Goal: Task Accomplishment & Management: Manage account settings

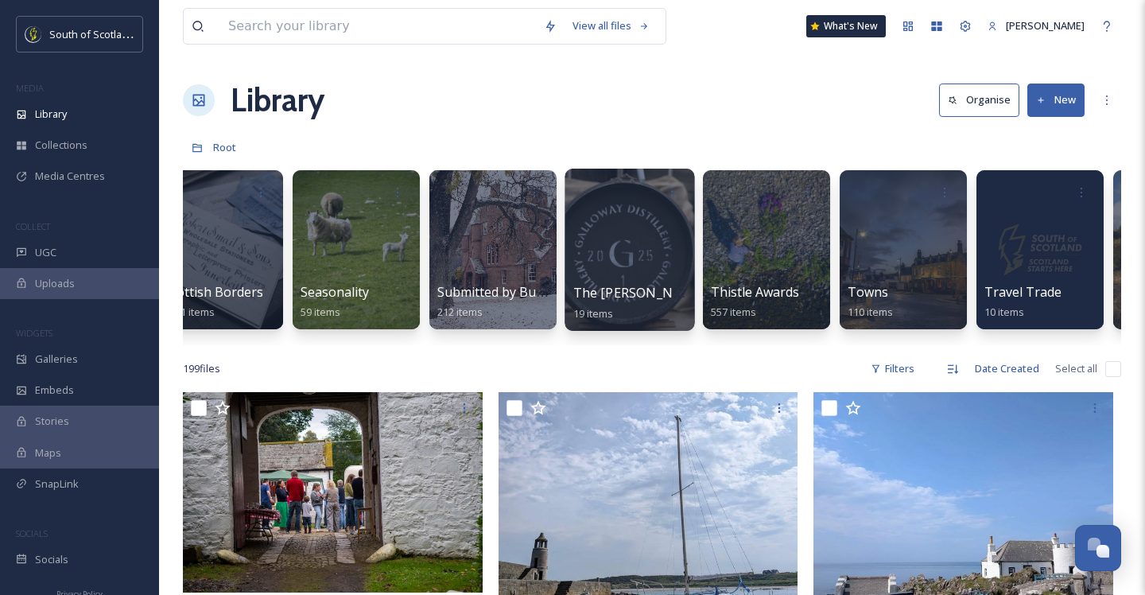
scroll to position [0, 4823]
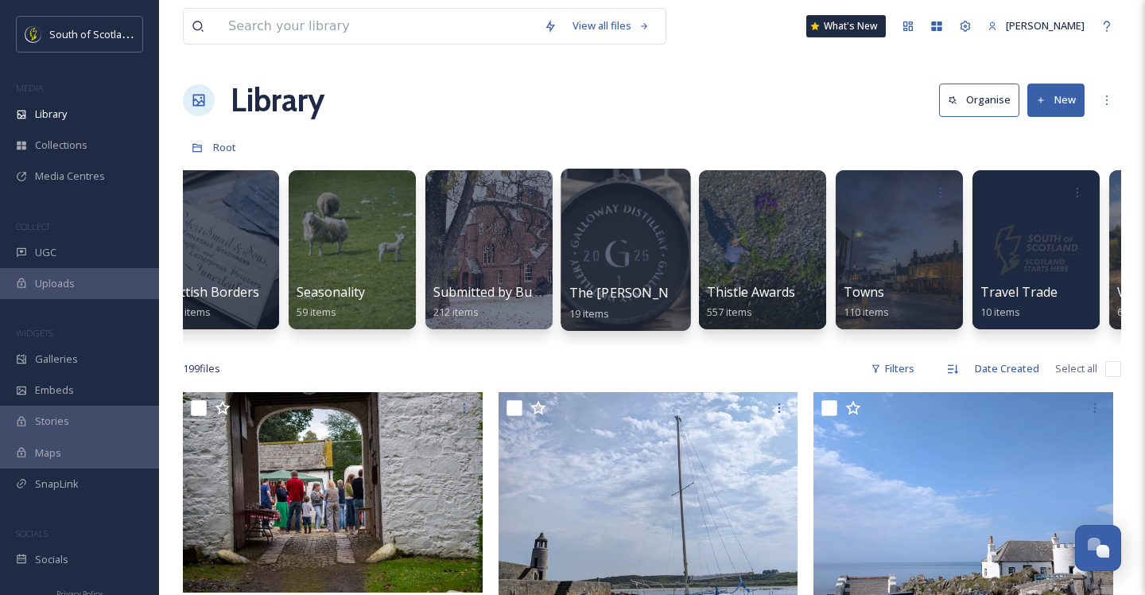
click at [635, 258] on div at bounding box center [626, 250] width 130 height 162
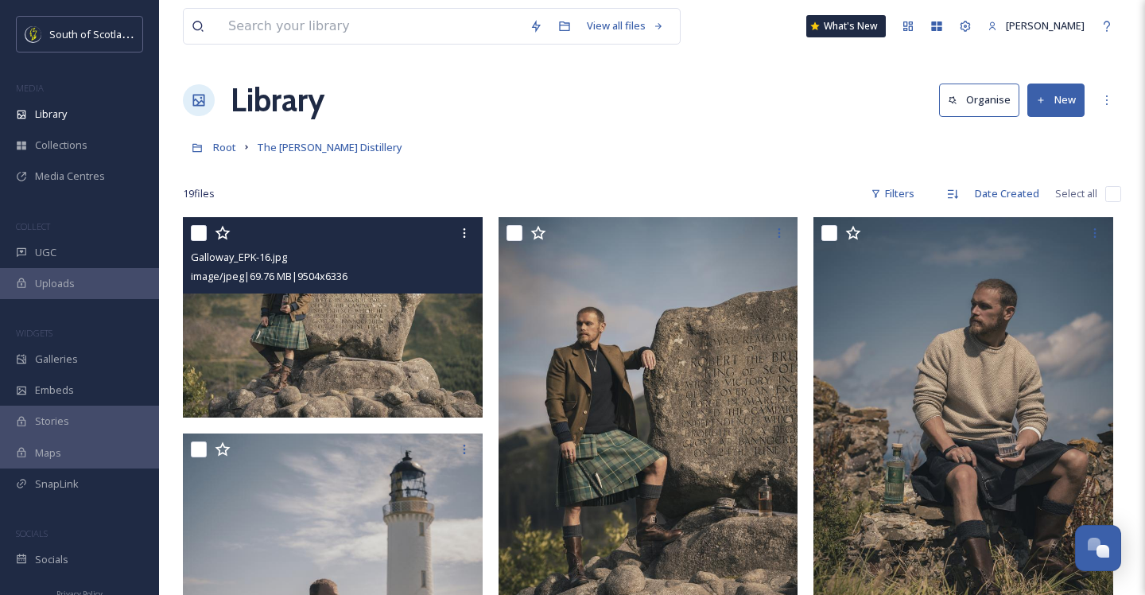
click at [368, 351] on img at bounding box center [333, 317] width 300 height 200
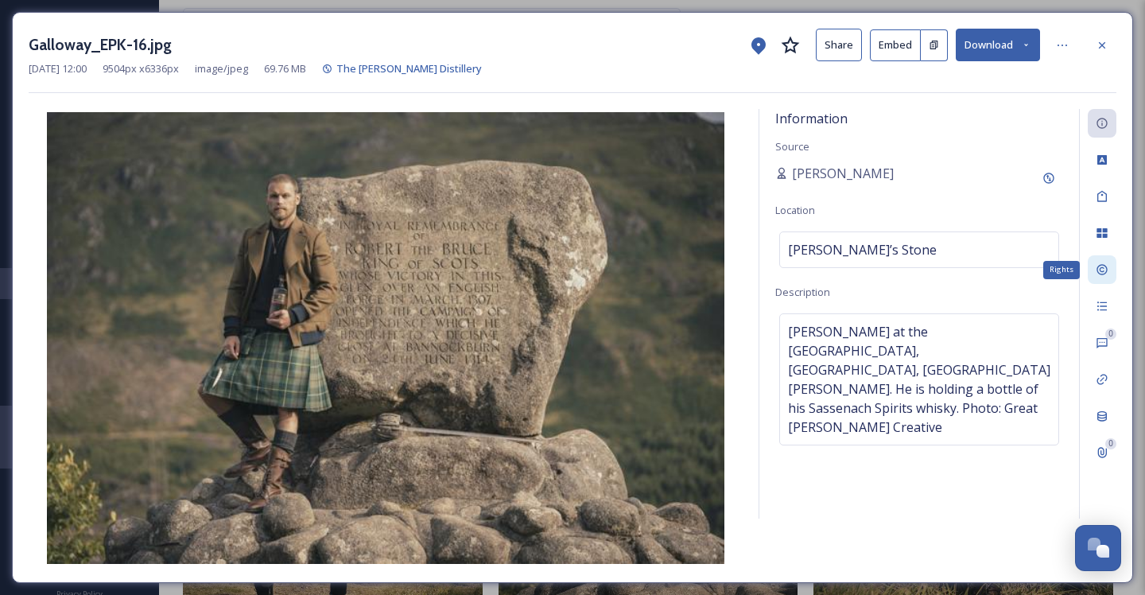
click at [1096, 272] on icon at bounding box center [1102, 269] width 13 height 13
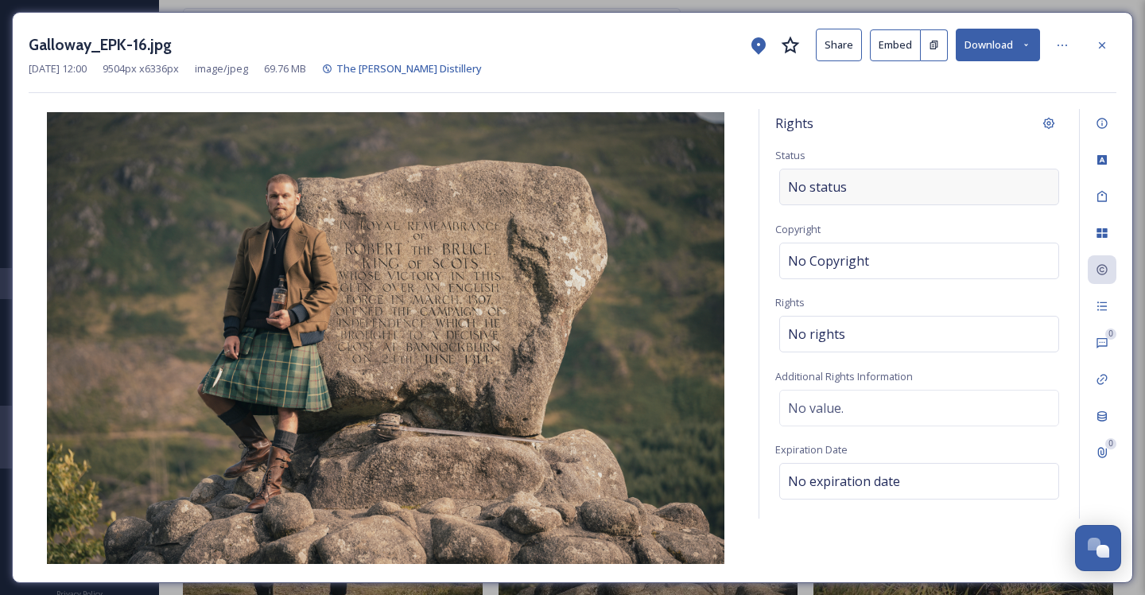
click at [844, 185] on div "No status" at bounding box center [919, 187] width 280 height 37
click at [1098, 39] on icon at bounding box center [1102, 45] width 13 height 13
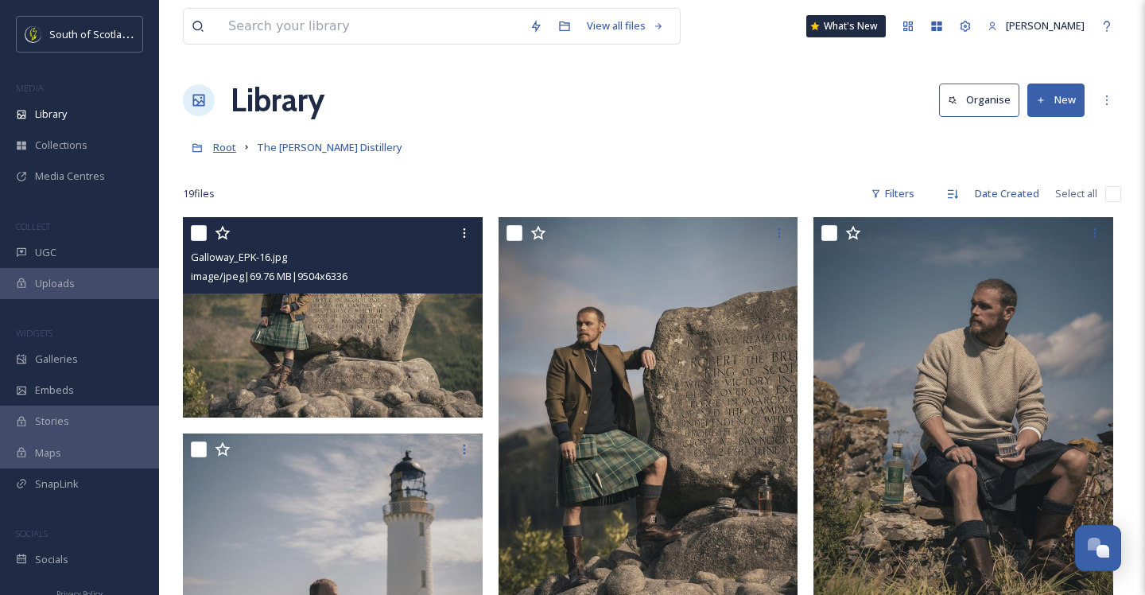
click at [230, 143] on span "Root" at bounding box center [224, 147] width 23 height 14
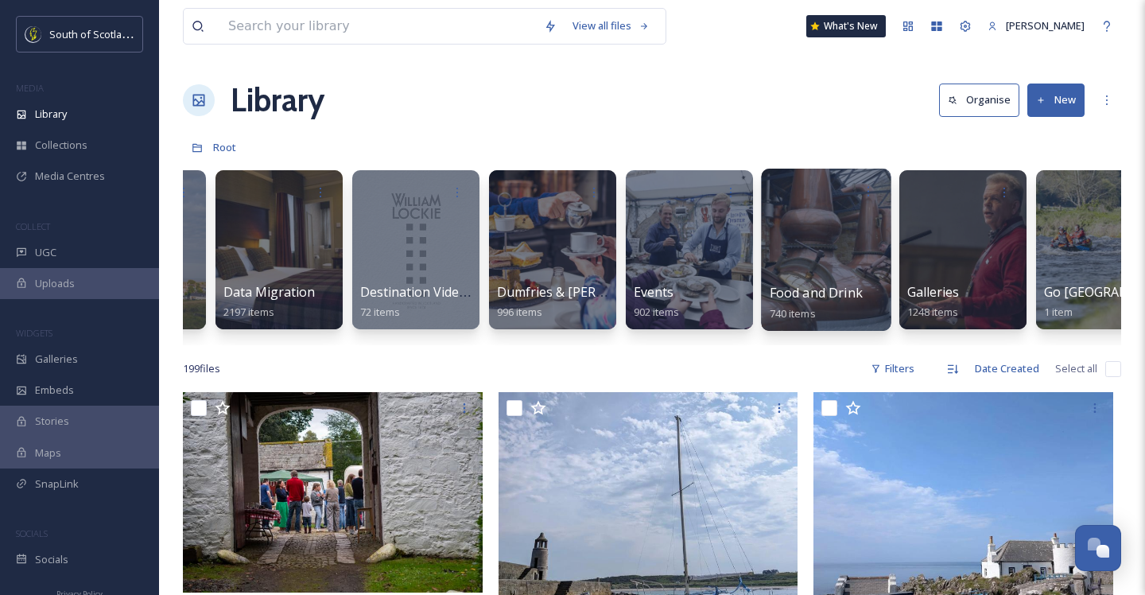
scroll to position [0, 938]
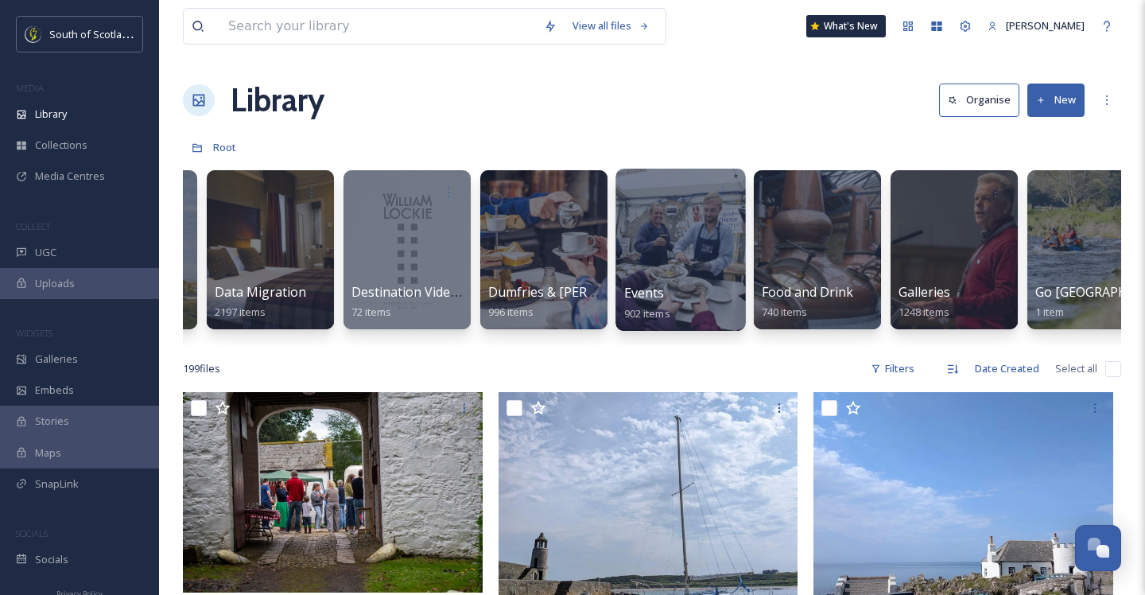
click at [700, 262] on div at bounding box center [680, 250] width 130 height 162
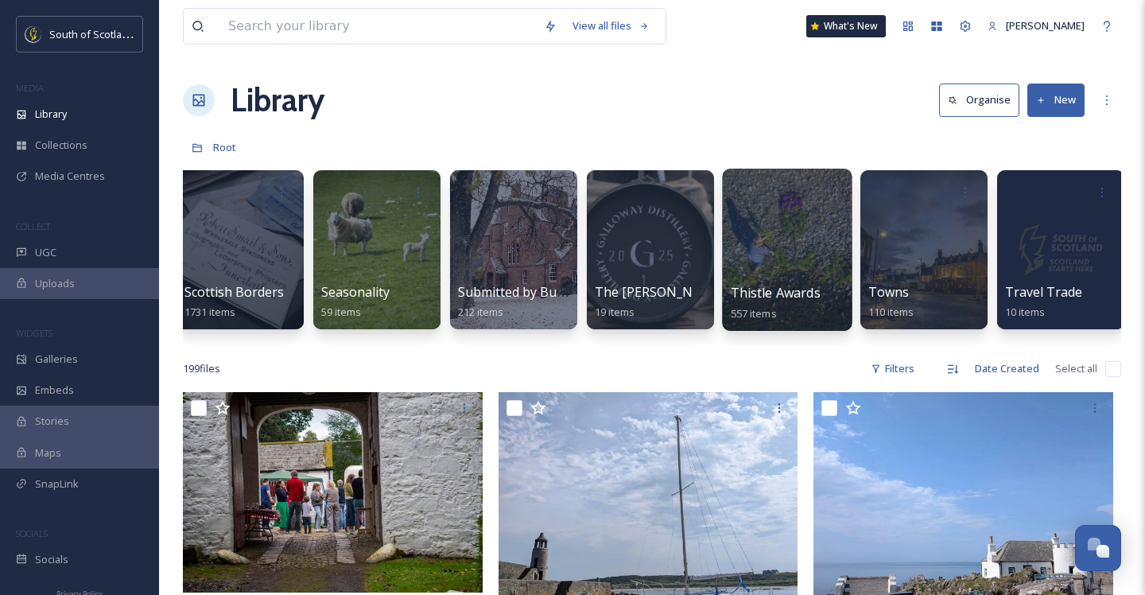
scroll to position [0, 4799]
click at [807, 258] on div at bounding box center [786, 250] width 130 height 162
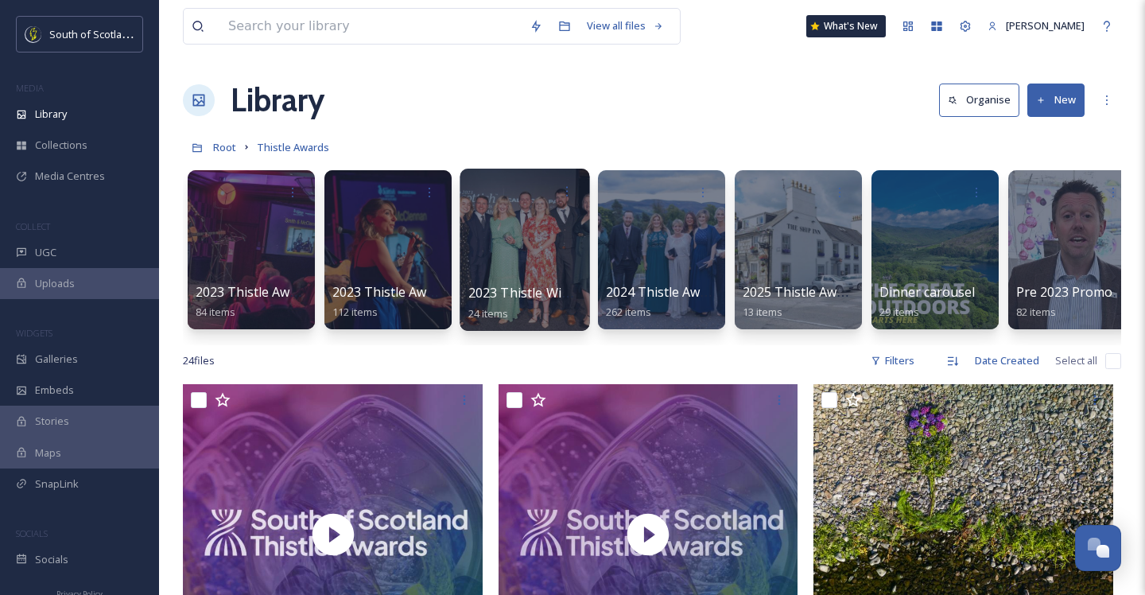
click at [527, 260] on div at bounding box center [525, 250] width 130 height 162
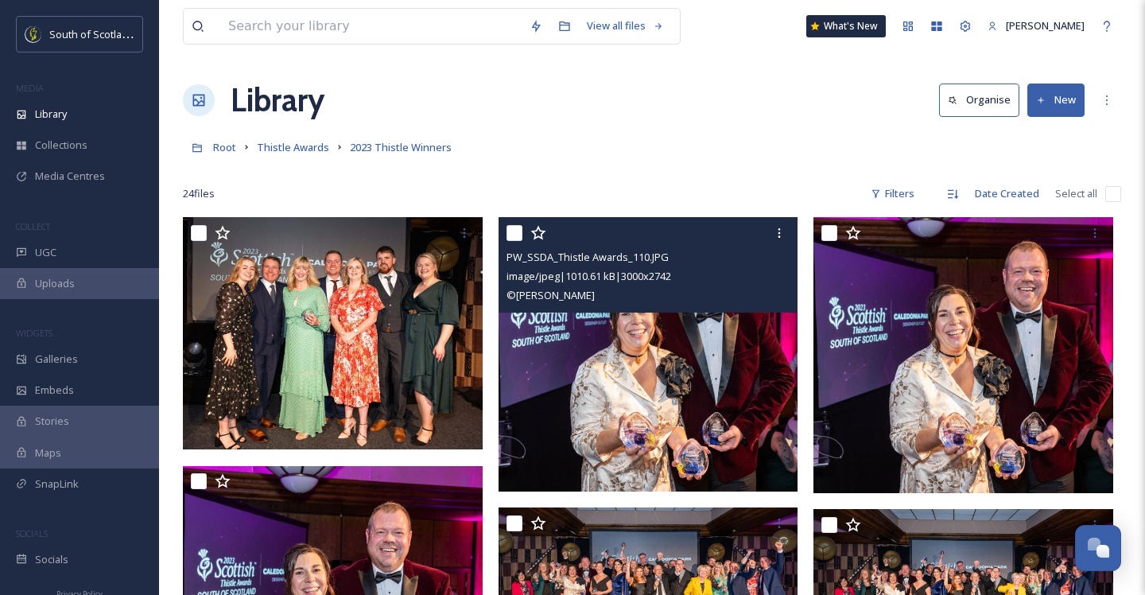
click at [671, 417] on img at bounding box center [649, 354] width 300 height 274
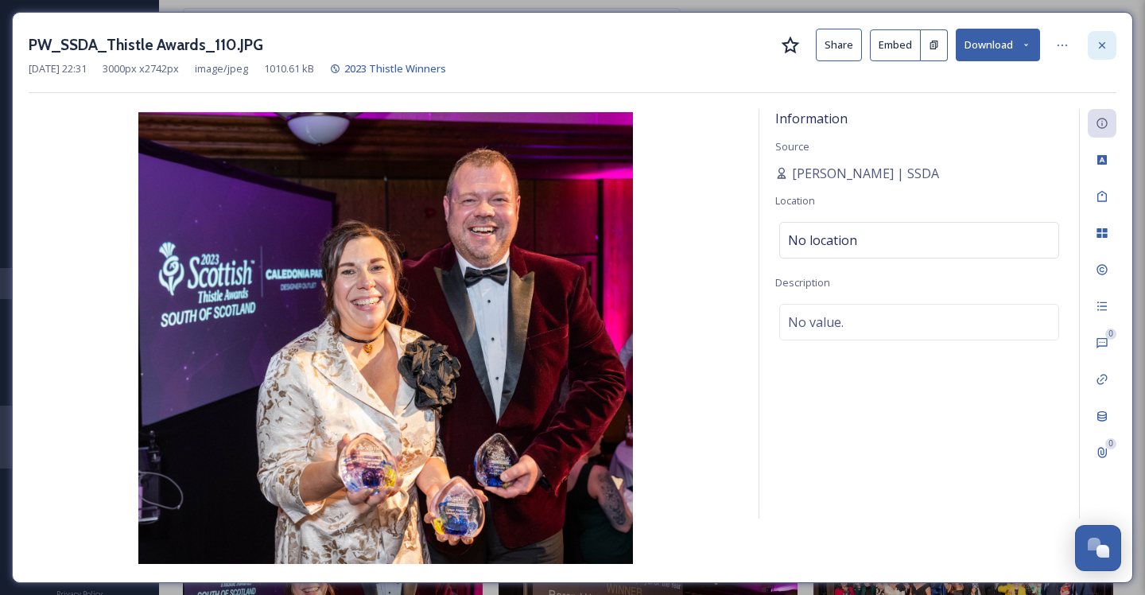
click at [1099, 44] on icon at bounding box center [1102, 45] width 13 height 13
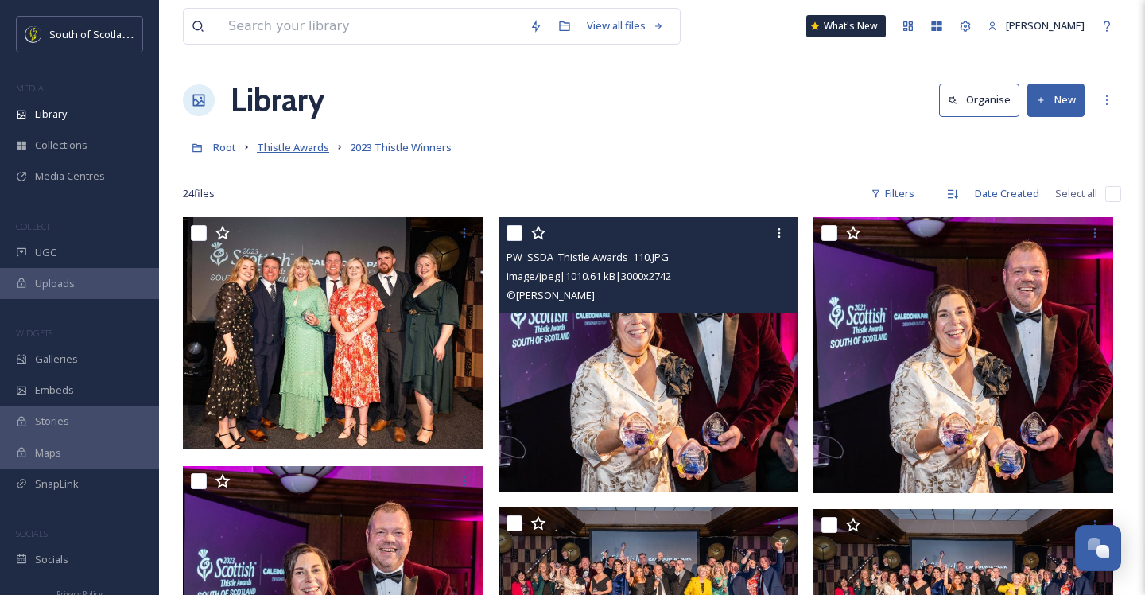
click at [281, 151] on span "Thistle Awards" at bounding box center [293, 147] width 72 height 14
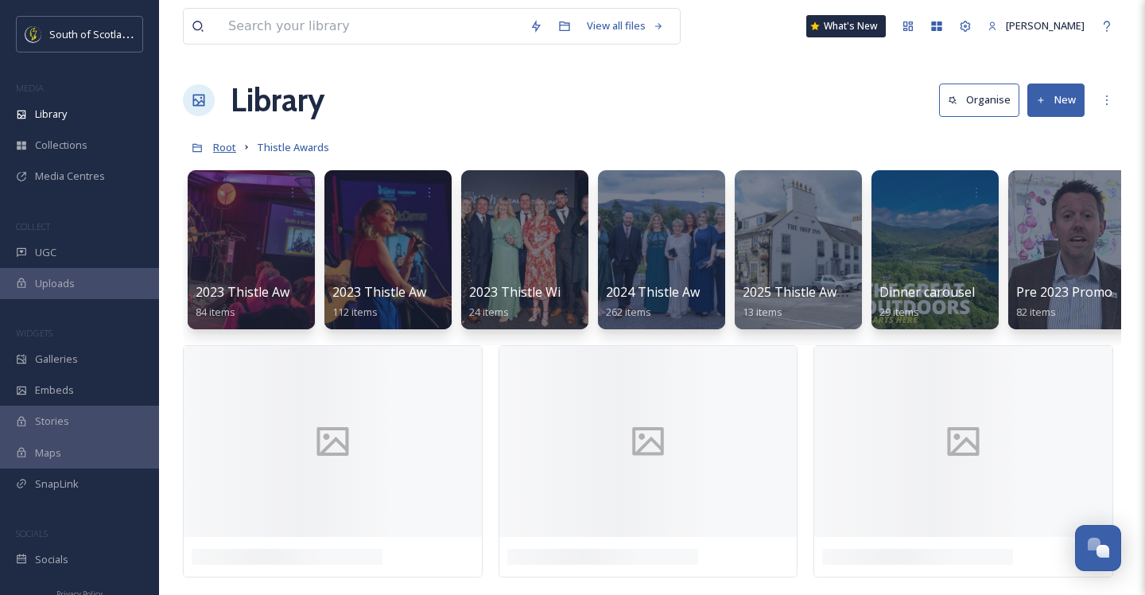
click at [219, 151] on span "Root" at bounding box center [224, 147] width 23 height 14
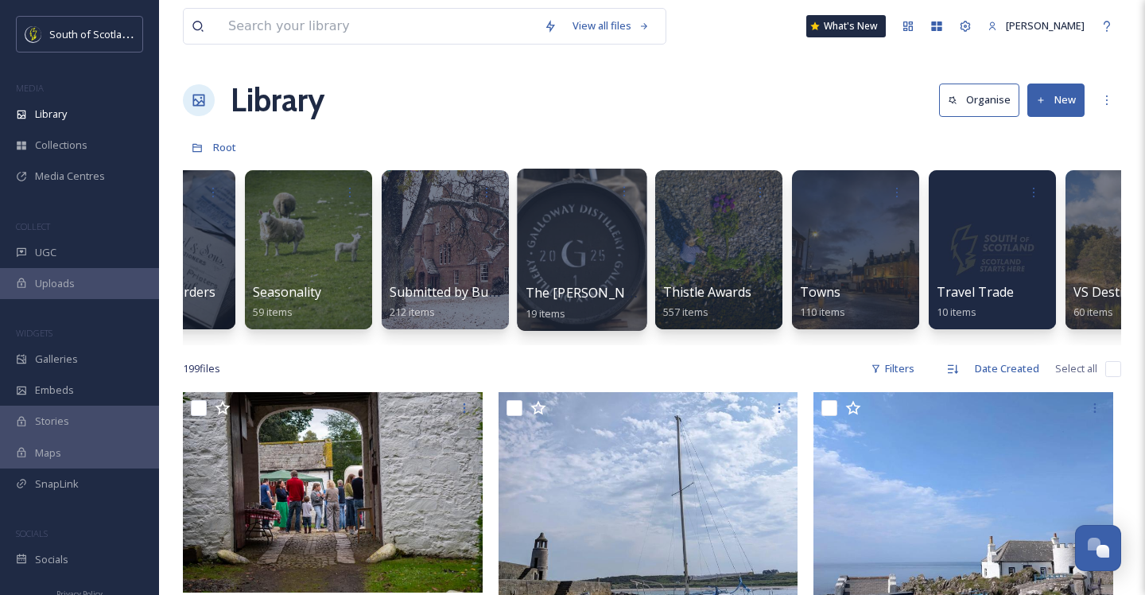
scroll to position [0, 4862]
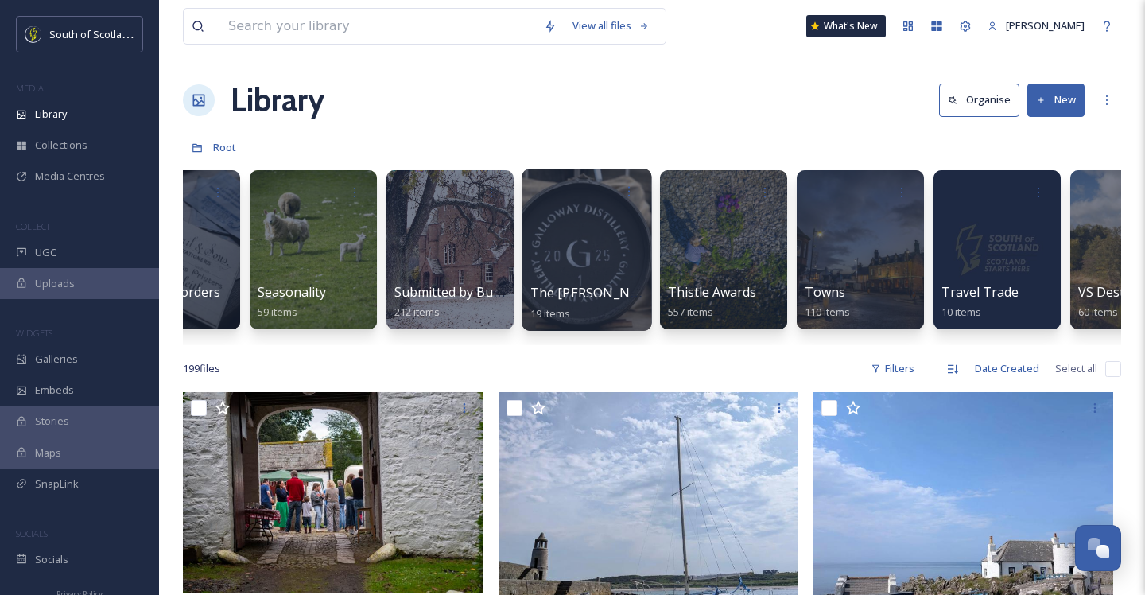
click at [549, 267] on div at bounding box center [587, 250] width 130 height 162
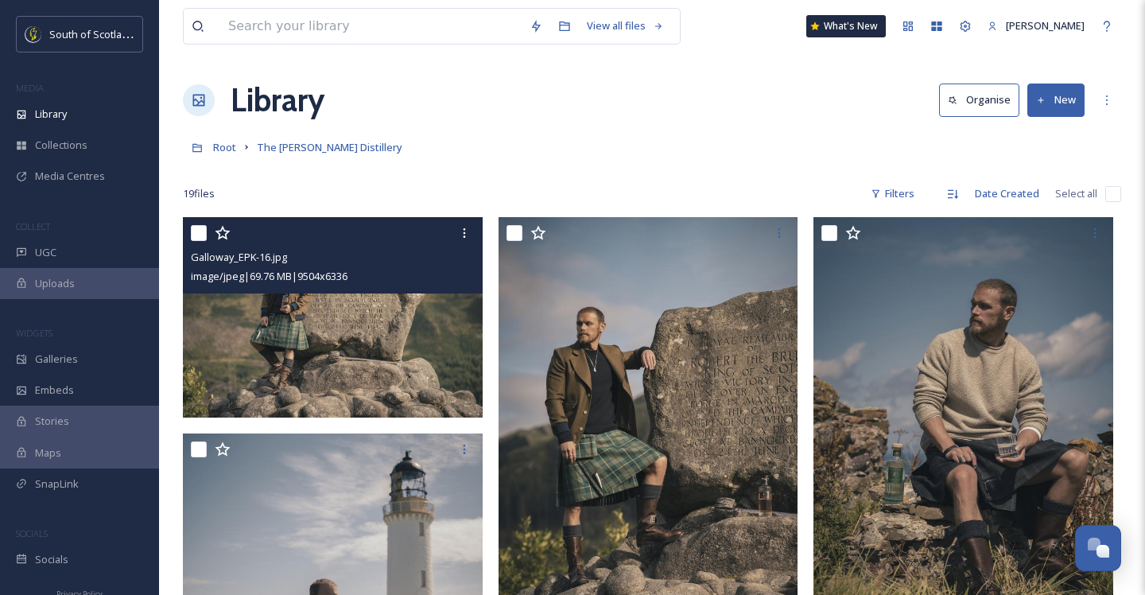
click at [429, 340] on img at bounding box center [333, 317] width 300 height 200
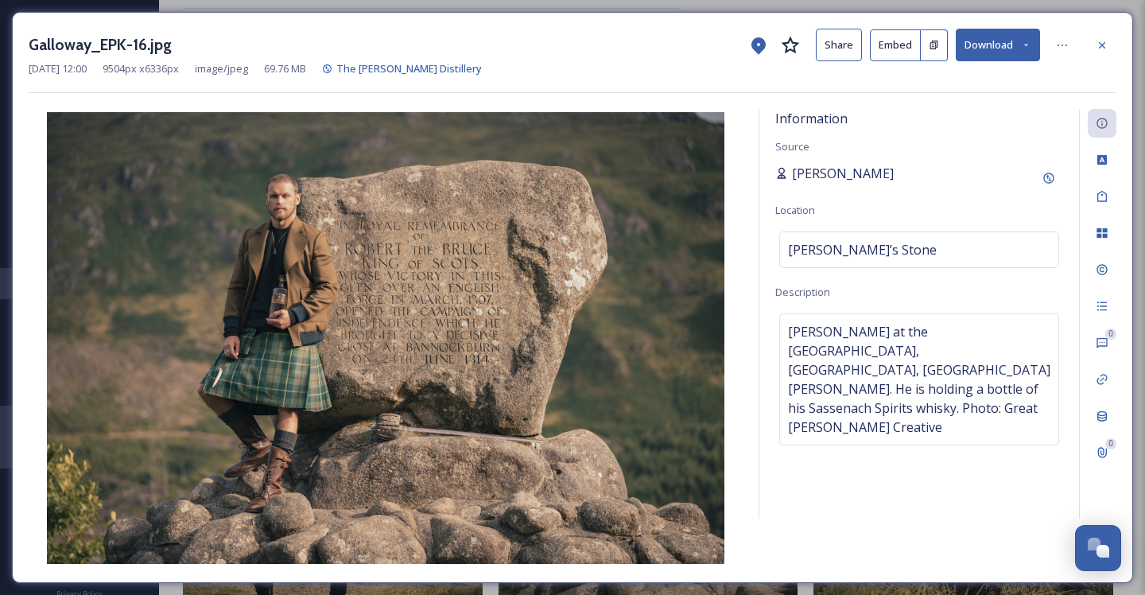
click at [857, 165] on span "[PERSON_NAME]" at bounding box center [843, 173] width 102 height 19
click at [1051, 179] on icon at bounding box center [1048, 178] width 10 height 10
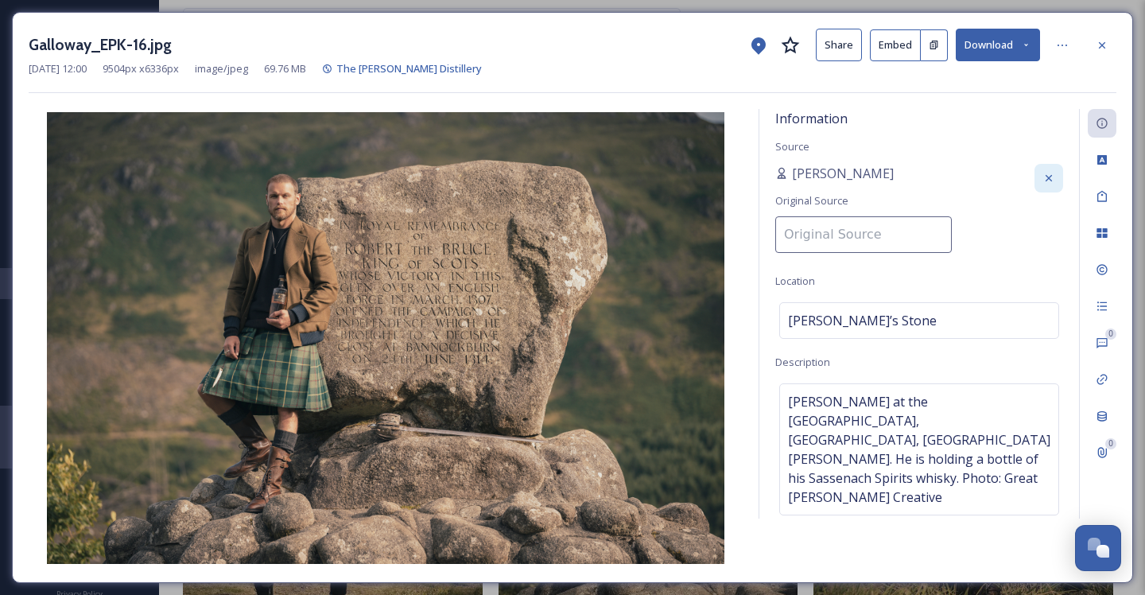
click at [823, 227] on input at bounding box center [863, 234] width 177 height 37
click at [842, 233] on input "Sassenach Spirits/ Galoway Distillery" at bounding box center [863, 234] width 177 height 37
drag, startPoint x: 825, startPoint y: 234, endPoint x: 996, endPoint y: 230, distance: 171.0
click at [996, 230] on div "[PERSON_NAME] Original Source Sassenach Spirits/ Galoway Distillery" at bounding box center [919, 213] width 288 height 99
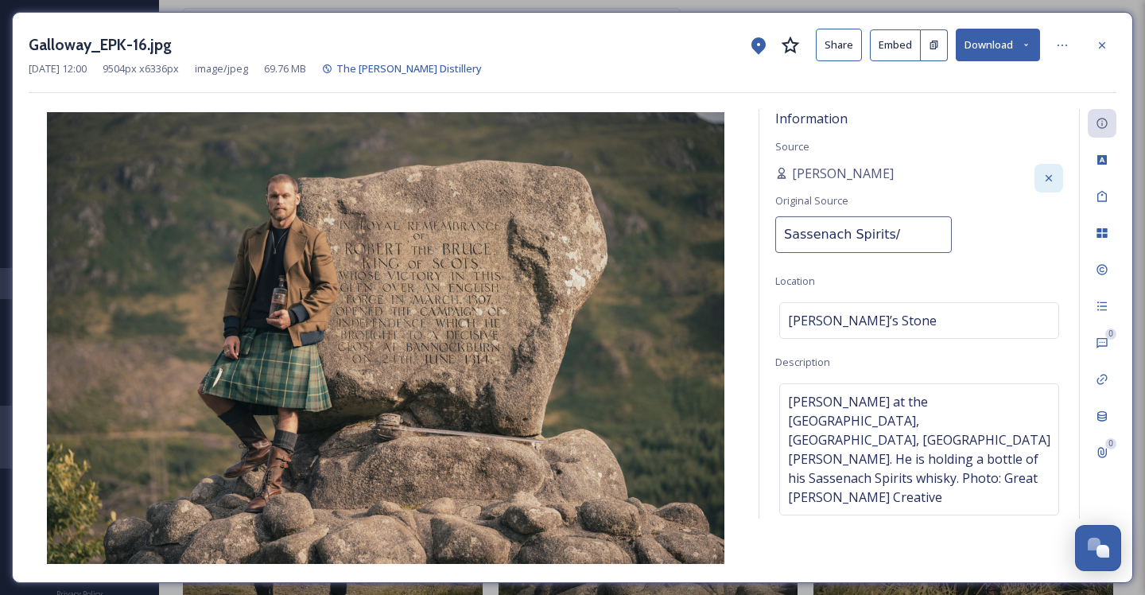
scroll to position [0, 0]
type input "Sassenach Spirits"
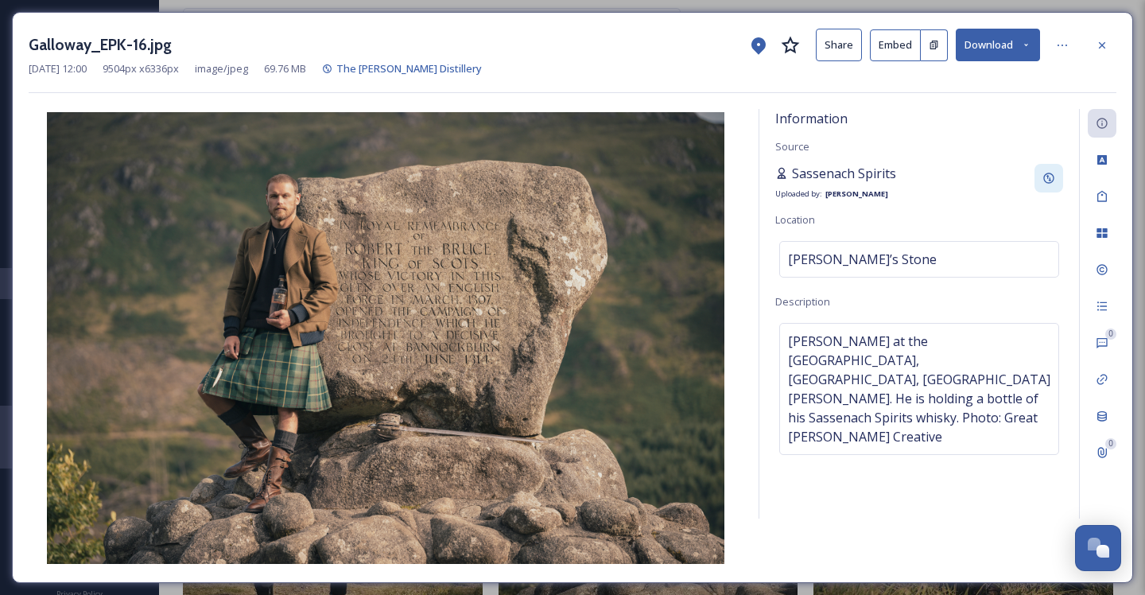
click at [887, 169] on span "Sassenach Spirits" at bounding box center [844, 173] width 104 height 19
drag, startPoint x: 891, startPoint y: 169, endPoint x: 782, endPoint y: 175, distance: 109.1
click at [772, 175] on div "Information Source Sassenach Spirits Uploaded by: [PERSON_NAME] Location [PERSO…" at bounding box center [919, 314] width 320 height 410
click at [912, 174] on div "Sassenach Spirits Uploaded by: [PERSON_NAME]" at bounding box center [919, 183] width 288 height 38
drag, startPoint x: 906, startPoint y: 174, endPoint x: 785, endPoint y: 177, distance: 120.9
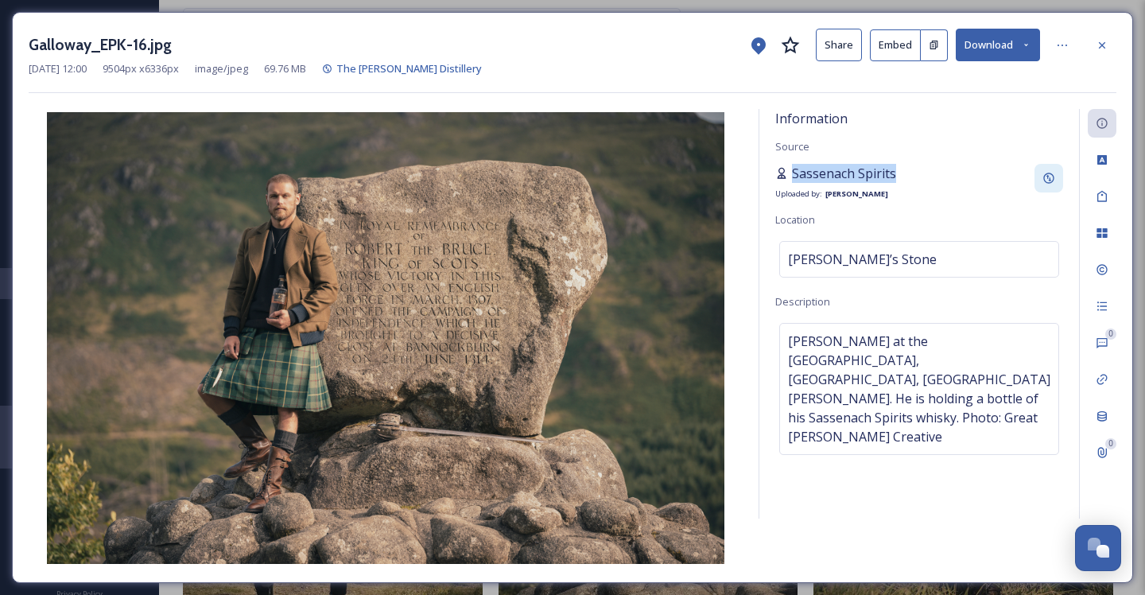
click at [785, 177] on div "Sassenach Spirits Uploaded by: [PERSON_NAME]" at bounding box center [919, 183] width 288 height 38
copy span "Sassenach Spirits"
click at [1101, 45] on icon at bounding box center [1102, 44] width 6 height 6
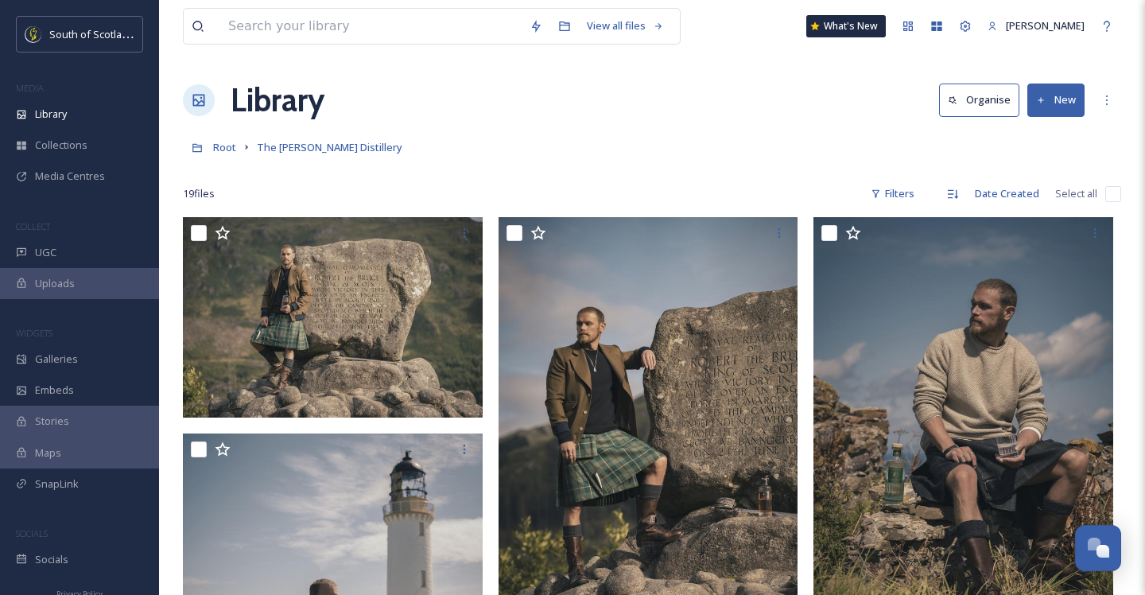
click at [990, 105] on button "Organise" at bounding box center [979, 99] width 80 height 33
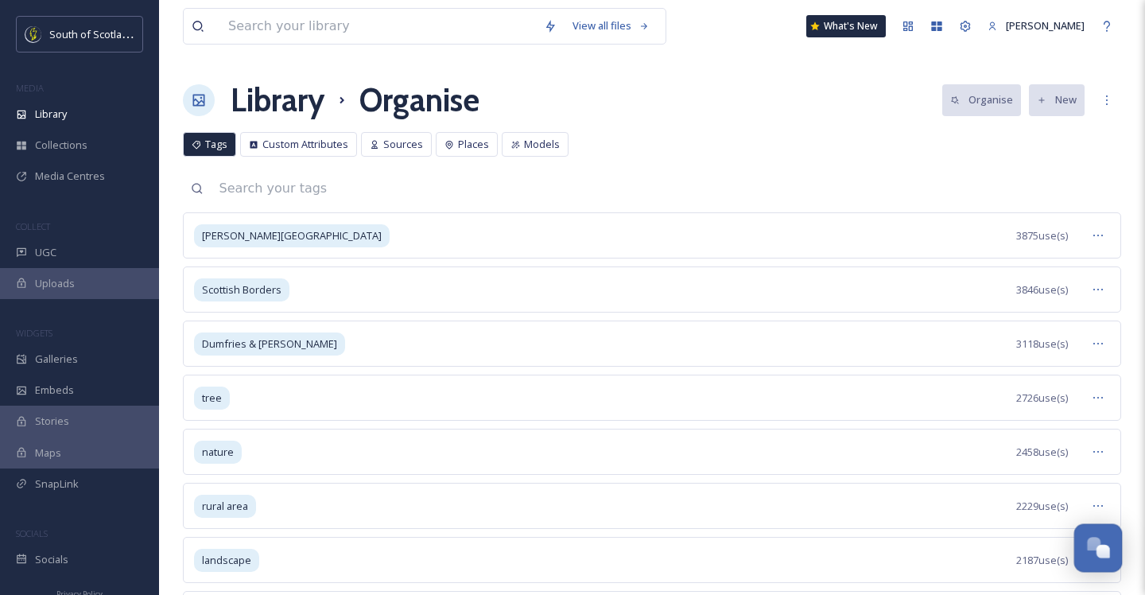
click at [1112, 549] on div "Open Chat" at bounding box center [1098, 546] width 47 height 27
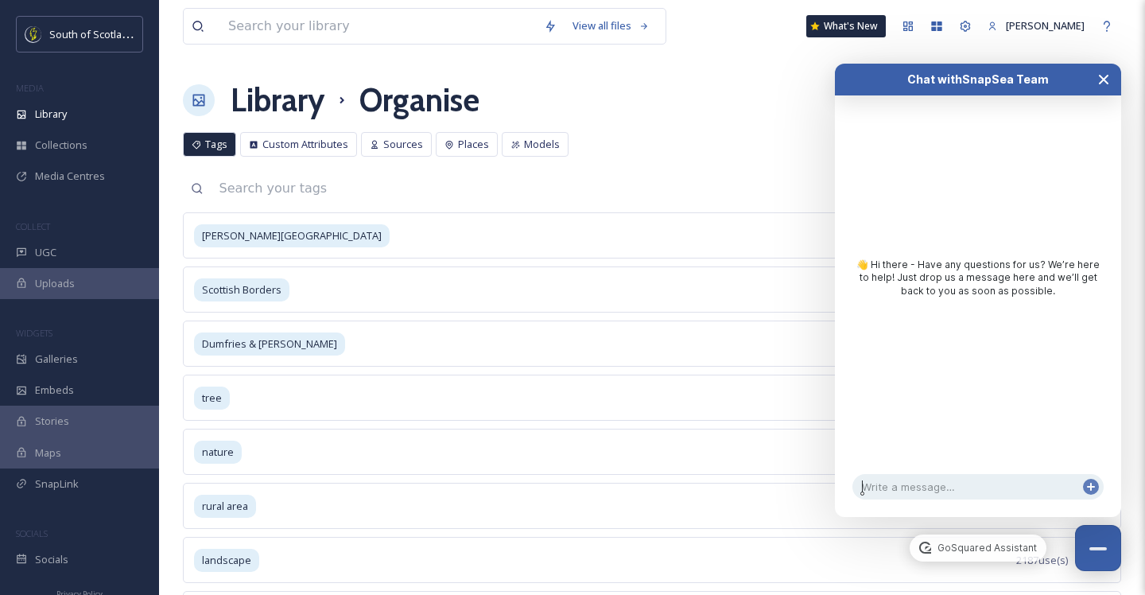
click at [1104, 80] on icon "Close Chat" at bounding box center [1104, 80] width 8 height 8
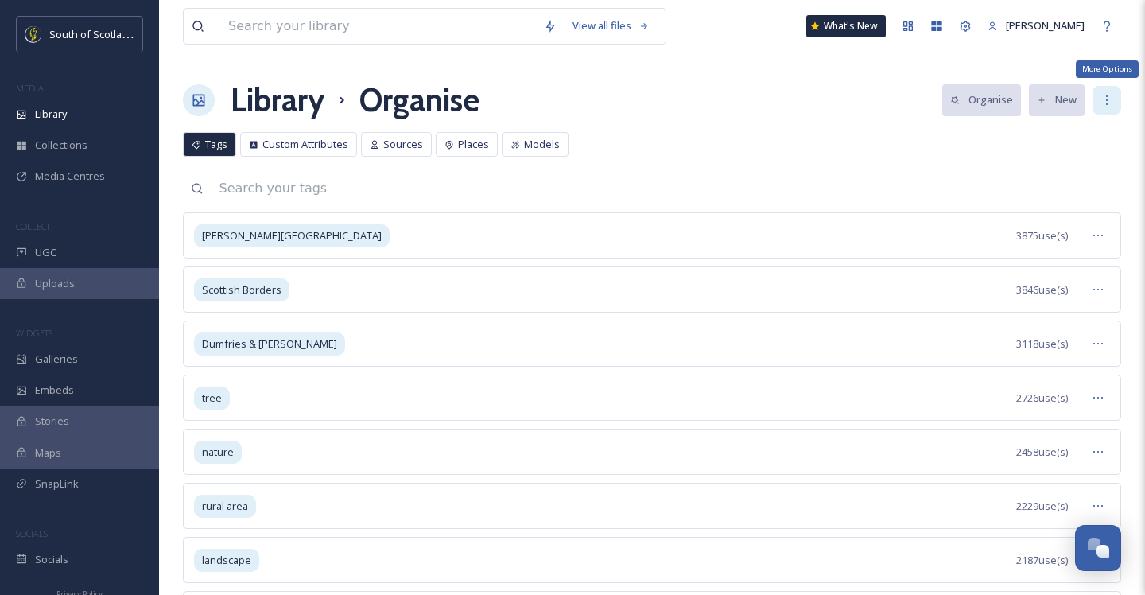
click at [1110, 104] on icon at bounding box center [1107, 100] width 13 height 13
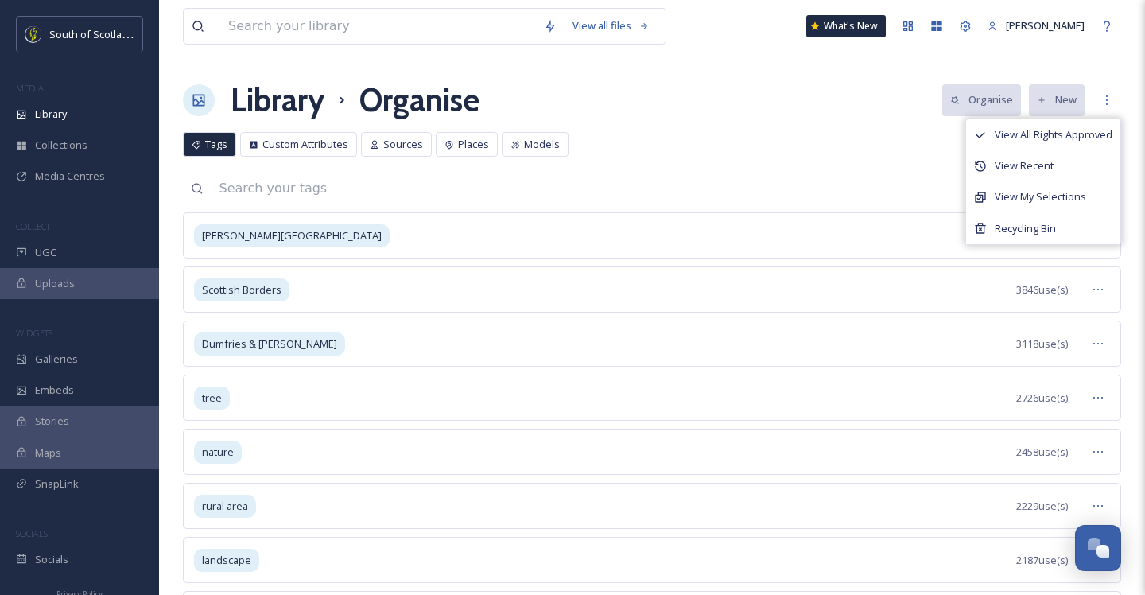
click at [837, 153] on div "Tags Custom Attributes Sources Places Models Tags Custom Attributes Sources Pla…" at bounding box center [652, 148] width 938 height 33
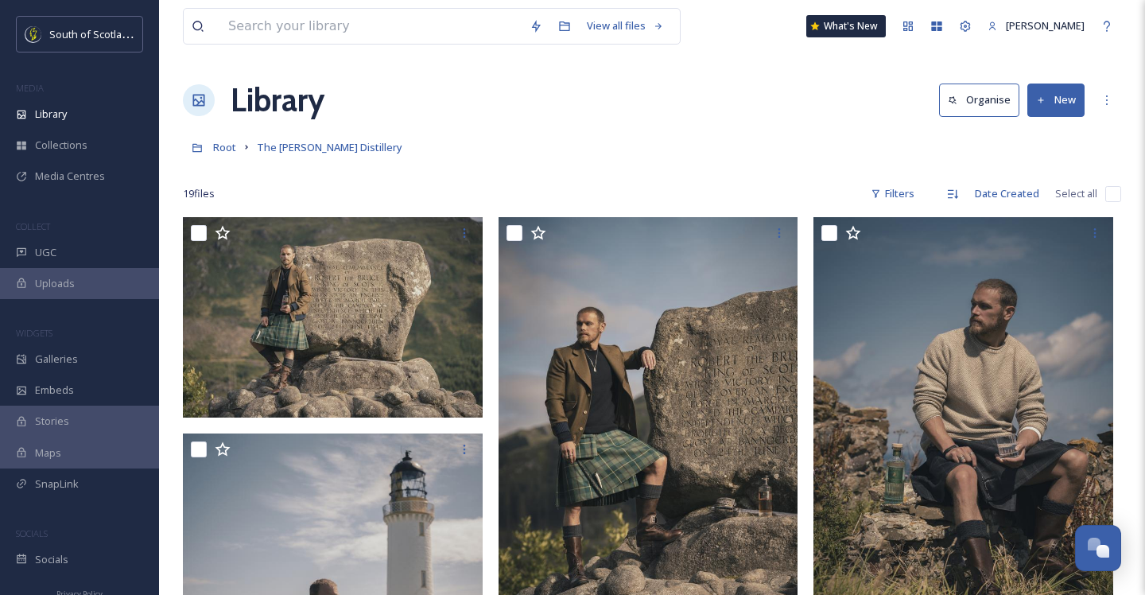
click at [1059, 100] on button "New" at bounding box center [1055, 99] width 57 height 33
click at [1104, 99] on icon at bounding box center [1107, 100] width 13 height 13
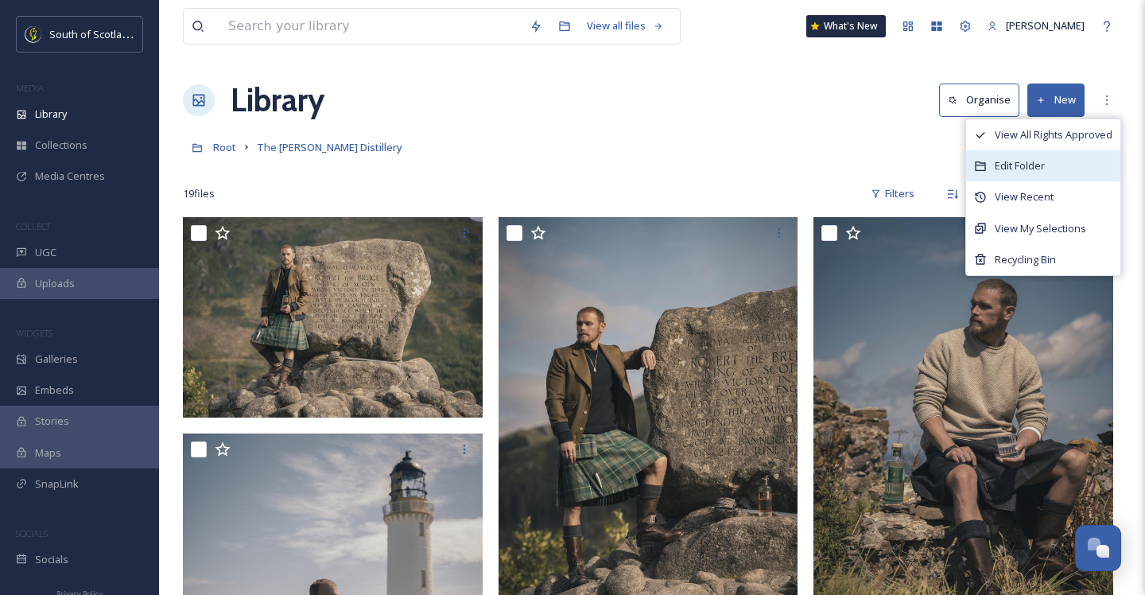
click at [1048, 173] on div "Edit Folder" at bounding box center [1043, 165] width 154 height 31
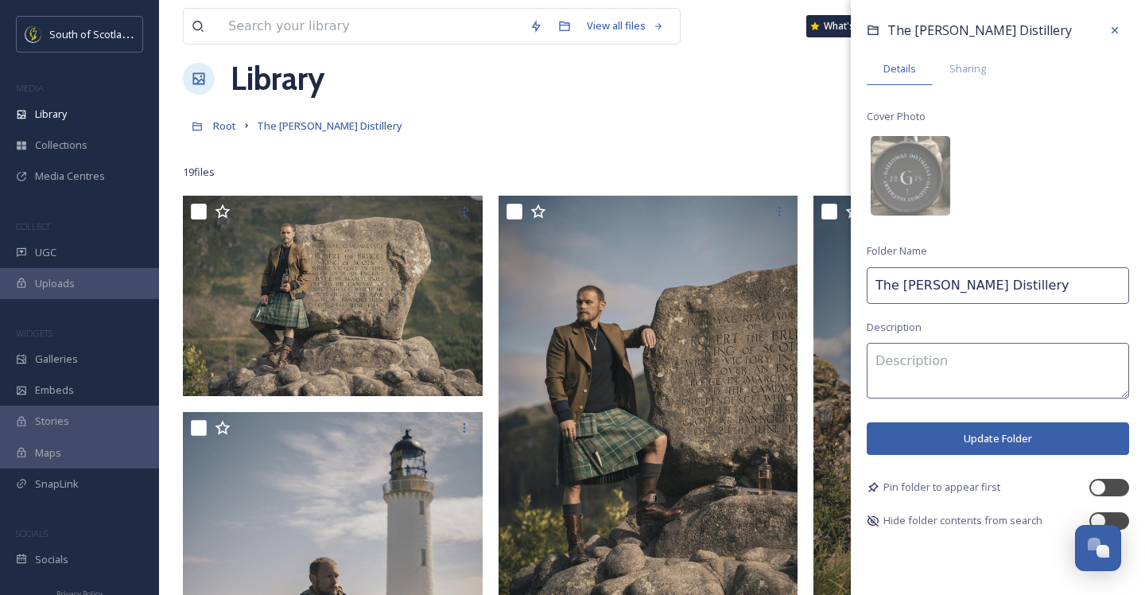
scroll to position [29, 0]
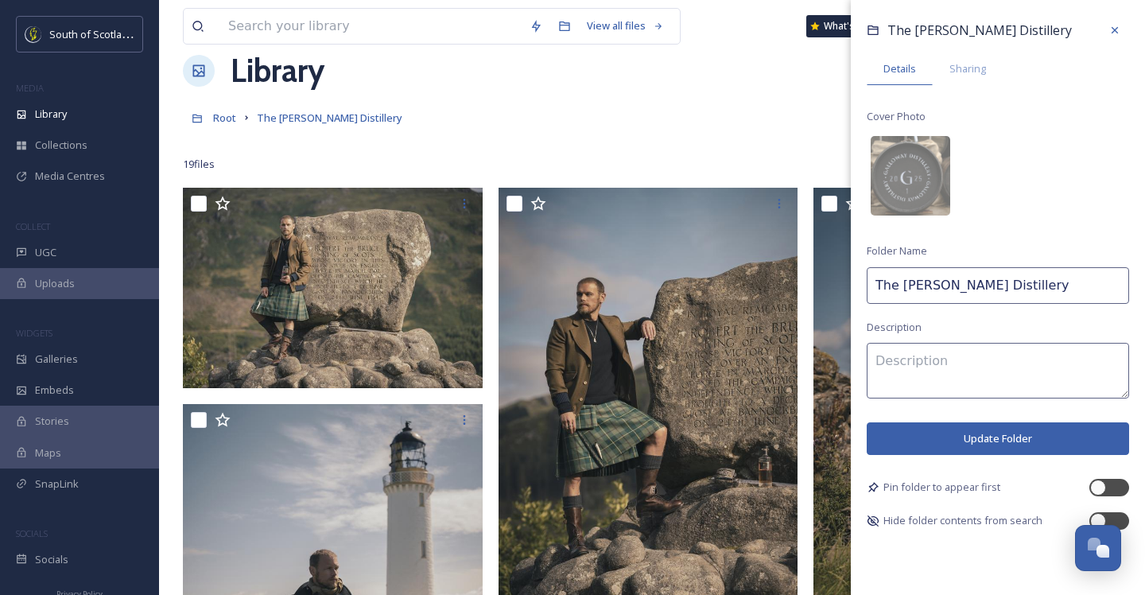
click at [937, 367] on textarea at bounding box center [998, 371] width 262 height 56
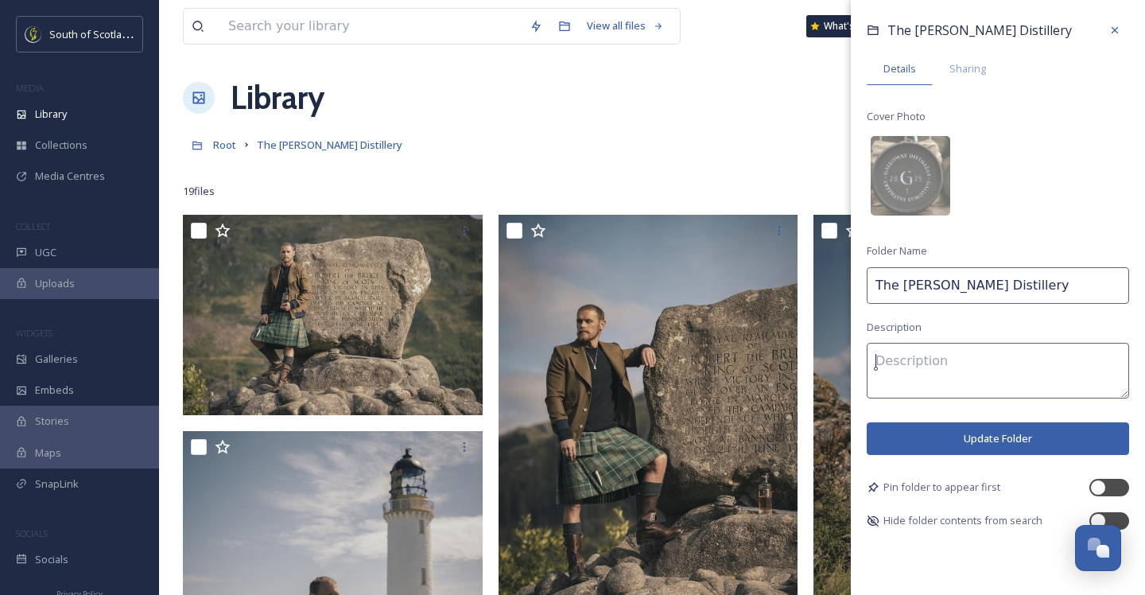
scroll to position [0, 0]
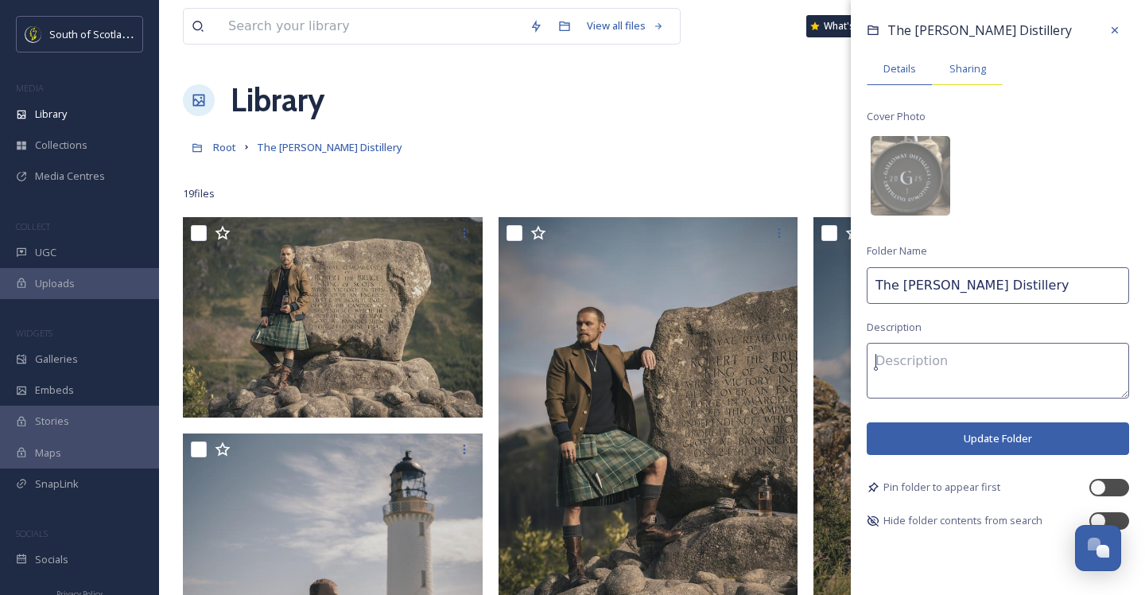
click at [965, 71] on span "Sharing" at bounding box center [967, 68] width 37 height 15
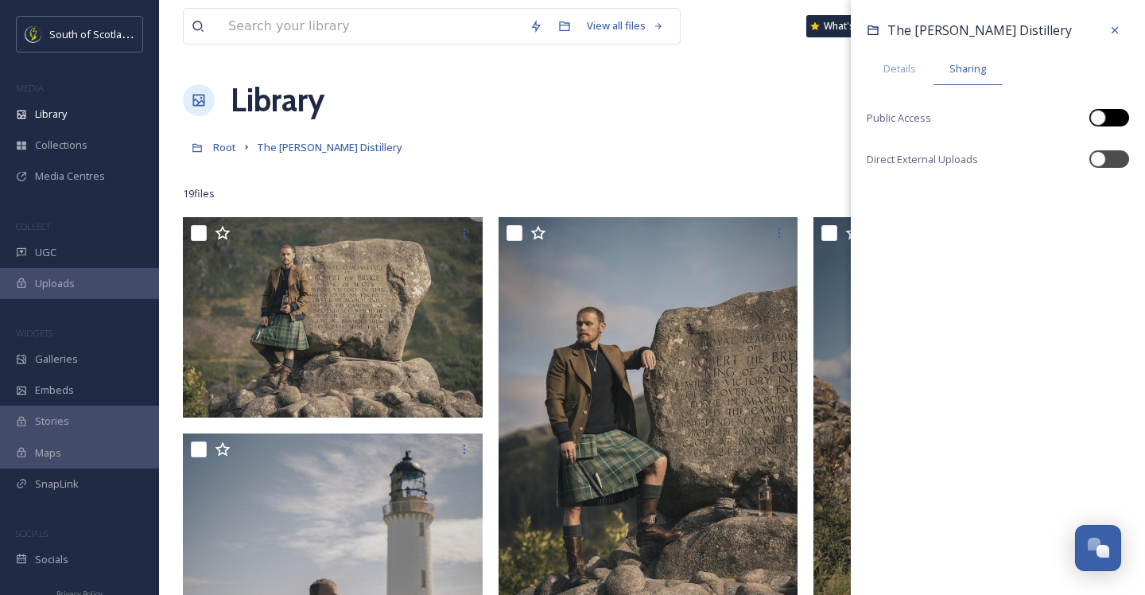
click at [1114, 119] on div at bounding box center [1117, 118] width 8 height 8
checkbox input "true"
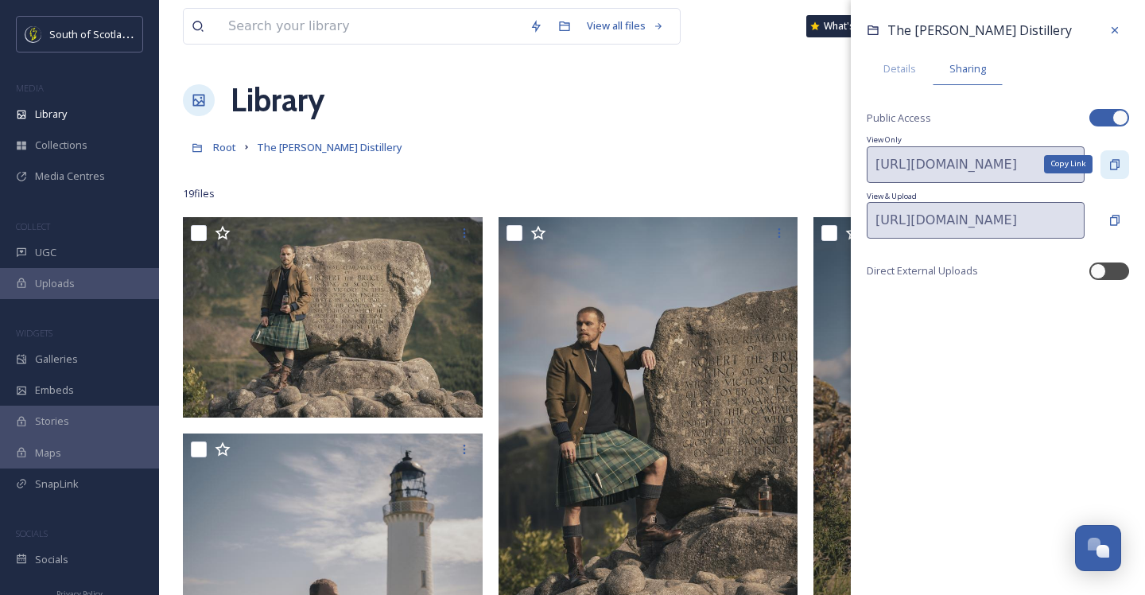
click at [1108, 161] on icon at bounding box center [1114, 164] width 13 height 13
click at [1113, 27] on icon at bounding box center [1114, 30] width 13 height 13
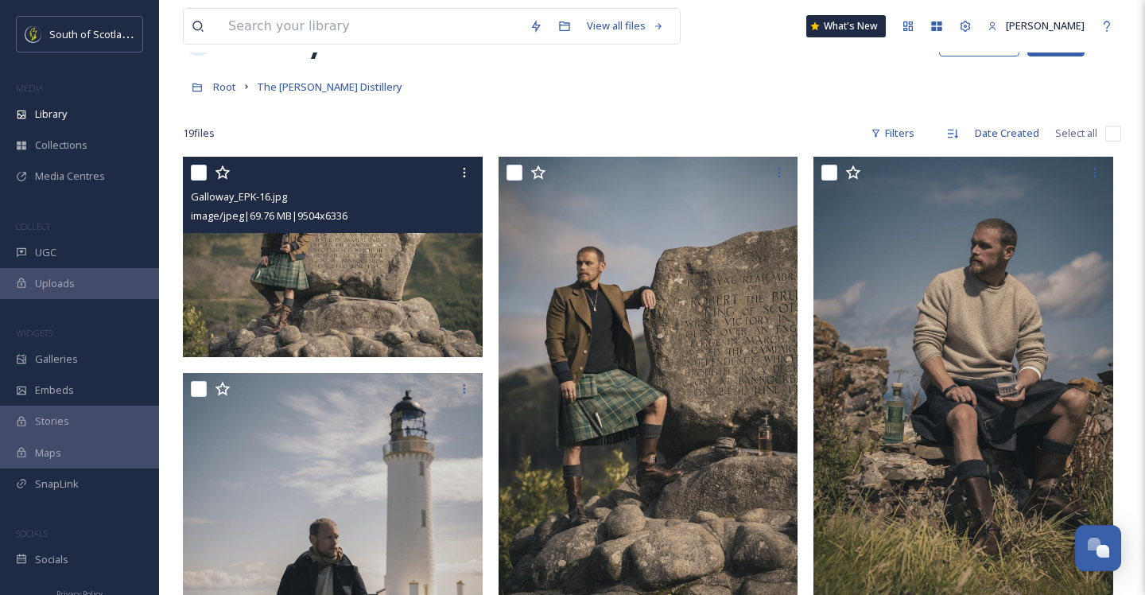
scroll to position [189, 0]
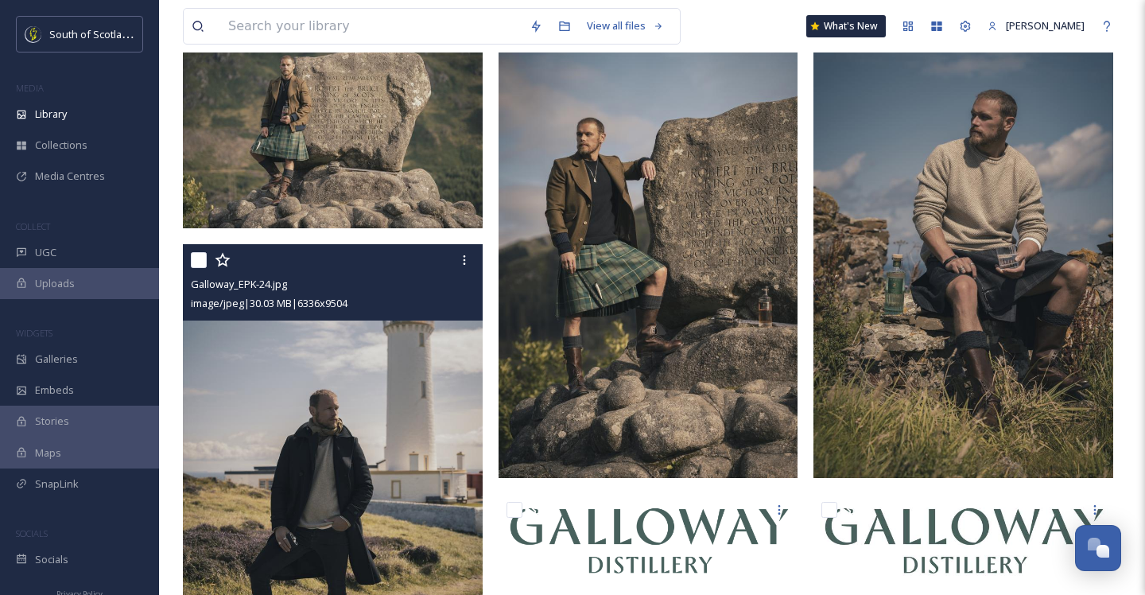
click at [436, 332] on img at bounding box center [333, 469] width 300 height 450
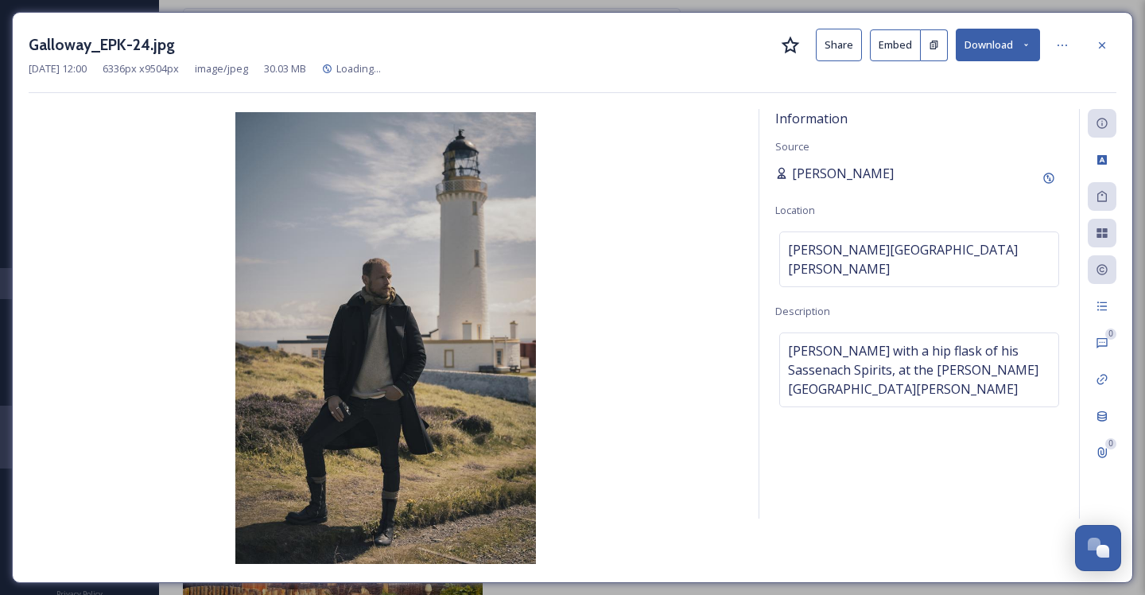
click at [835, 164] on span "[PERSON_NAME]" at bounding box center [843, 173] width 102 height 19
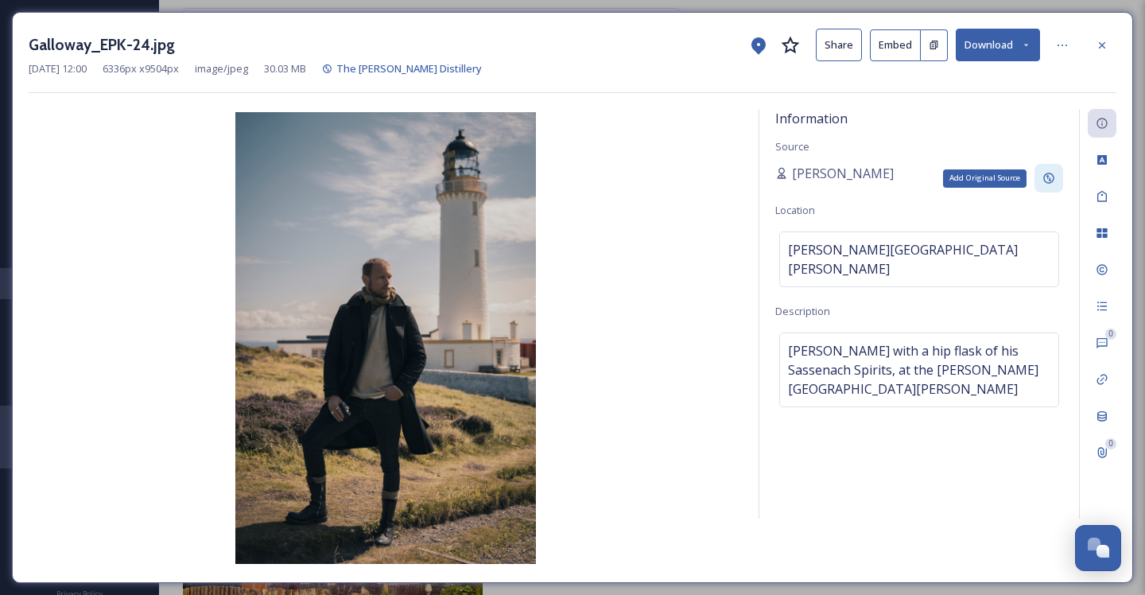
click at [1048, 173] on icon at bounding box center [1048, 178] width 10 height 10
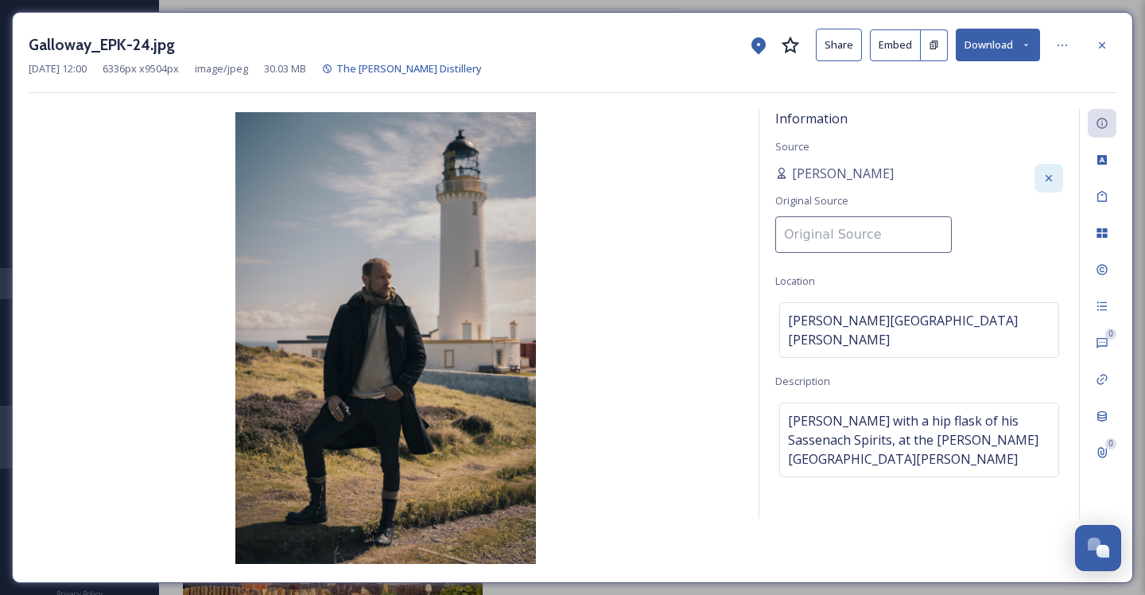
click at [824, 241] on input at bounding box center [863, 234] width 177 height 37
type input "Sassenach Spirits"
drag, startPoint x: 894, startPoint y: 236, endPoint x: 750, endPoint y: 237, distance: 143.9
click at [750, 237] on div "Information Source [PERSON_NAME] Original Source Sassenach Spirits Location [PE…" at bounding box center [573, 337] width 1088 height 457
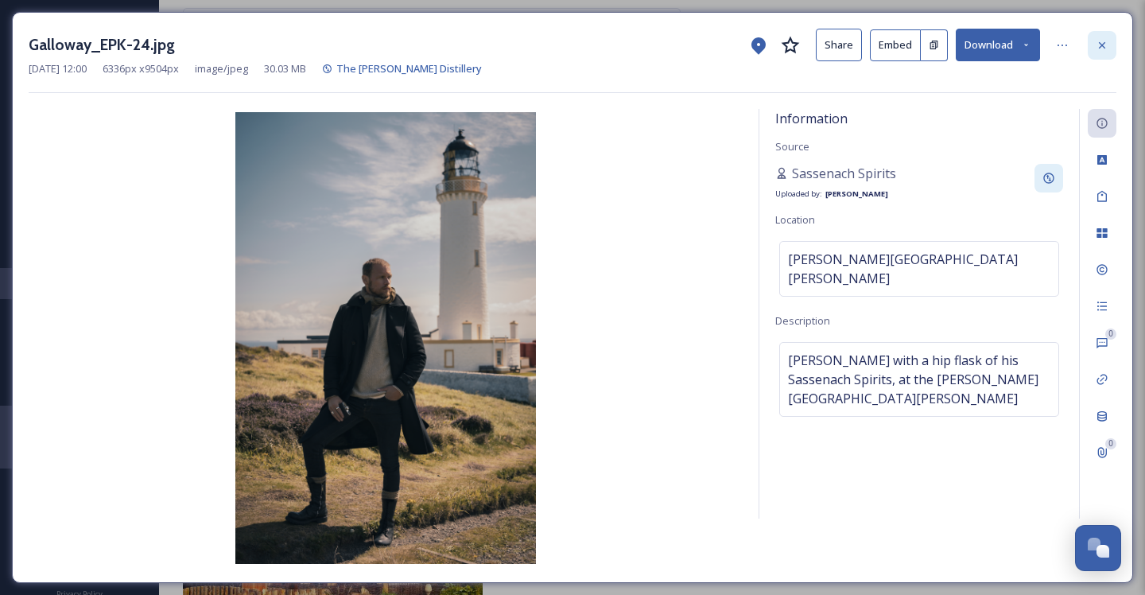
click at [1102, 49] on icon at bounding box center [1102, 45] width 13 height 13
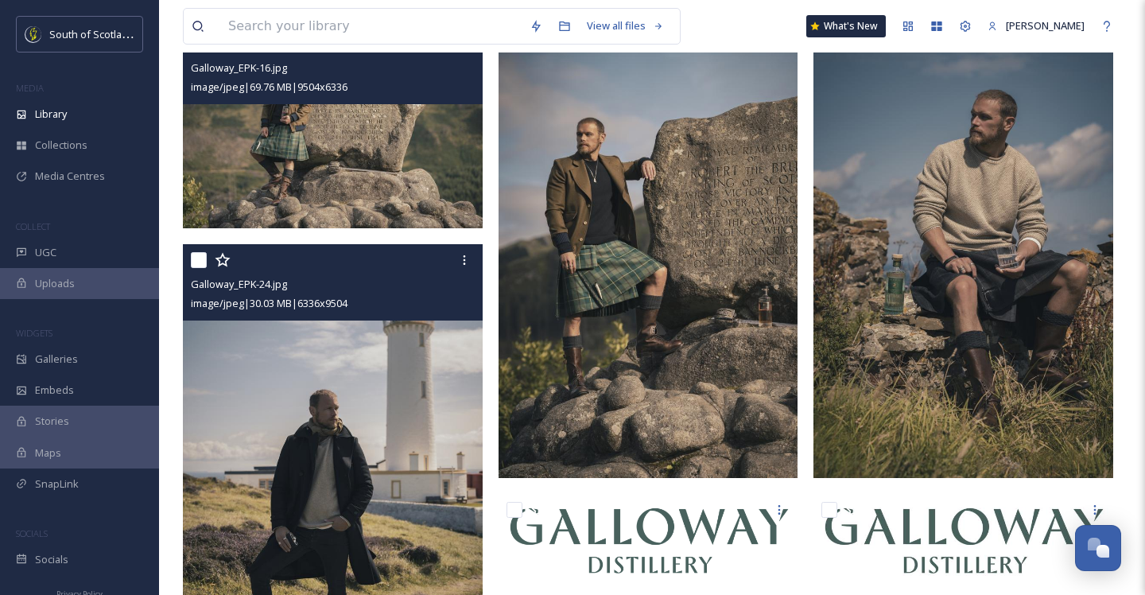
click at [419, 169] on img at bounding box center [333, 128] width 300 height 200
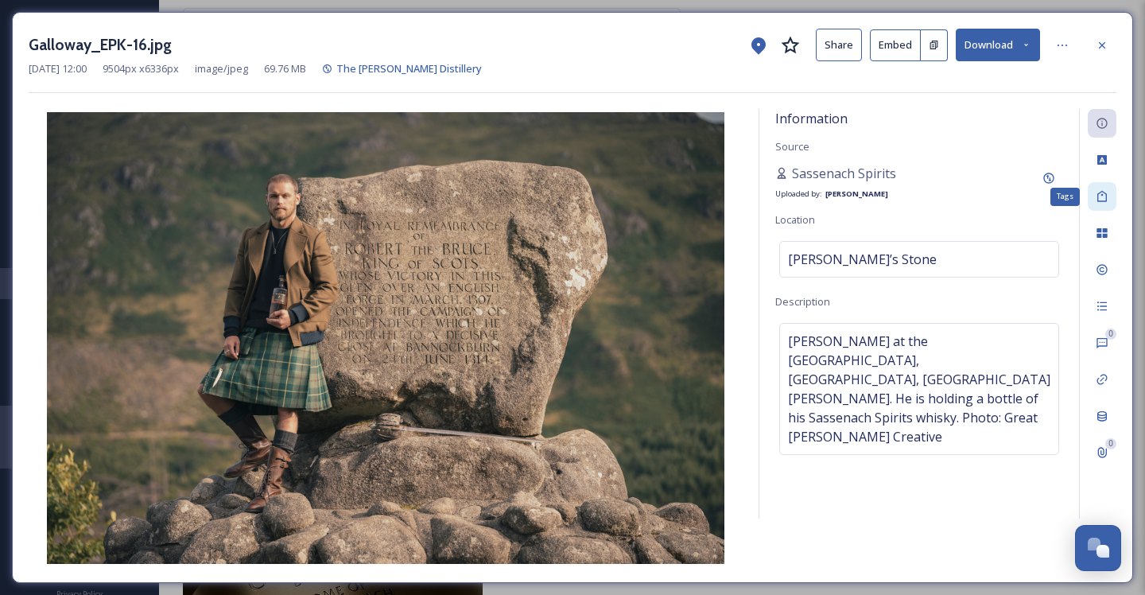
click at [1108, 199] on div "Tags" at bounding box center [1102, 196] width 29 height 29
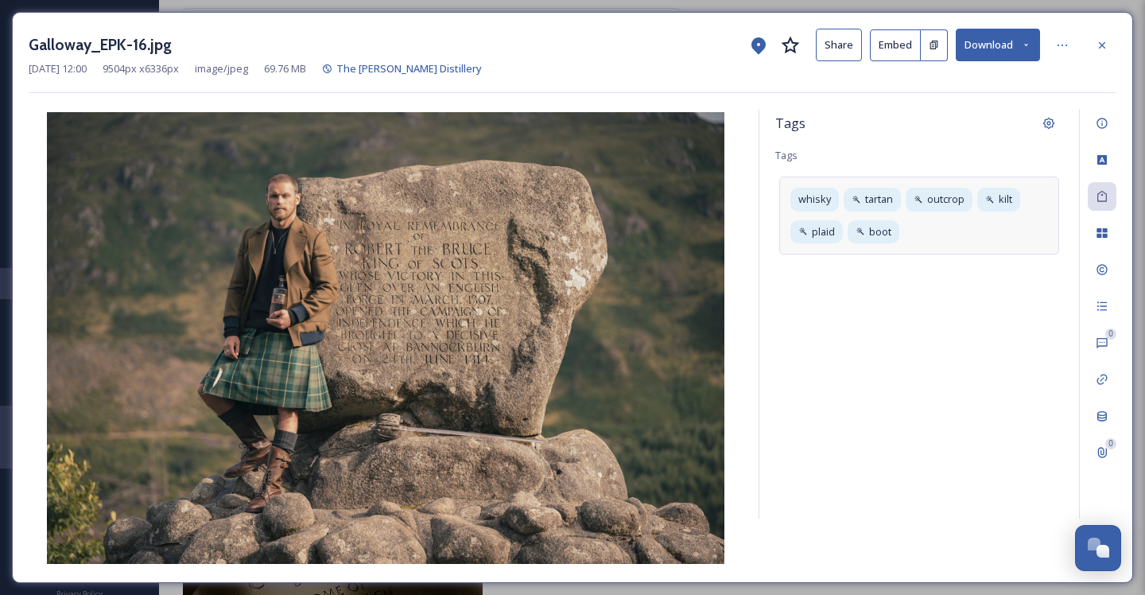
click at [922, 227] on div "whisky tartan outcrop kilt plaid boot" at bounding box center [919, 215] width 280 height 77
click at [1106, 160] on icon at bounding box center [1102, 160] width 10 height 10
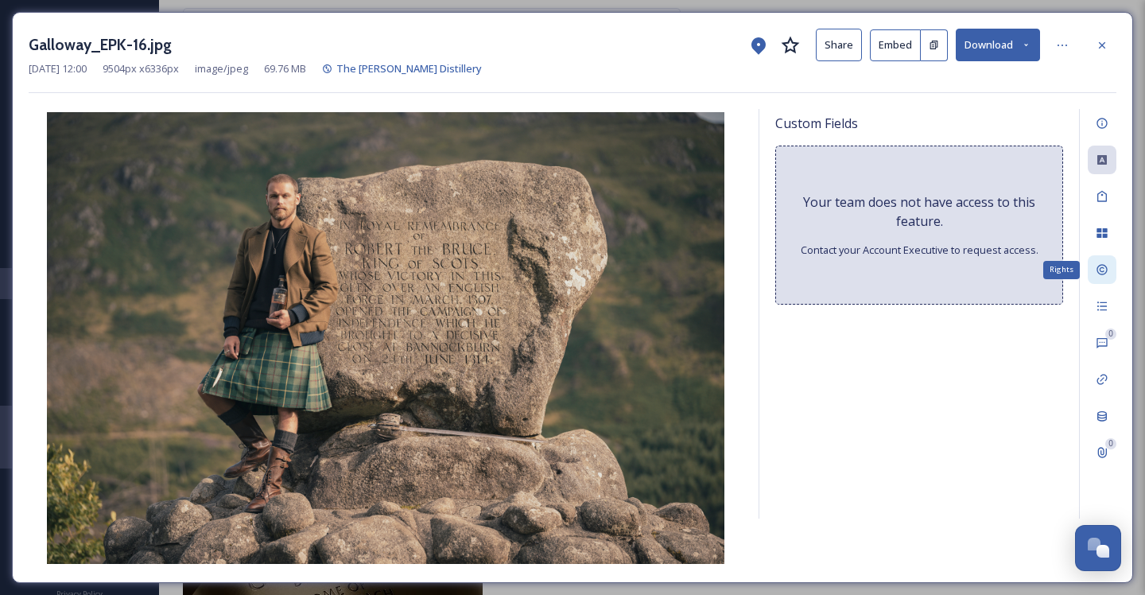
click at [1113, 271] on div "Rights" at bounding box center [1102, 269] width 29 height 29
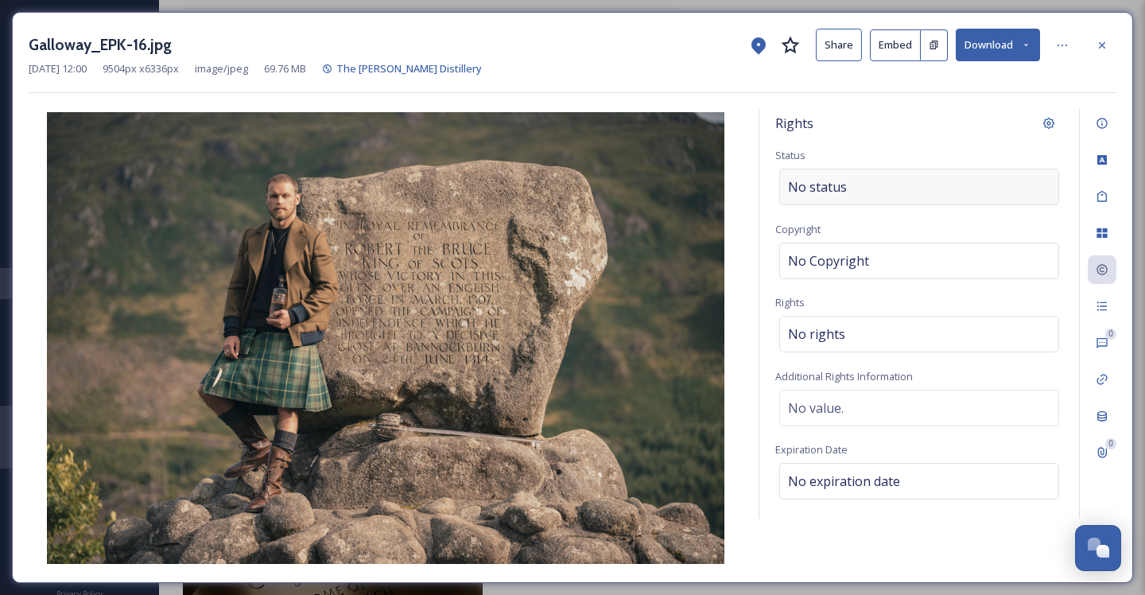
click at [907, 183] on div "No status" at bounding box center [919, 187] width 280 height 37
click at [833, 171] on input at bounding box center [867, 186] width 175 height 35
type input "Sassenach Spirits"
click at [864, 264] on span "No Copyright" at bounding box center [828, 260] width 81 height 19
click at [868, 200] on div "No status" at bounding box center [919, 187] width 280 height 37
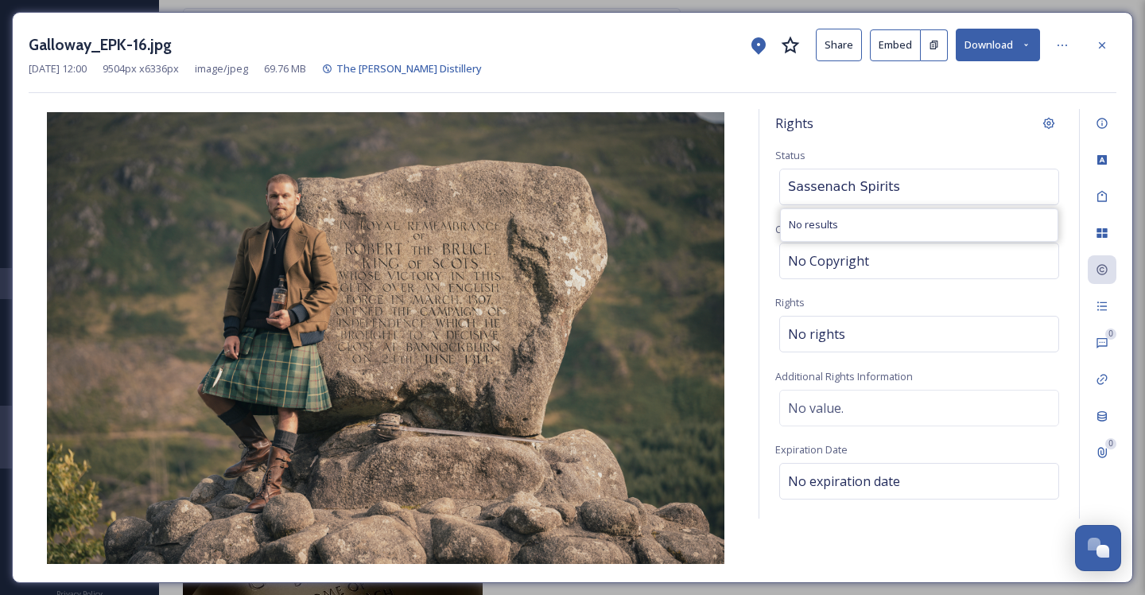
click at [907, 189] on input "Sassenach Spirits" at bounding box center [867, 186] width 175 height 35
click at [862, 221] on div "No results" at bounding box center [919, 224] width 277 height 31
click at [949, 195] on div "Sassenach Spirits No results" at bounding box center [919, 187] width 280 height 37
click at [916, 140] on div "Rights Status Sassenach Spirits No results Copyright No Copyright Rights No rig…" at bounding box center [919, 314] width 320 height 410
click at [857, 187] on div "No status" at bounding box center [919, 187] width 280 height 37
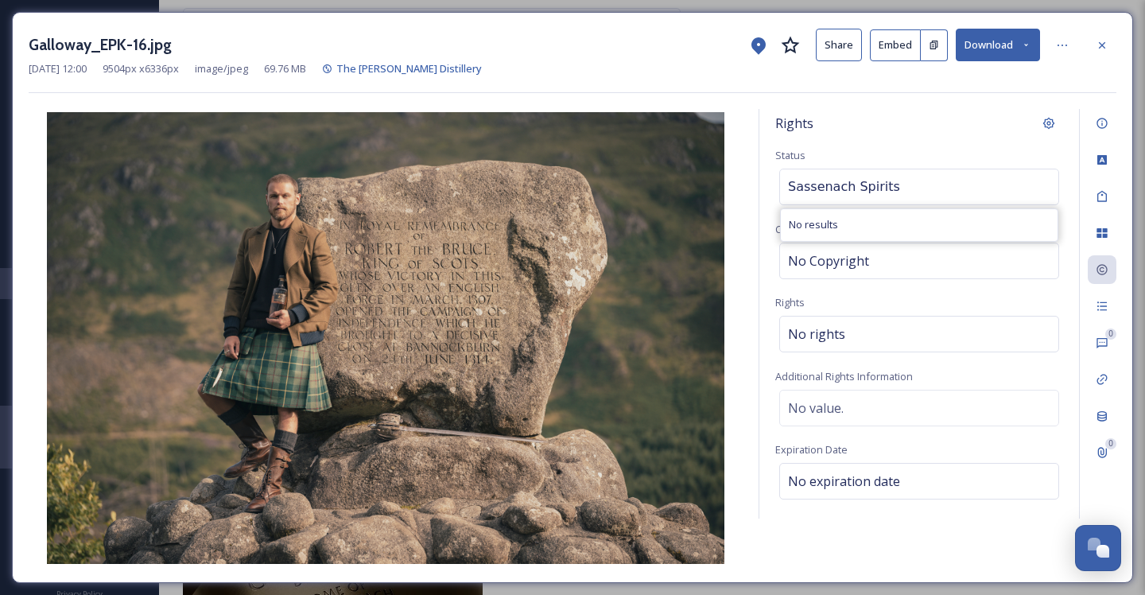
click at [849, 189] on input "Sassenach Spirits" at bounding box center [867, 186] width 175 height 35
type input "P"
paste input "Sassenach Spirits"
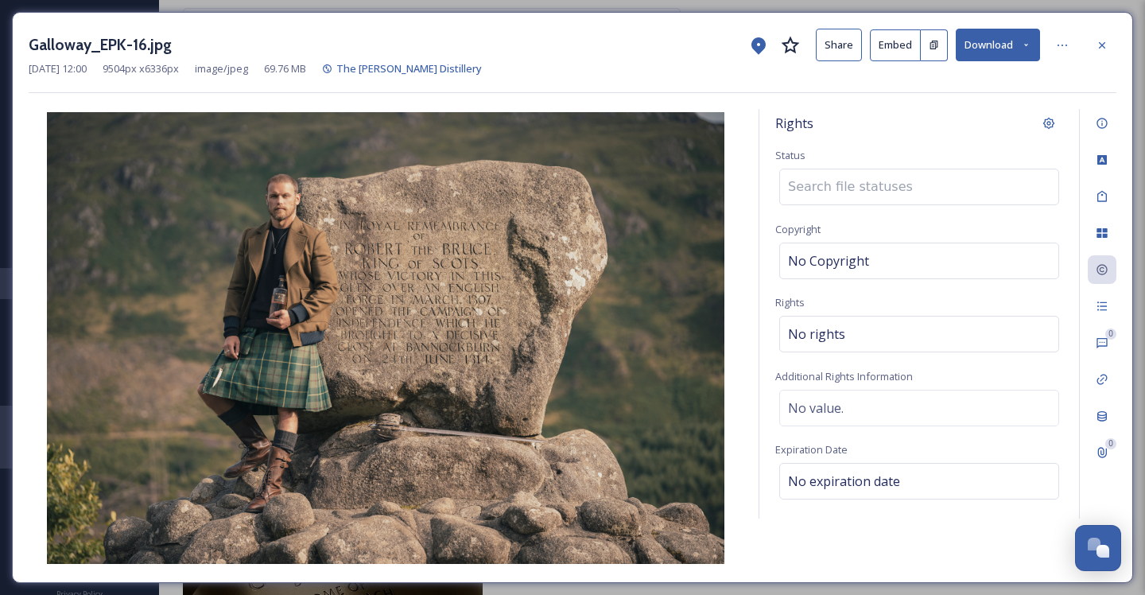
type input "Sassenach Spirits"
click at [876, 293] on div "Rights Status Sassenach Spirits No results Copyright No Copyright Rights No rig…" at bounding box center [919, 314] width 320 height 410
click at [867, 258] on div "No Copyright" at bounding box center [919, 261] width 280 height 37
type input "Sassenach Spirits"
click at [884, 330] on div "No rights" at bounding box center [919, 334] width 280 height 37
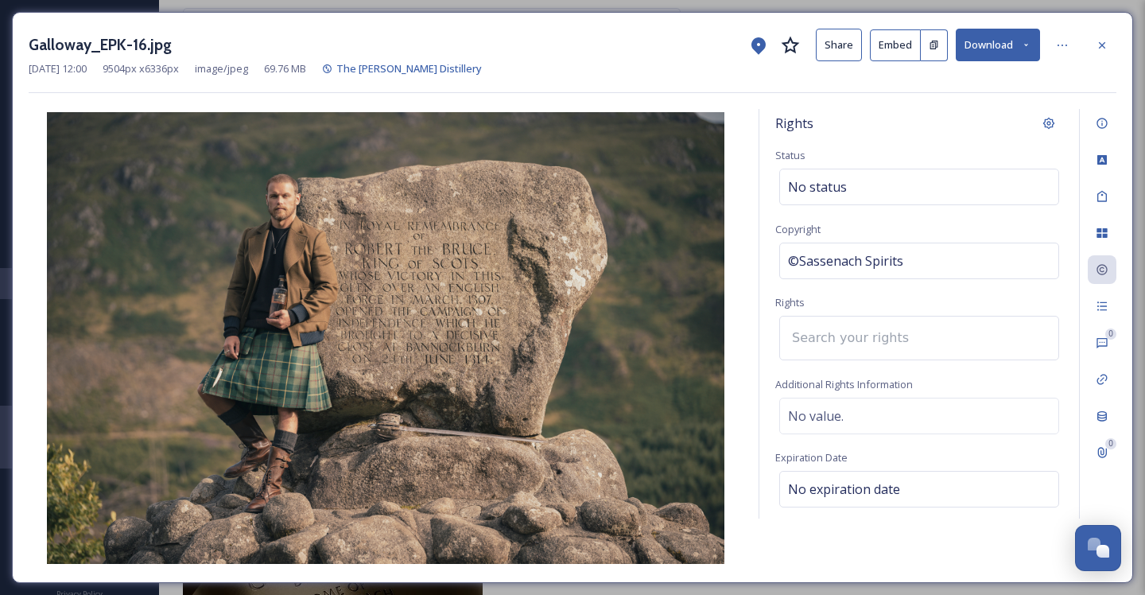
click at [868, 338] on input at bounding box center [871, 337] width 175 height 35
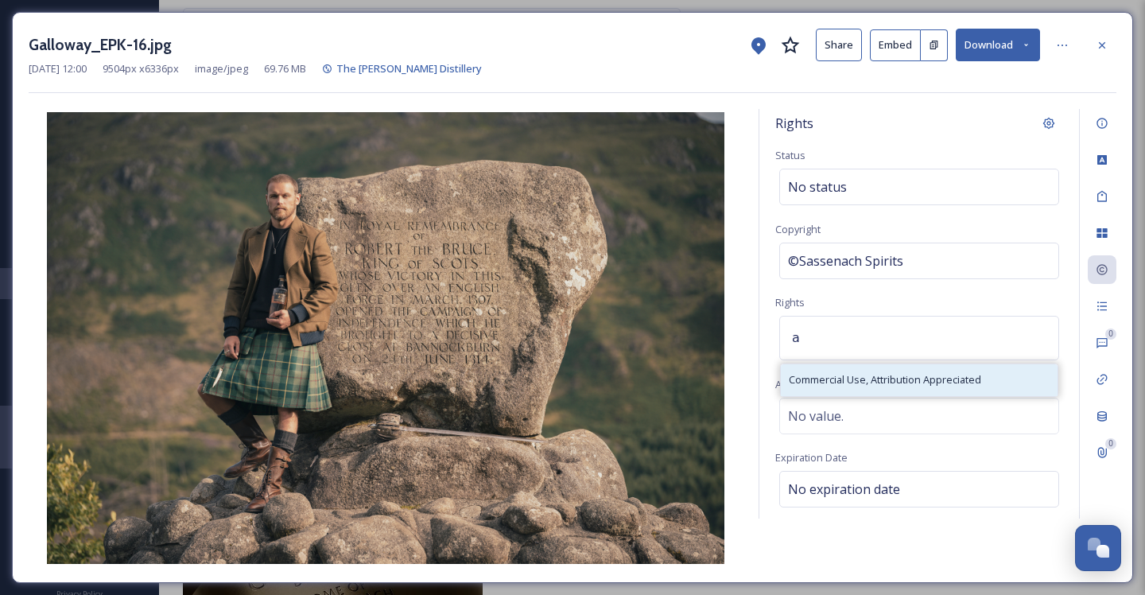
type input "a"
click at [860, 375] on span "Commercial Use, Attribution Appreciated" at bounding box center [885, 379] width 192 height 15
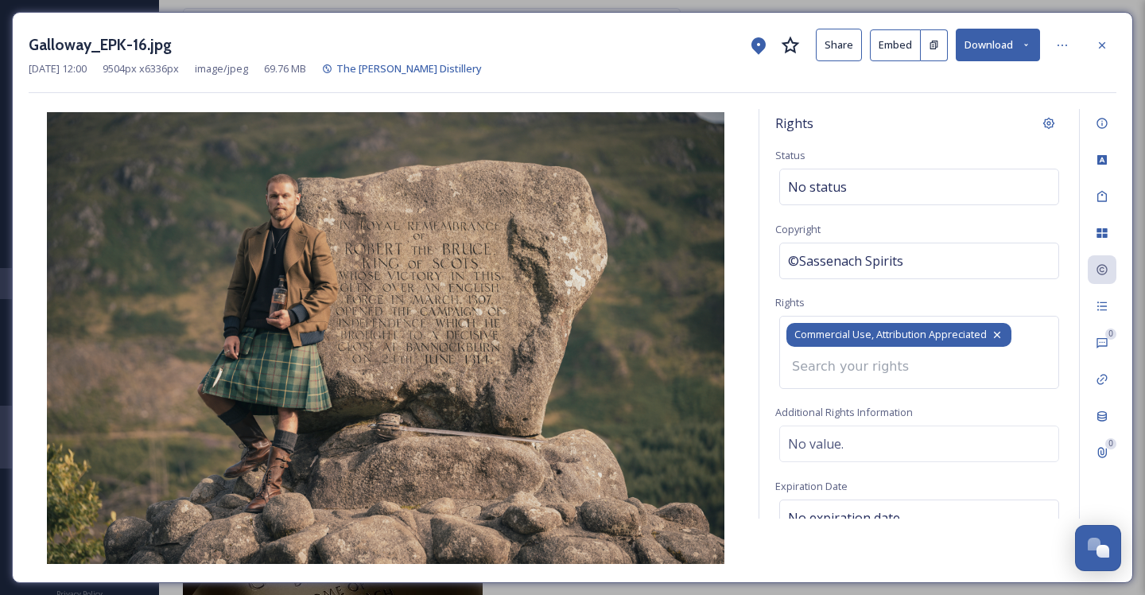
click at [1003, 336] on icon at bounding box center [997, 334] width 13 height 13
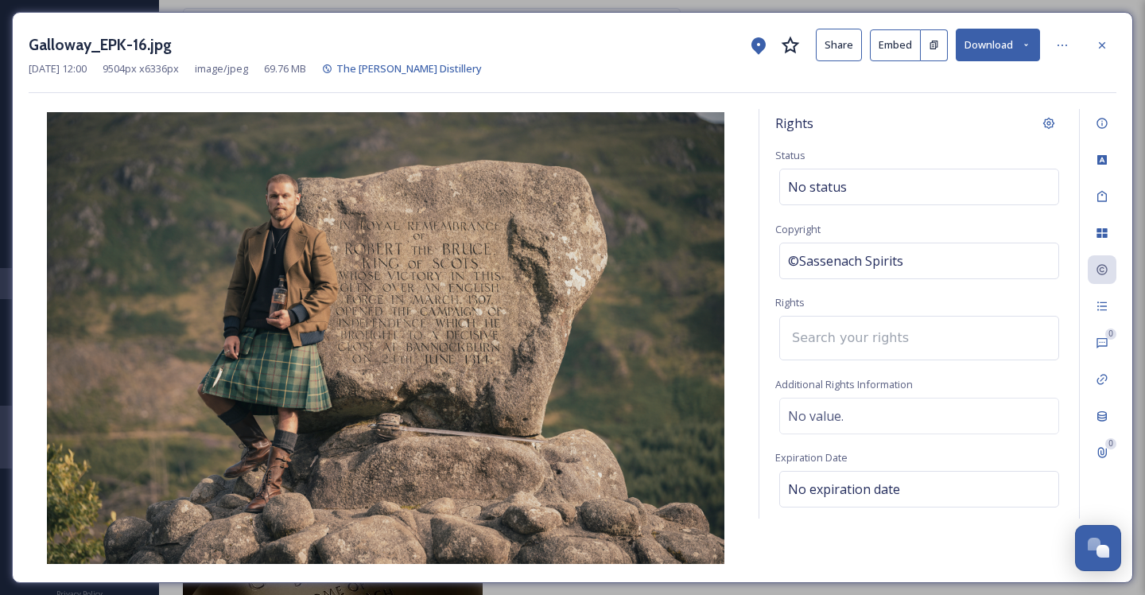
click at [999, 336] on div at bounding box center [919, 338] width 280 height 45
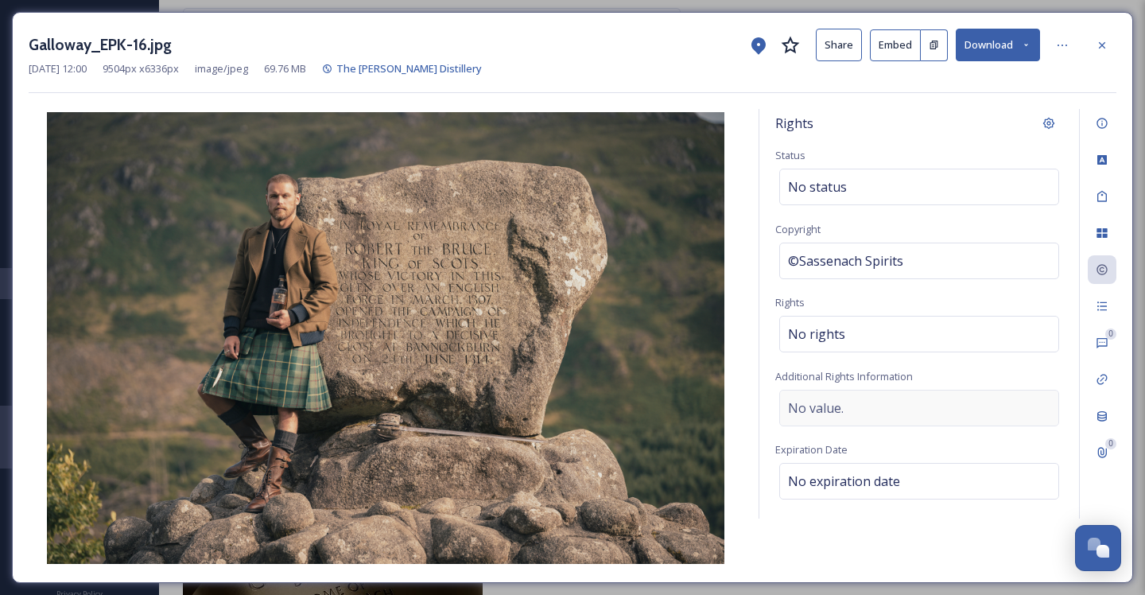
click at [862, 415] on div "No value." at bounding box center [919, 408] width 280 height 37
click at [922, 306] on div "Rights Status No status Copyright ©Sassenach Spirits Rights No rights Additiona…" at bounding box center [919, 314] width 320 height 410
click at [871, 326] on div "No rights" at bounding box center [919, 334] width 280 height 37
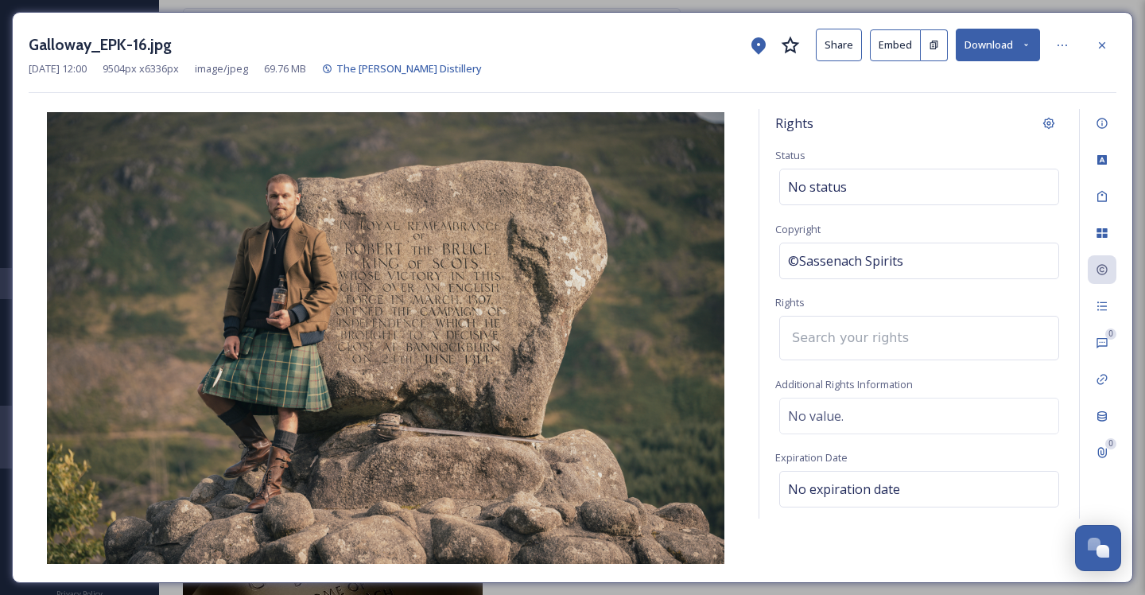
click at [864, 332] on input at bounding box center [871, 337] width 175 height 35
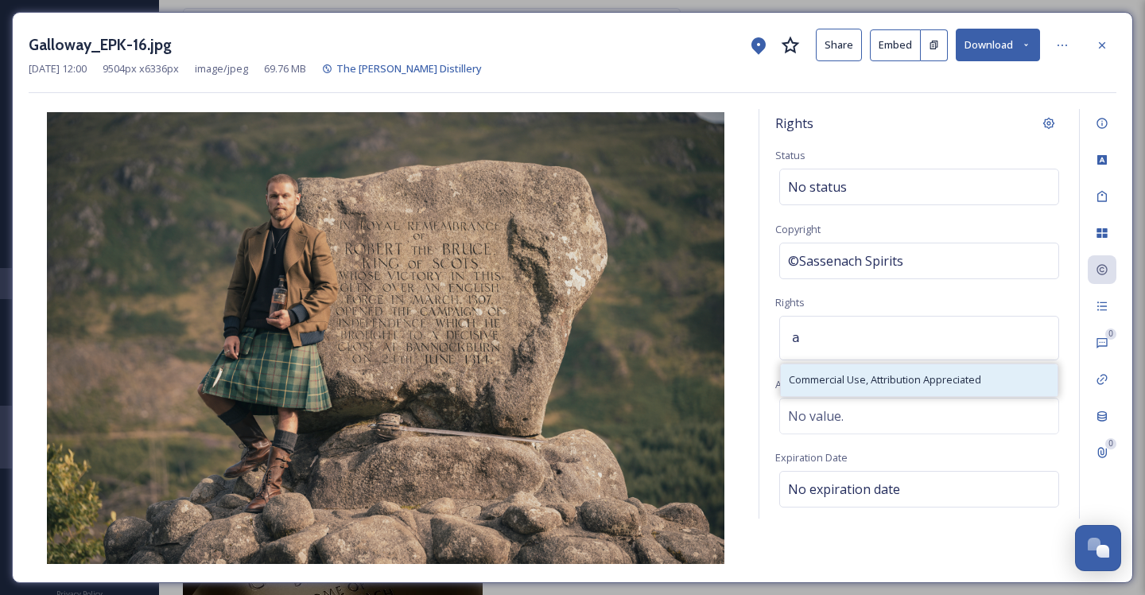
type input "a"
click at [883, 381] on span "Commercial Use, Attribution Appreciated" at bounding box center [885, 379] width 192 height 15
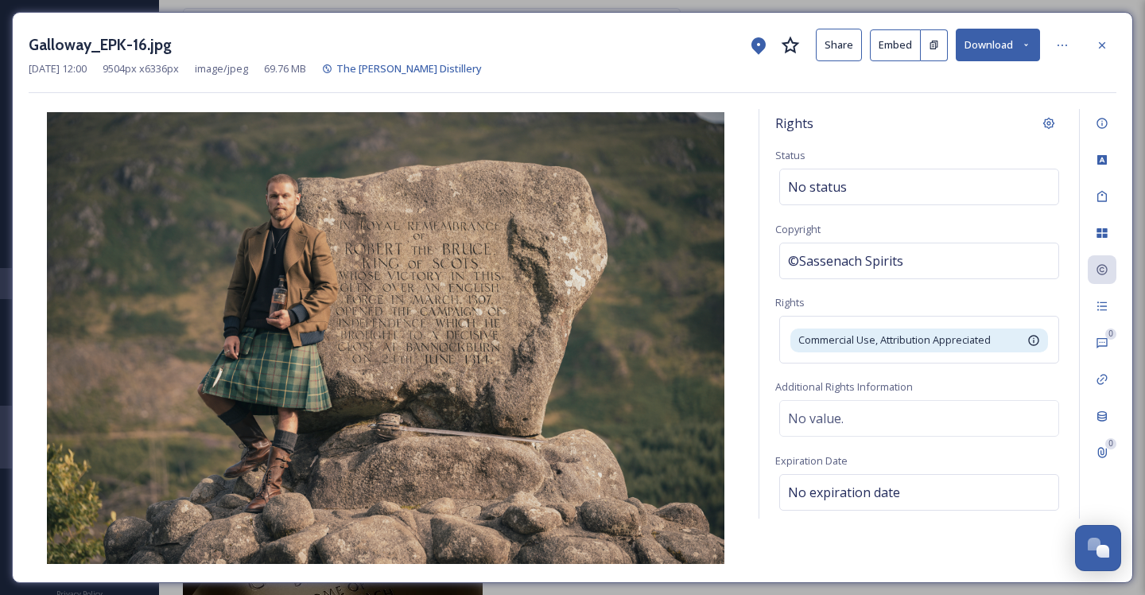
click at [894, 415] on div "Rights Status No status Copyright ©Sassenach Spirits Rights Commercial Use, Att…" at bounding box center [919, 314] width 320 height 410
click at [889, 192] on div "No status" at bounding box center [919, 187] width 280 height 37
drag, startPoint x: 914, startPoint y: 184, endPoint x: 730, endPoint y: 177, distance: 184.6
click at [730, 177] on div "Rights Status Sassenach Spirits No results Copyright ©Sassenach Spirits Rights …" at bounding box center [573, 337] width 1088 height 457
type input "a"
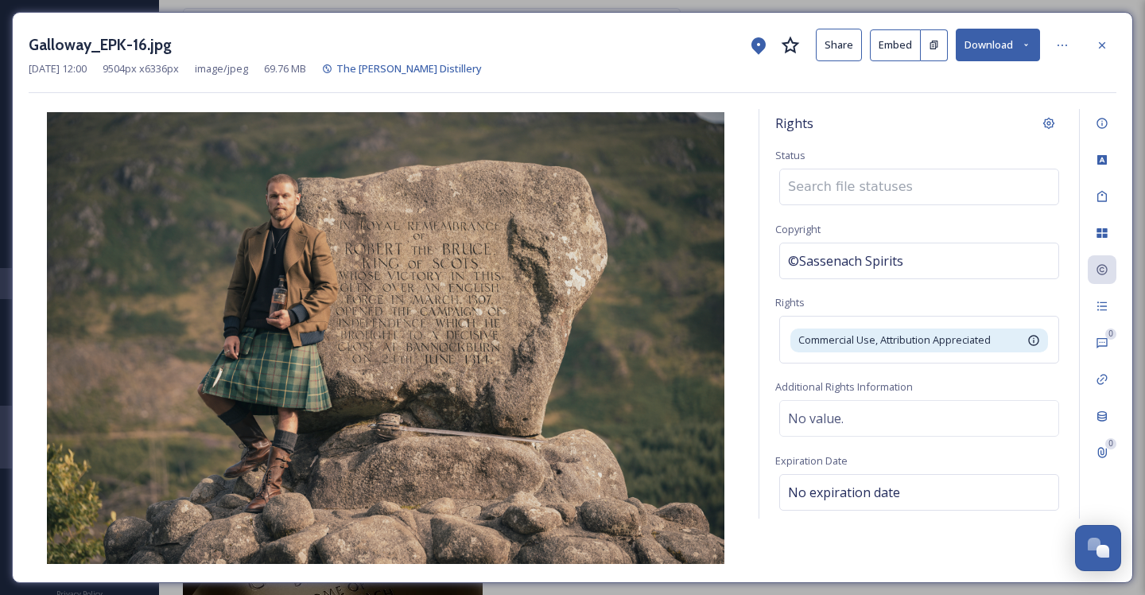
click at [1103, 39] on icon at bounding box center [1102, 45] width 13 height 13
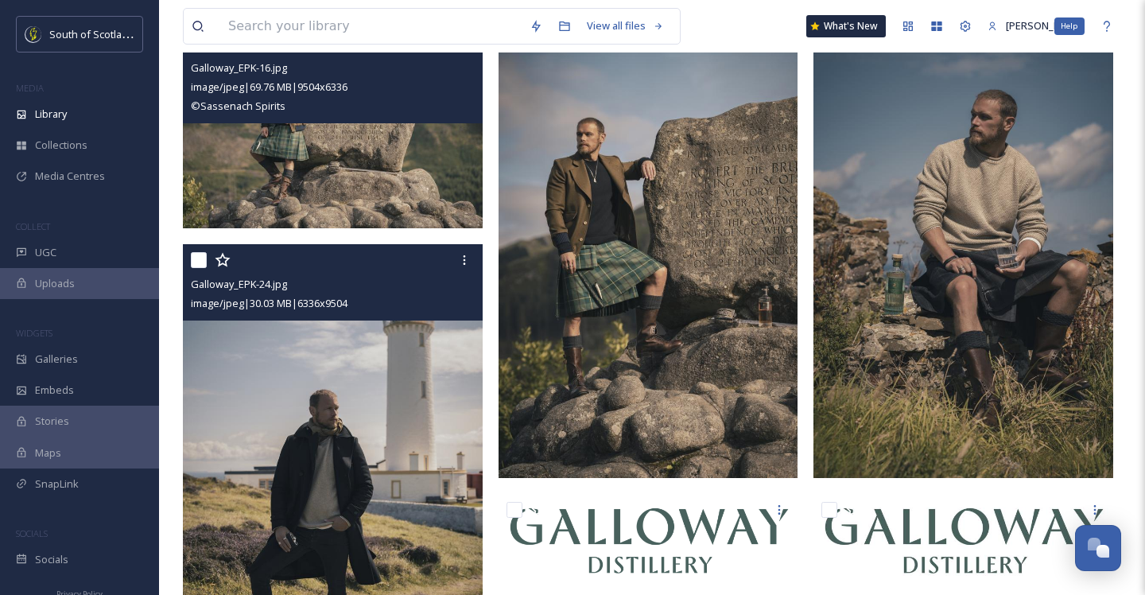
click at [1099, 45] on div "View all files What's New [PERSON_NAME] Help" at bounding box center [652, 26] width 938 height 52
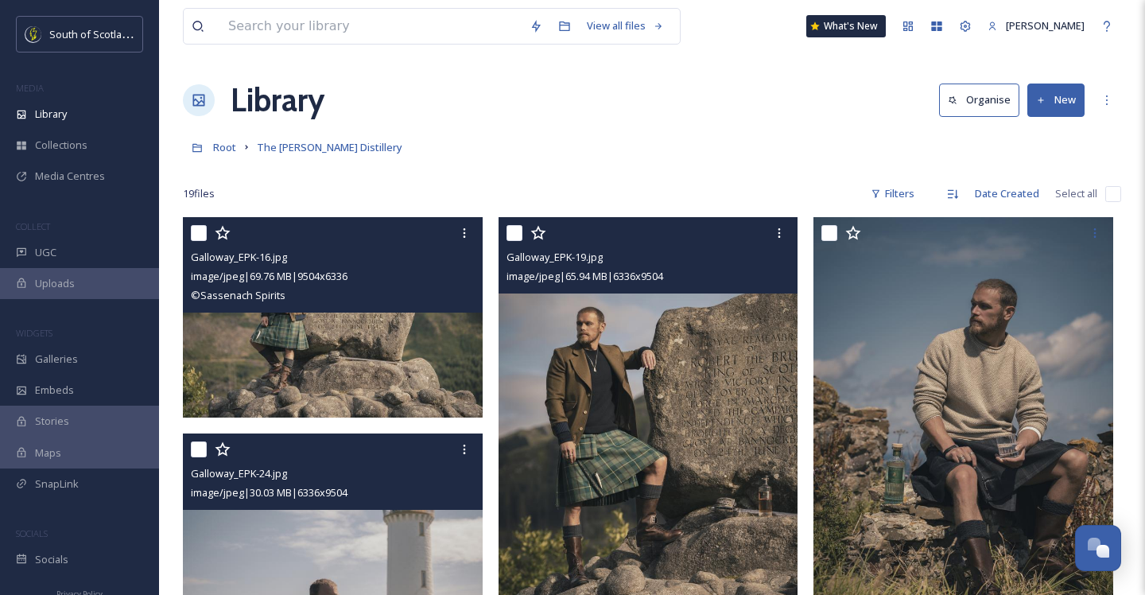
click at [603, 364] on img at bounding box center [649, 442] width 300 height 450
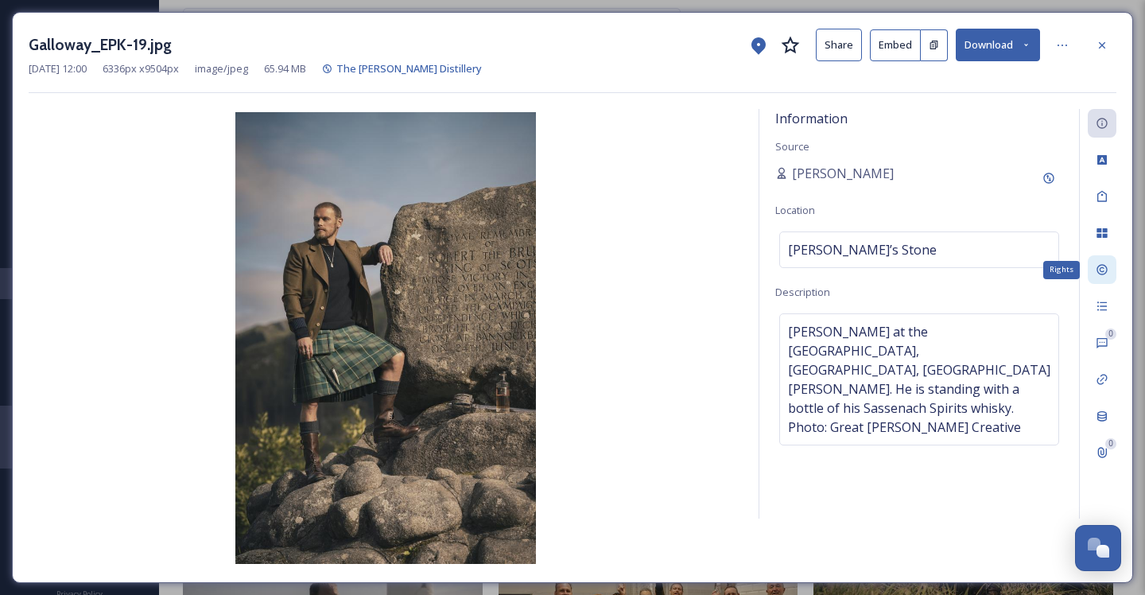
click at [1103, 274] on icon at bounding box center [1102, 269] width 13 height 13
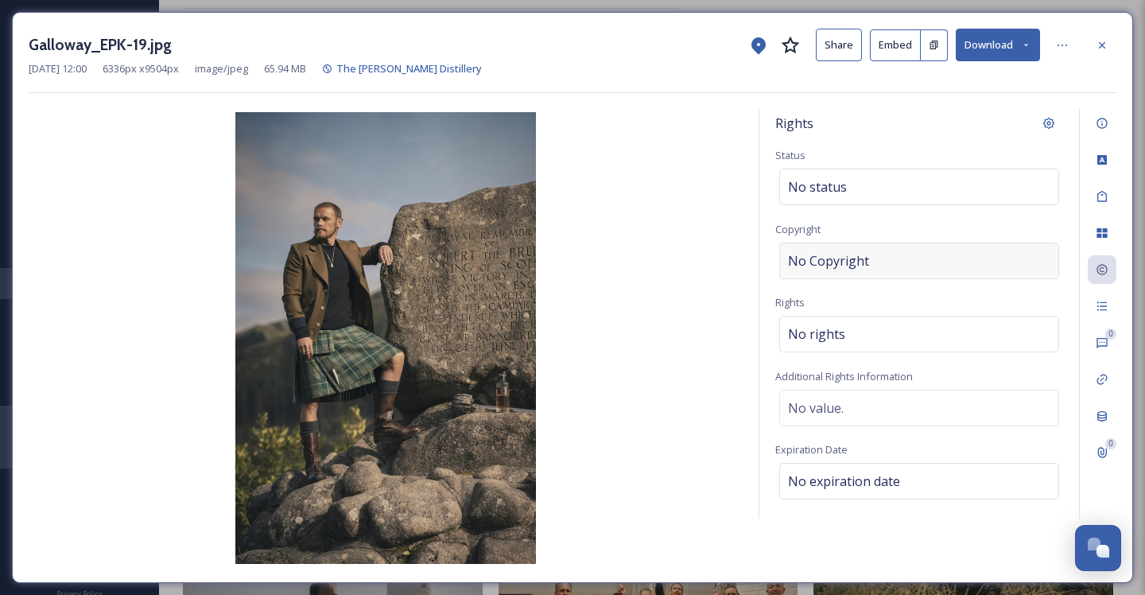
click at [840, 256] on span "No Copyright" at bounding box center [828, 260] width 81 height 19
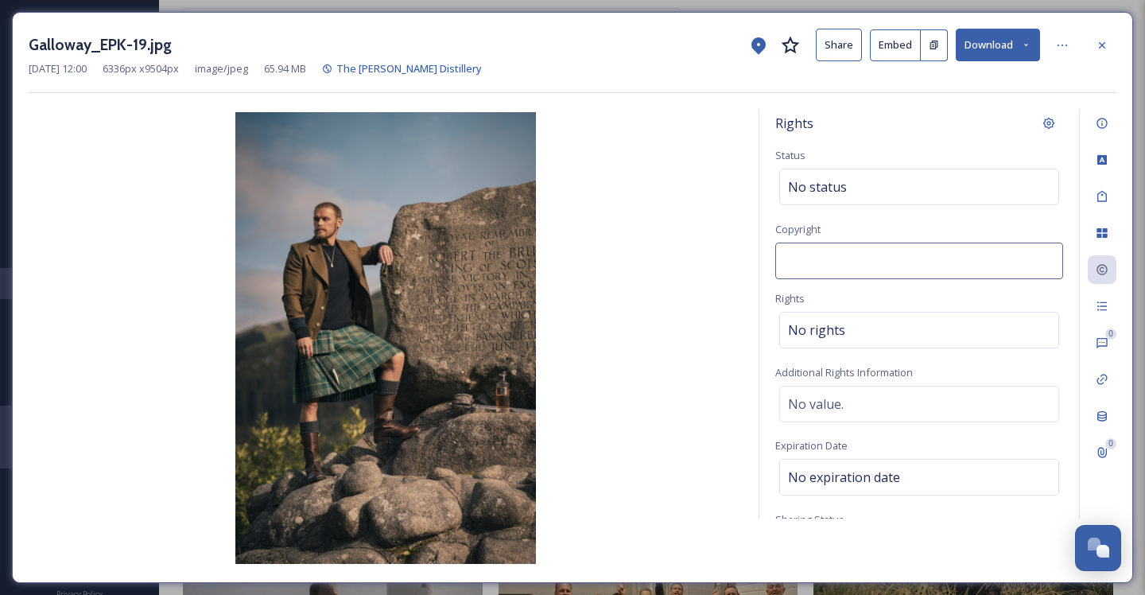
type input "Sassenach Spirits"
click at [874, 342] on div "No rights" at bounding box center [919, 334] width 280 height 37
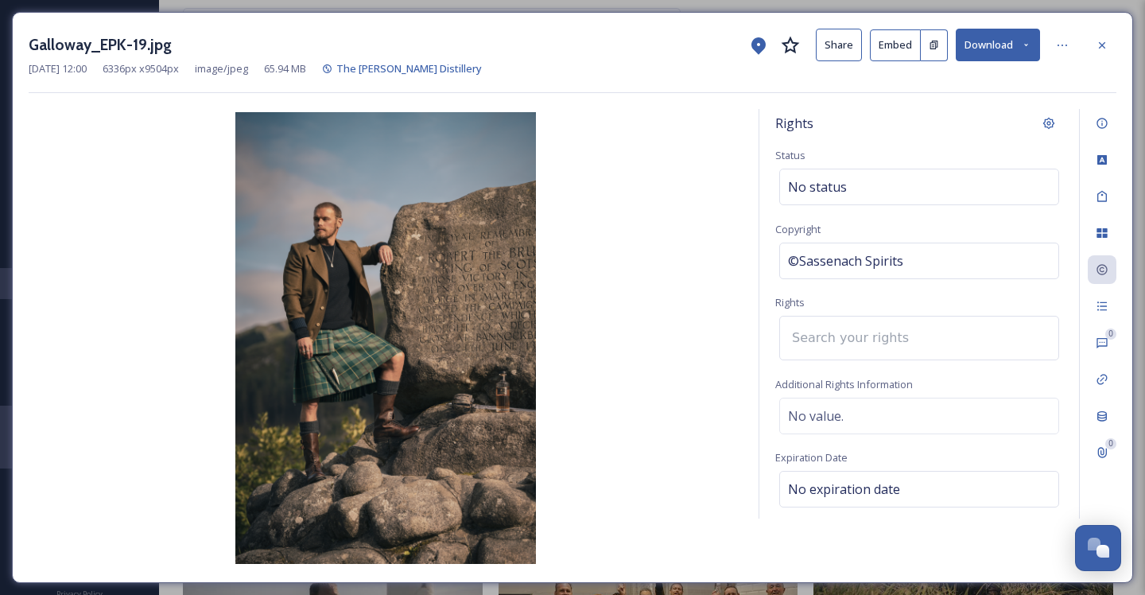
click at [871, 343] on input at bounding box center [871, 337] width 175 height 35
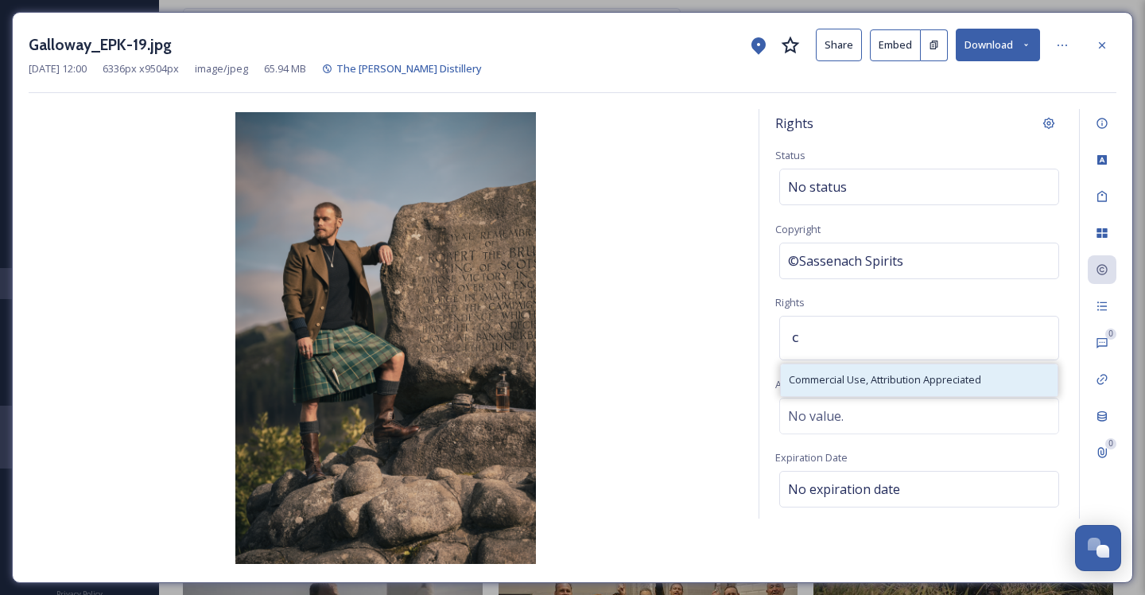
type input "c"
click at [868, 383] on span "Commercial Use, Attribution Appreciated" at bounding box center [885, 379] width 192 height 15
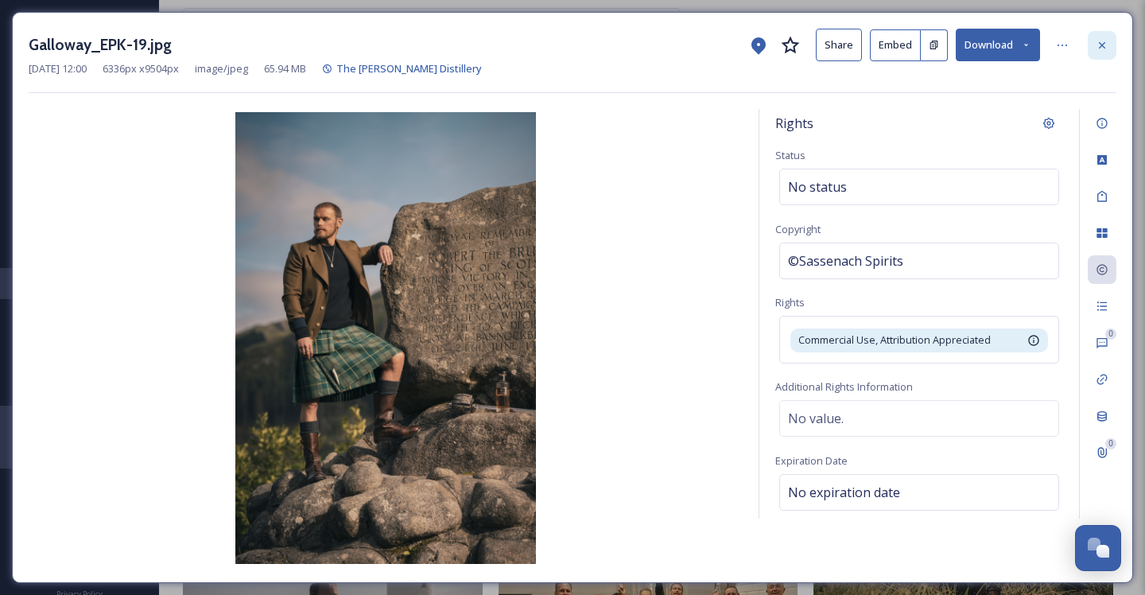
click at [1096, 45] on icon at bounding box center [1102, 45] width 13 height 13
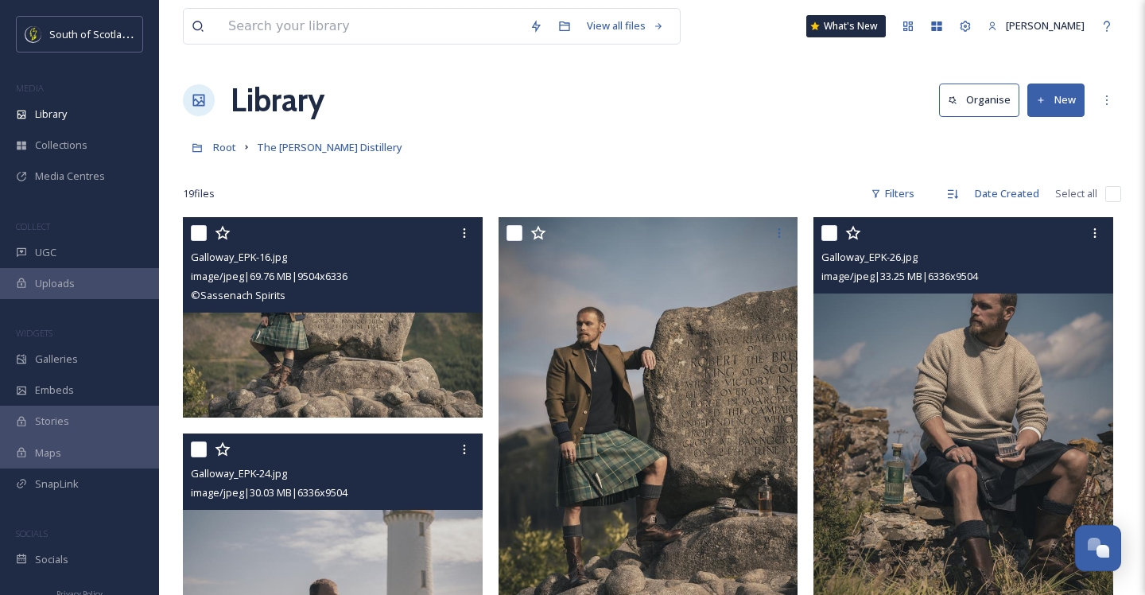
click at [934, 345] on img at bounding box center [963, 442] width 300 height 450
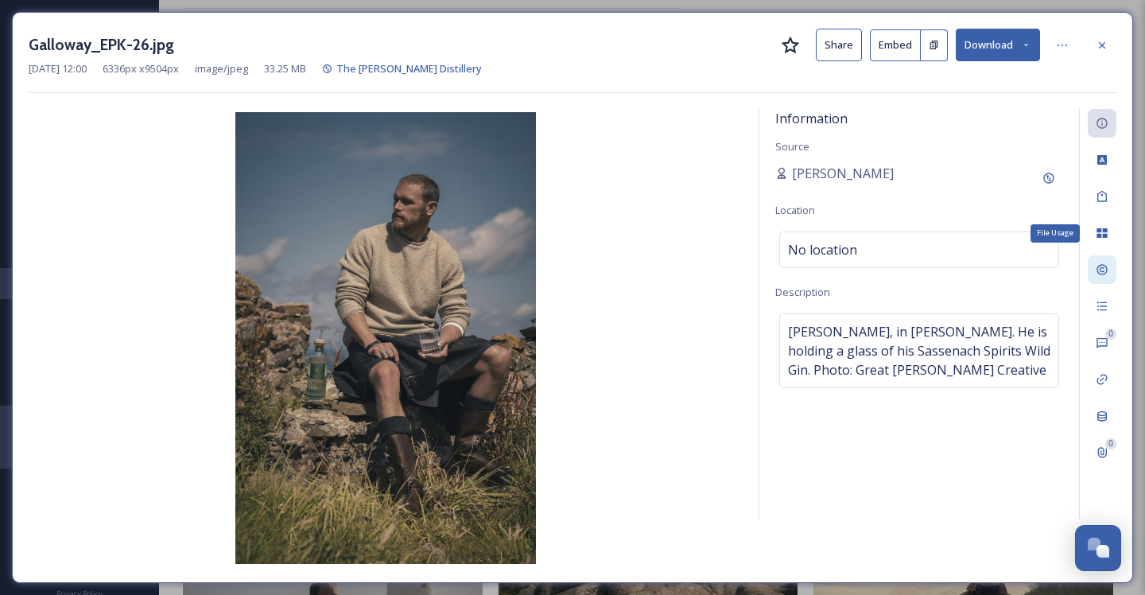
click at [1098, 262] on div at bounding box center [1102, 269] width 29 height 29
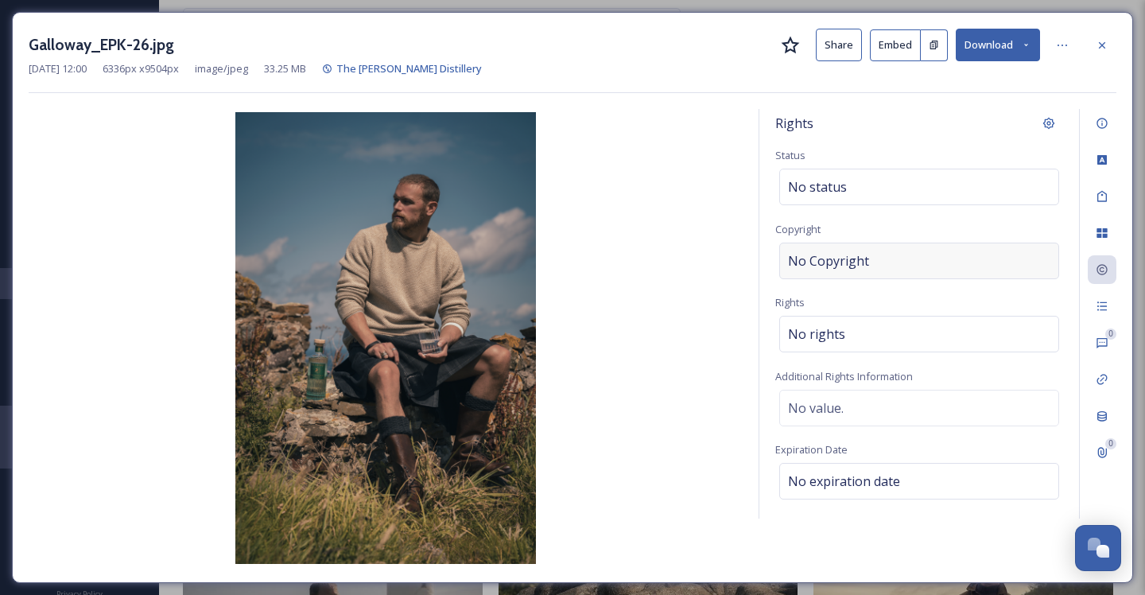
click at [876, 262] on div "No Copyright" at bounding box center [919, 261] width 280 height 37
type input "c"
type input "Sassenach Spirits"
click at [849, 328] on div "No rights" at bounding box center [919, 334] width 280 height 37
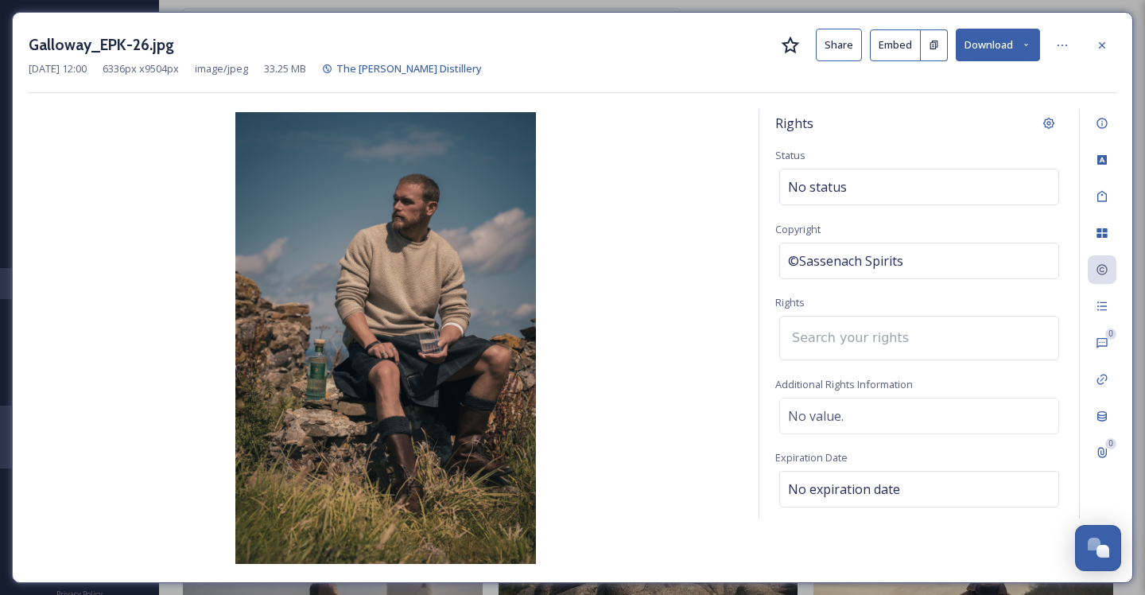
click at [848, 340] on input at bounding box center [871, 337] width 175 height 35
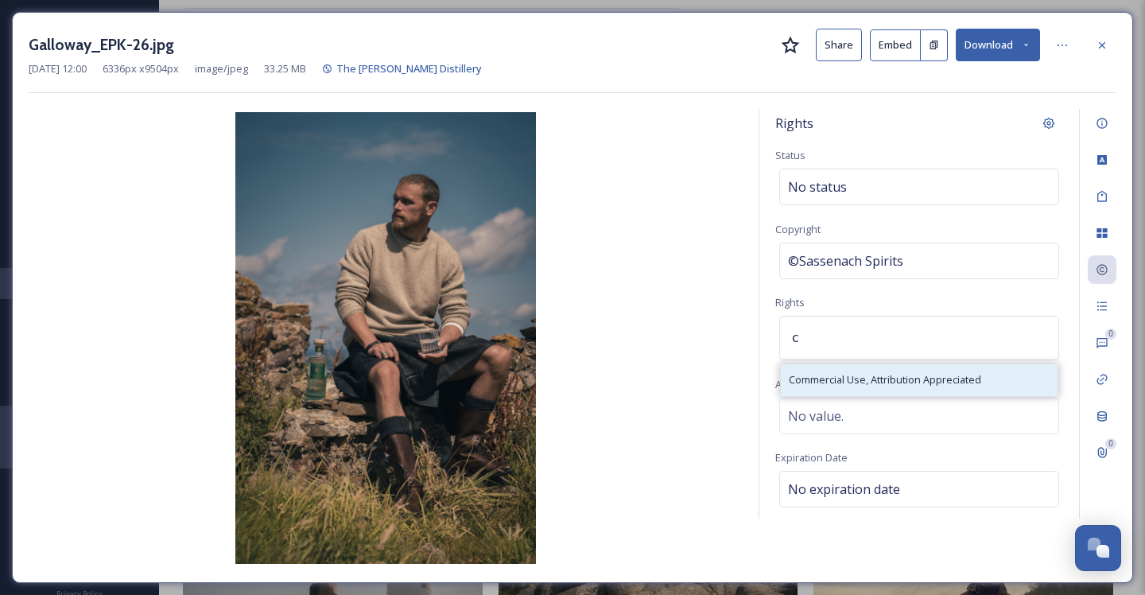
type input "c"
click at [844, 379] on span "Commercial Use, Attribution Appreciated" at bounding box center [885, 379] width 192 height 15
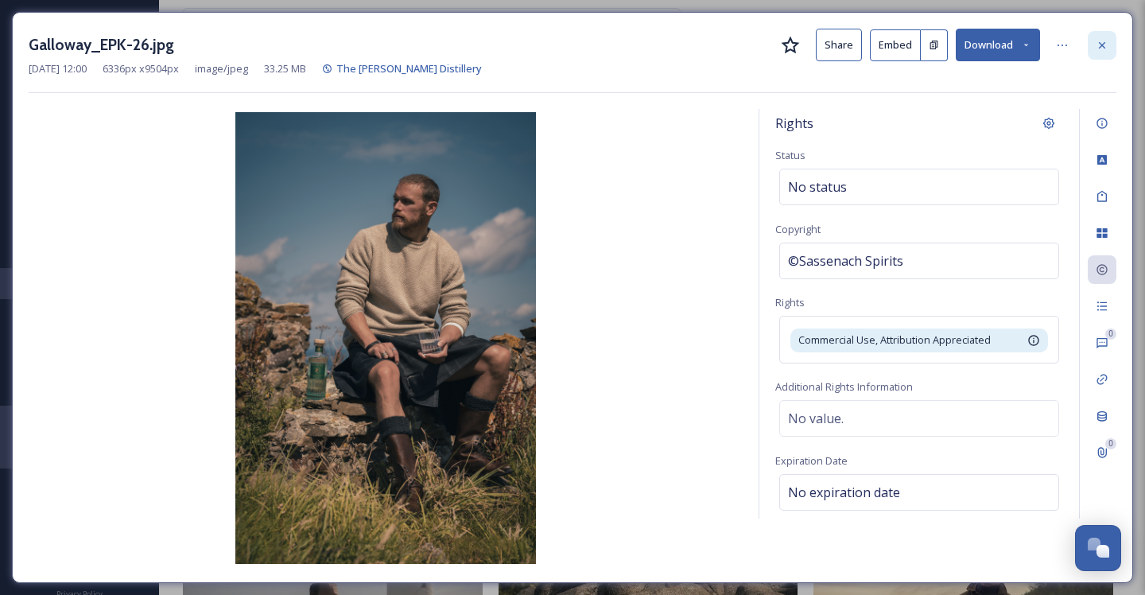
click at [1101, 46] on icon at bounding box center [1102, 45] width 13 height 13
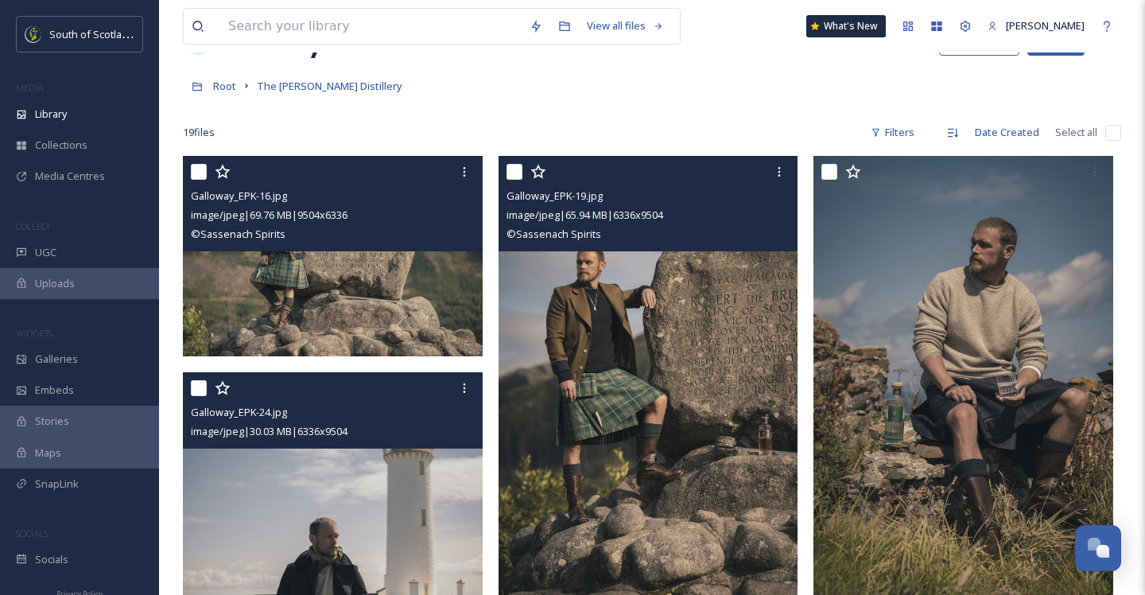
scroll to position [210, 0]
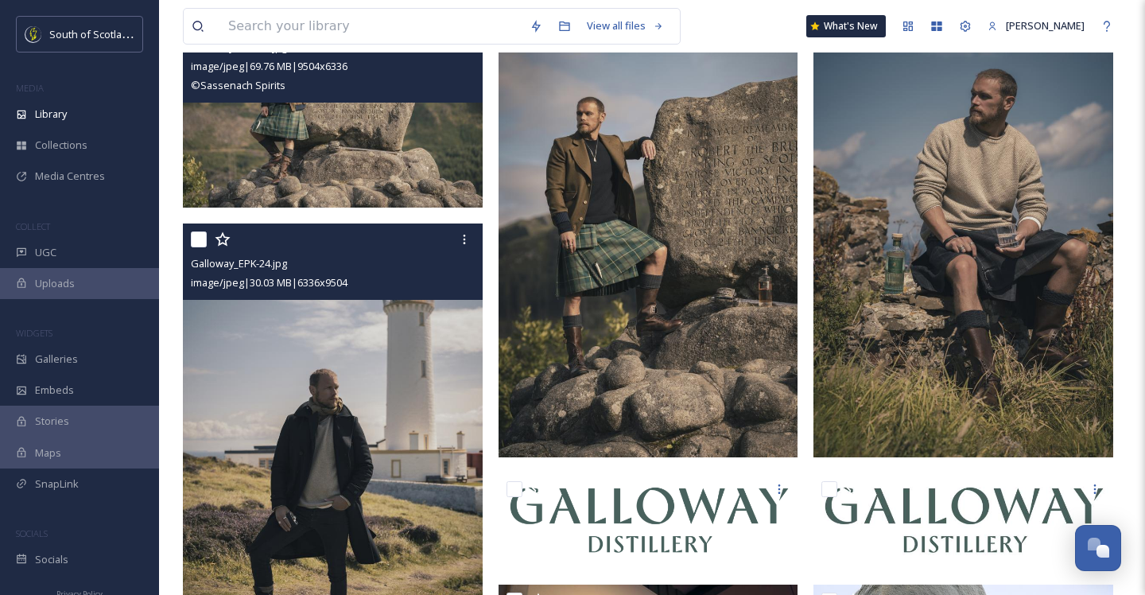
click at [347, 348] on img at bounding box center [333, 448] width 300 height 450
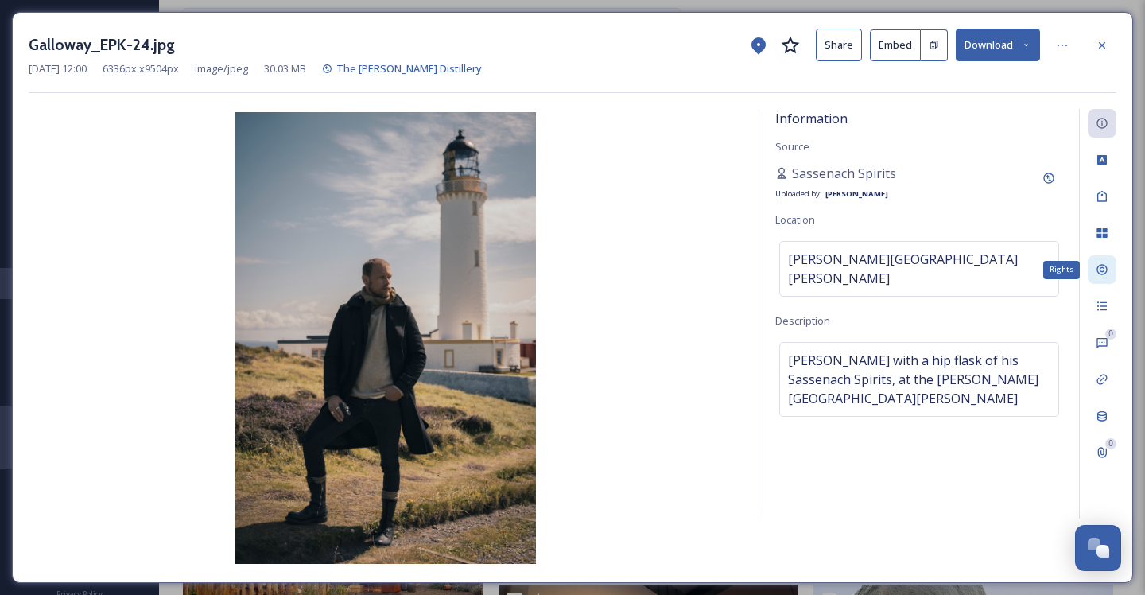
click at [1108, 262] on div "Rights" at bounding box center [1102, 269] width 29 height 29
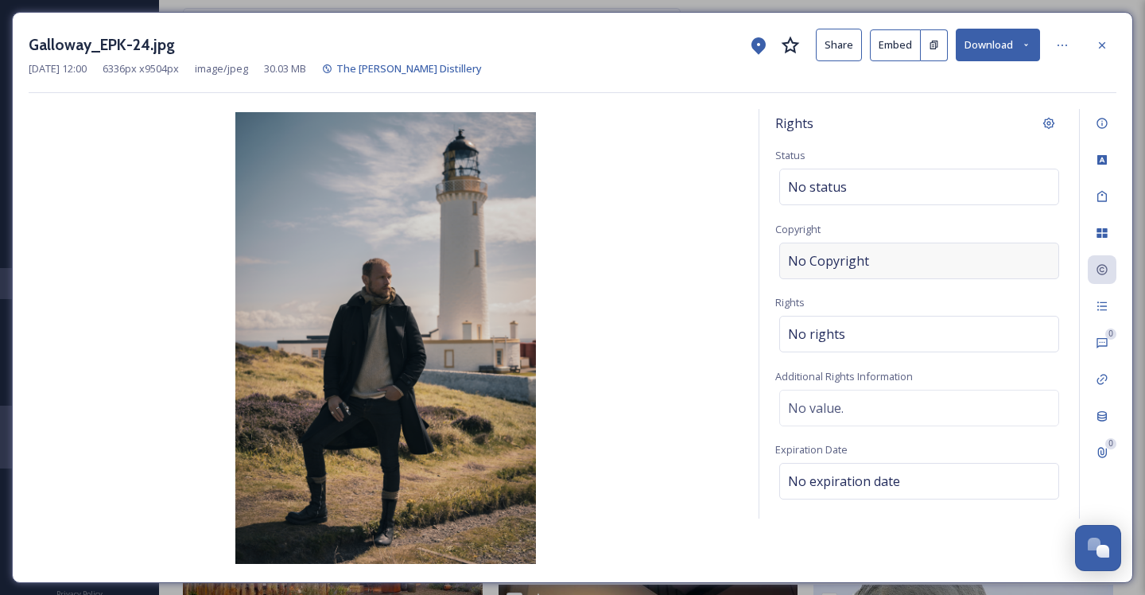
click at [844, 260] on span "No Copyright" at bounding box center [828, 260] width 81 height 19
type input "Sassenach Spirits"
click at [863, 330] on div "No rights" at bounding box center [919, 330] width 280 height 37
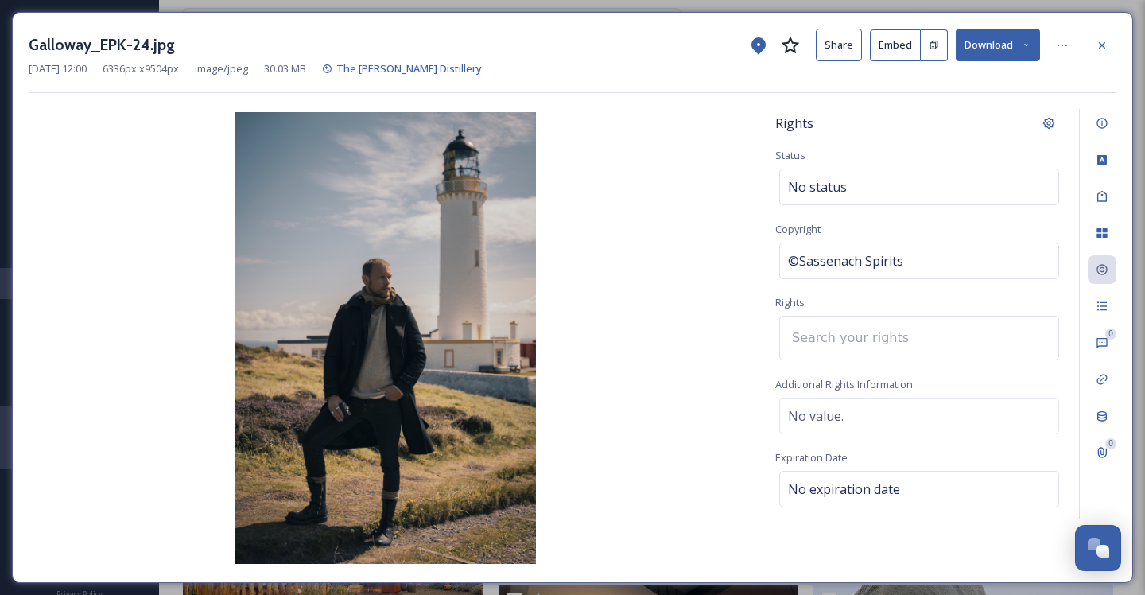
click at [860, 333] on input at bounding box center [871, 337] width 175 height 35
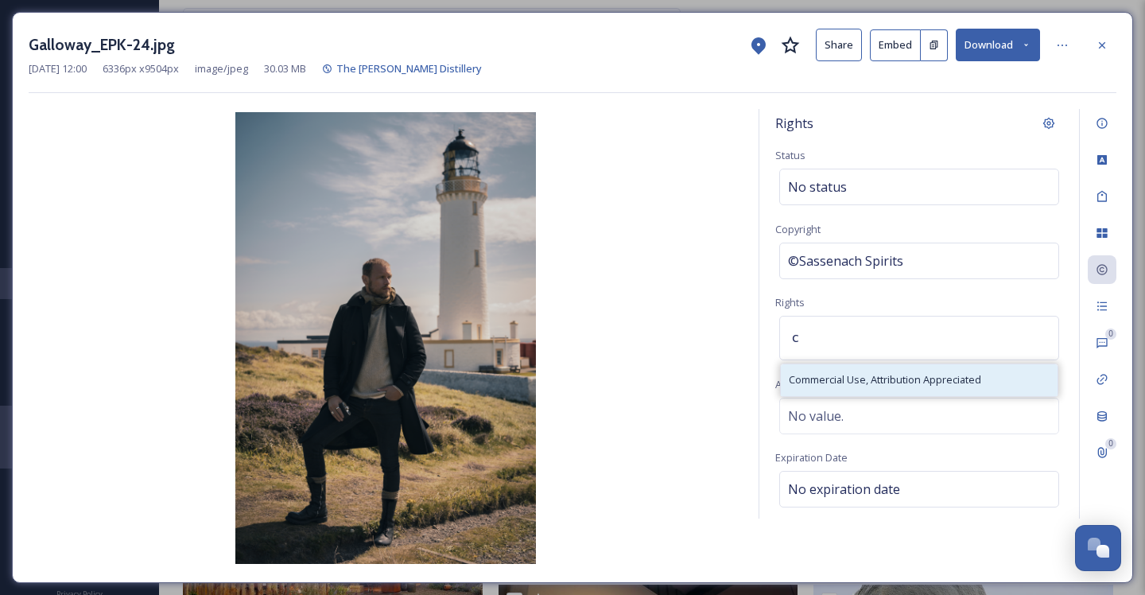
type input "c"
click at [864, 379] on span "Commercial Use, Attribution Appreciated" at bounding box center [885, 379] width 192 height 15
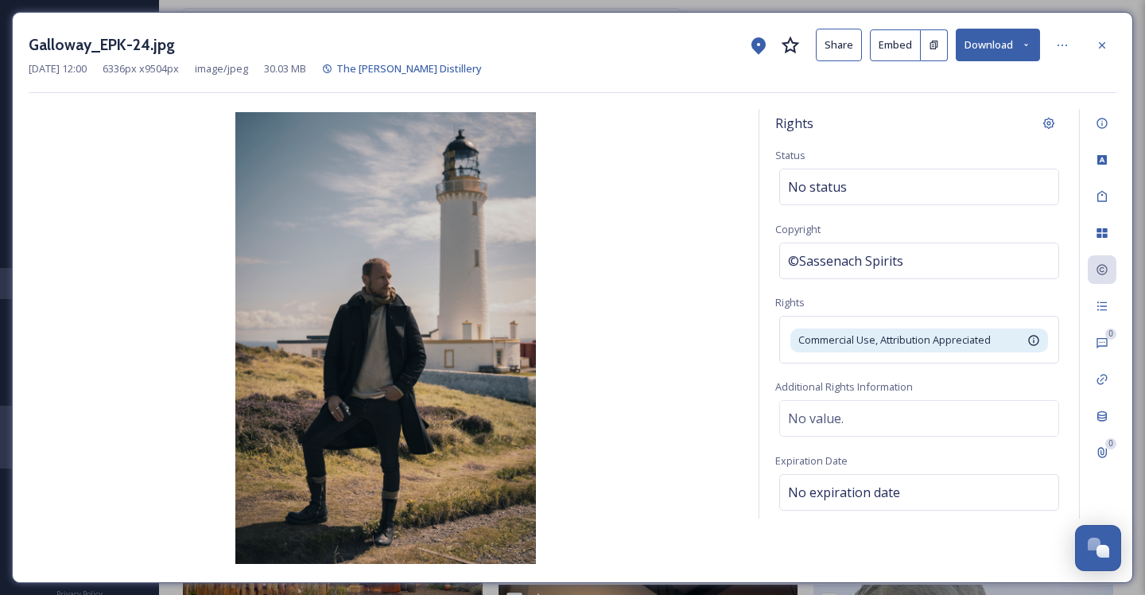
click at [1108, 24] on div "Galloway_EPK-24.jpg Share Embed Download [DATE] 12:00 6336 px x 9504 px image/j…" at bounding box center [572, 297] width 1121 height 571
click at [1107, 41] on icon at bounding box center [1102, 45] width 13 height 13
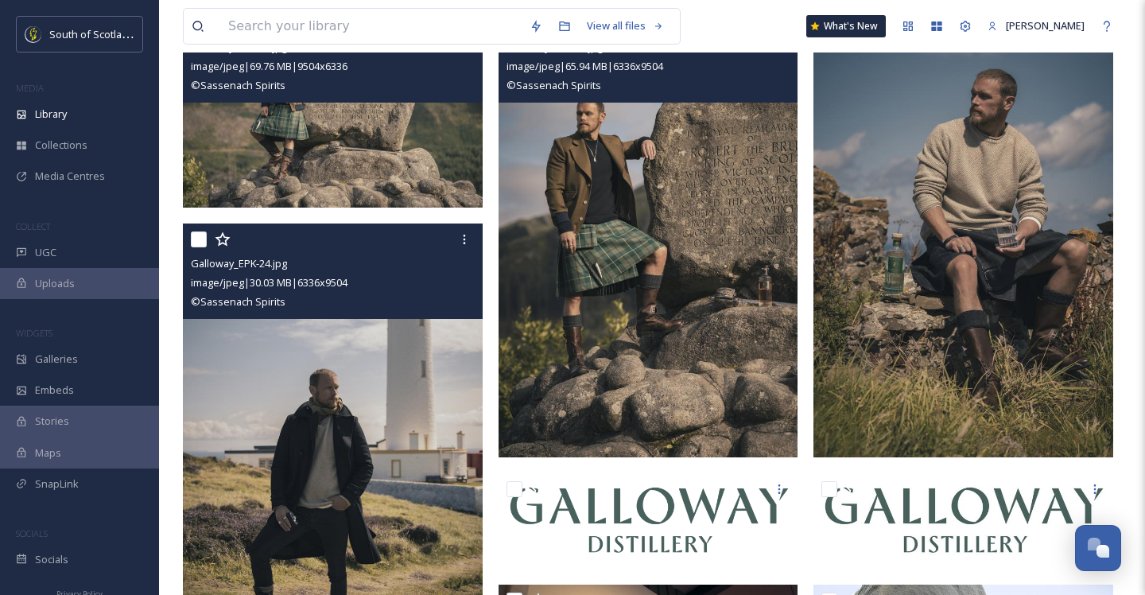
click at [652, 279] on img at bounding box center [649, 232] width 300 height 450
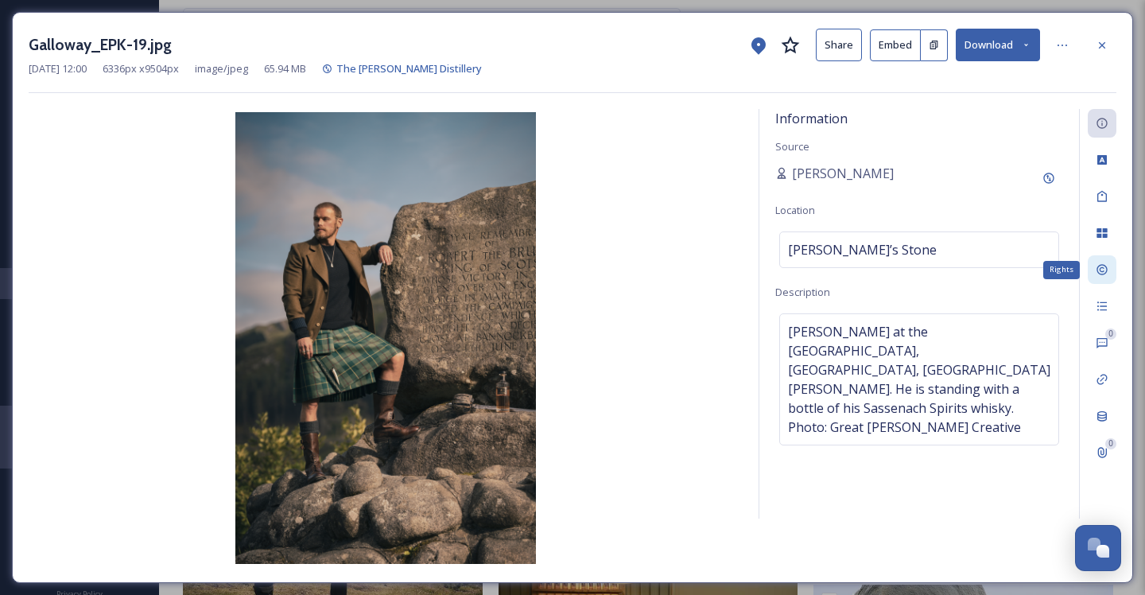
click at [1105, 270] on icon at bounding box center [1102, 269] width 13 height 13
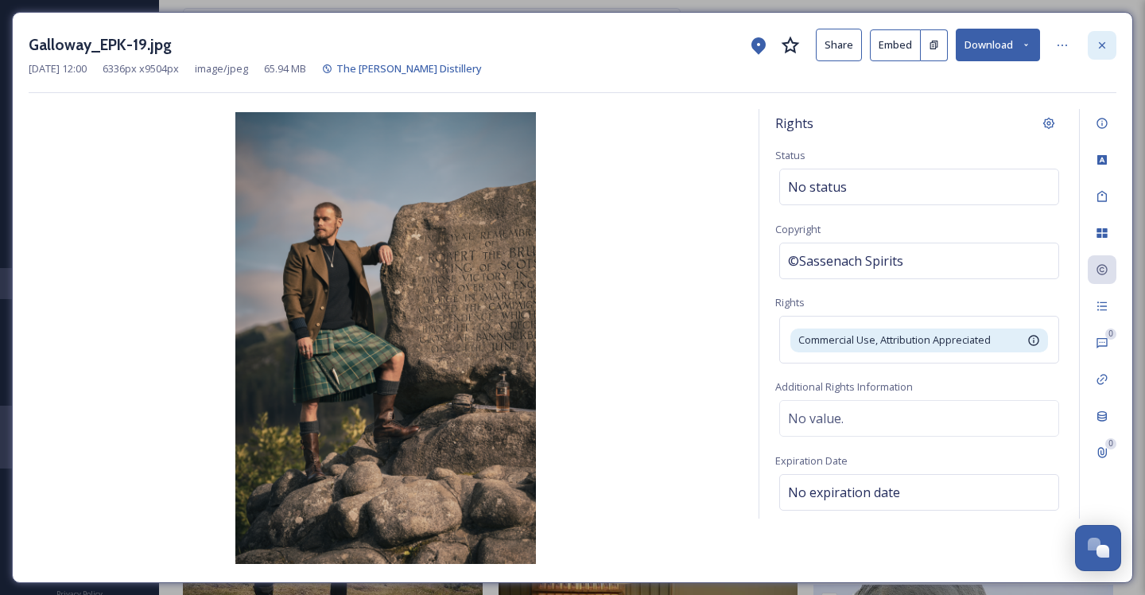
click at [1112, 49] on div at bounding box center [1102, 45] width 29 height 29
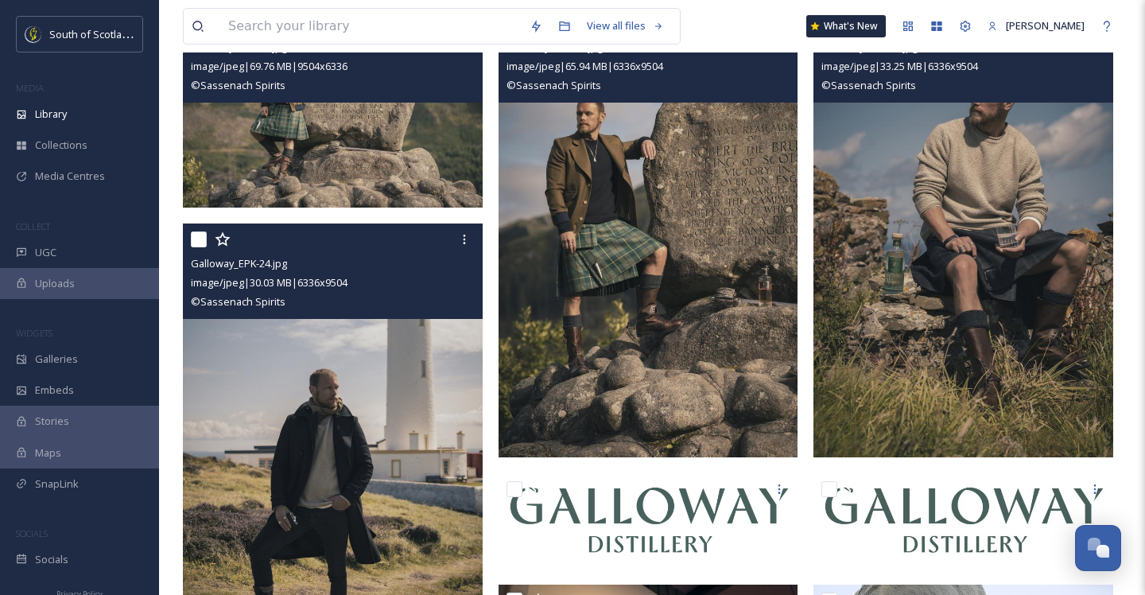
click at [910, 251] on img at bounding box center [963, 232] width 300 height 450
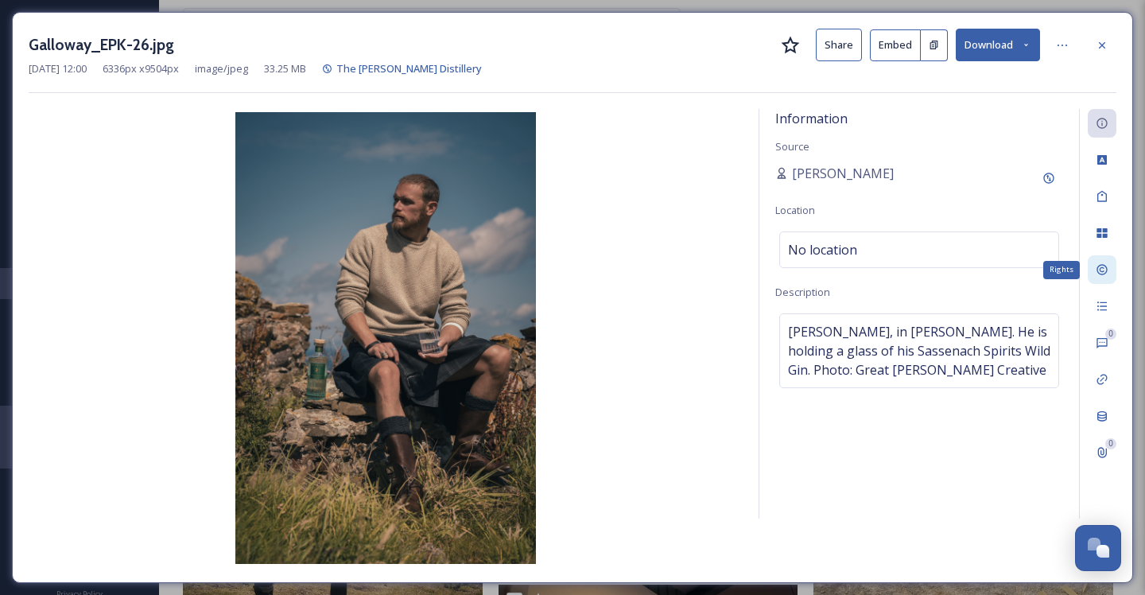
click at [1101, 256] on div "Rights" at bounding box center [1102, 269] width 29 height 29
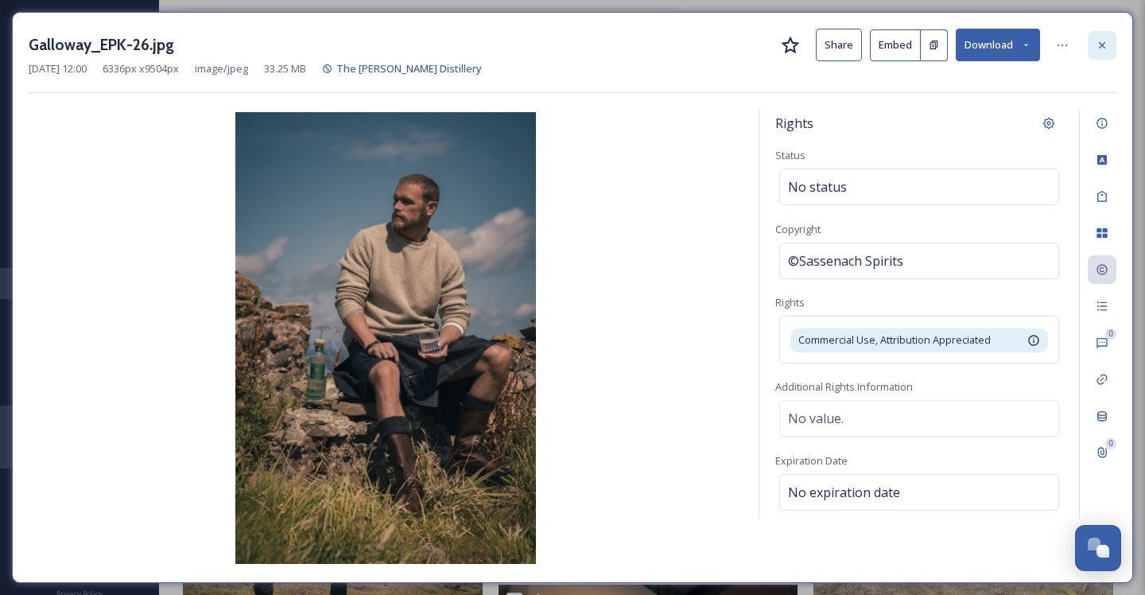
click at [1108, 39] on div at bounding box center [1102, 45] width 29 height 29
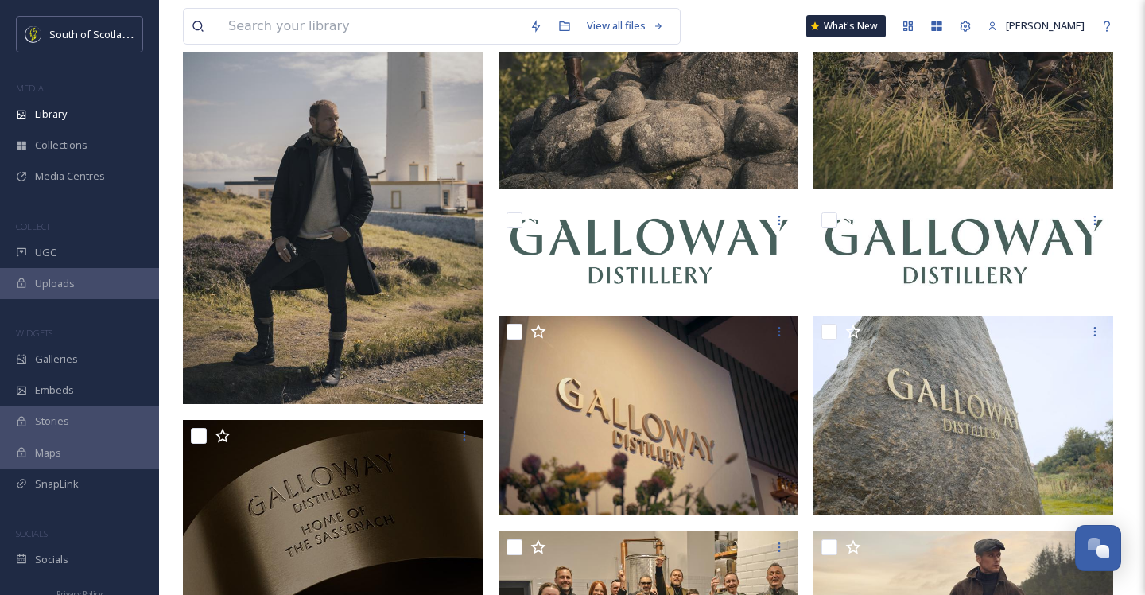
click at [352, 217] on img at bounding box center [333, 180] width 300 height 450
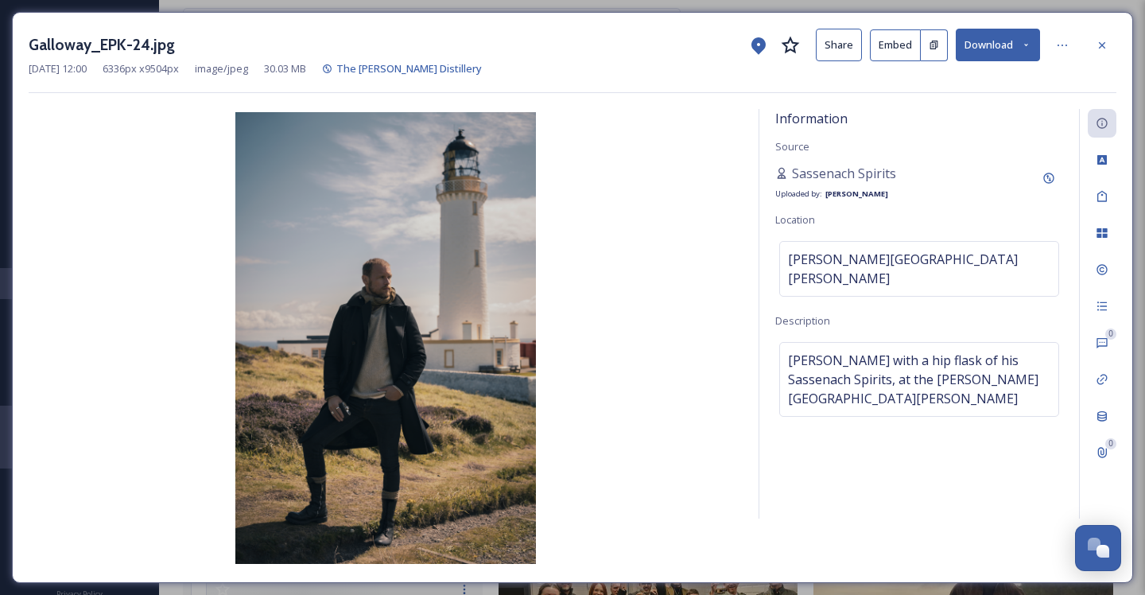
scroll to position [14, 0]
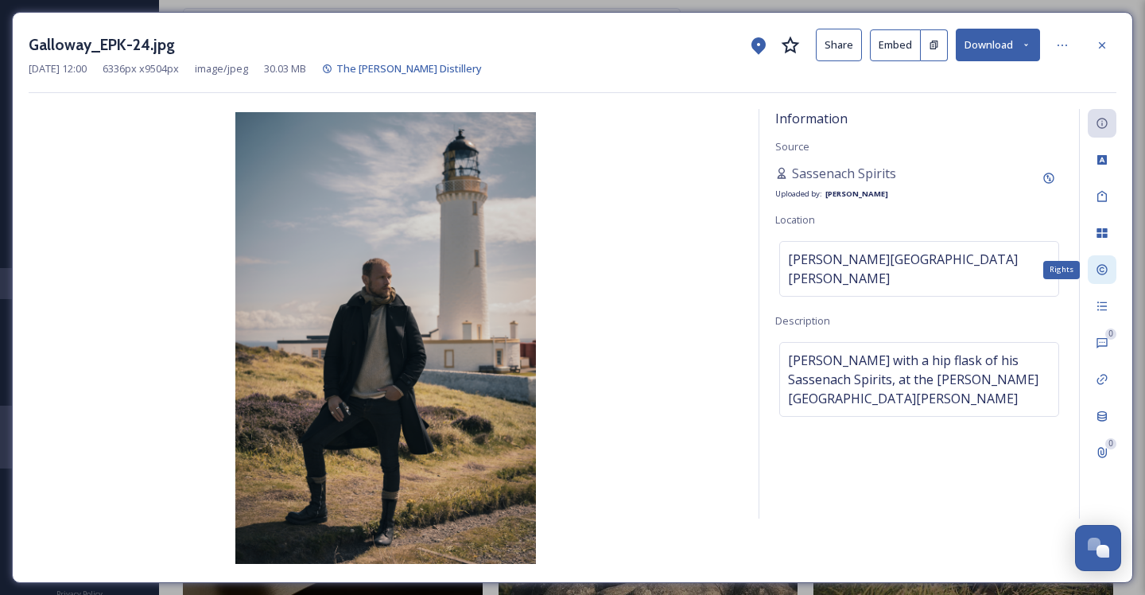
click at [1108, 264] on icon at bounding box center [1102, 269] width 13 height 13
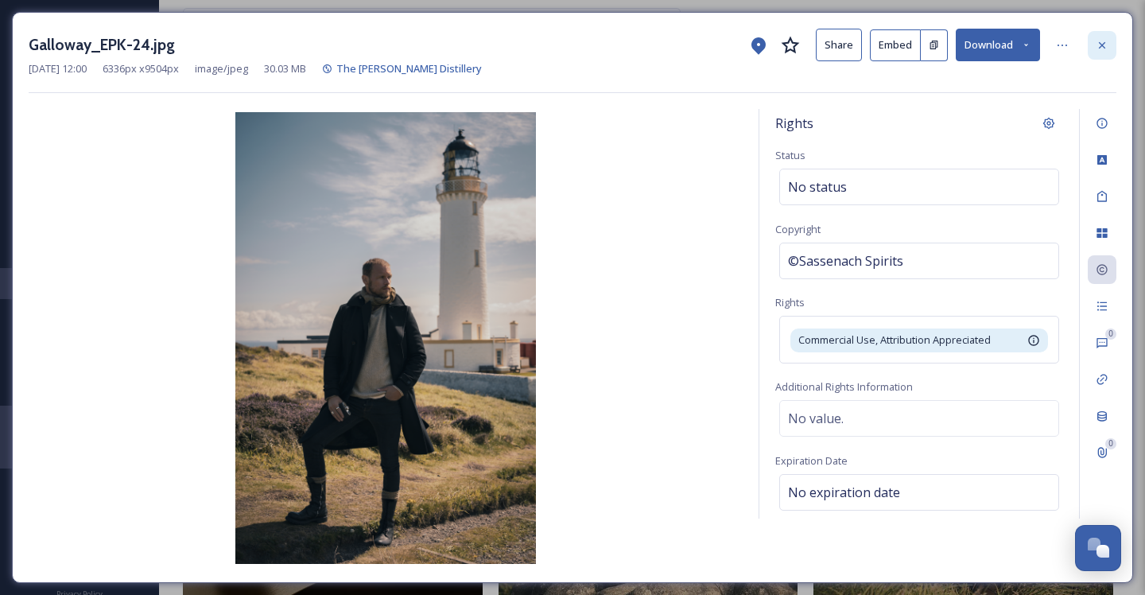
click at [1103, 35] on div at bounding box center [1102, 45] width 29 height 29
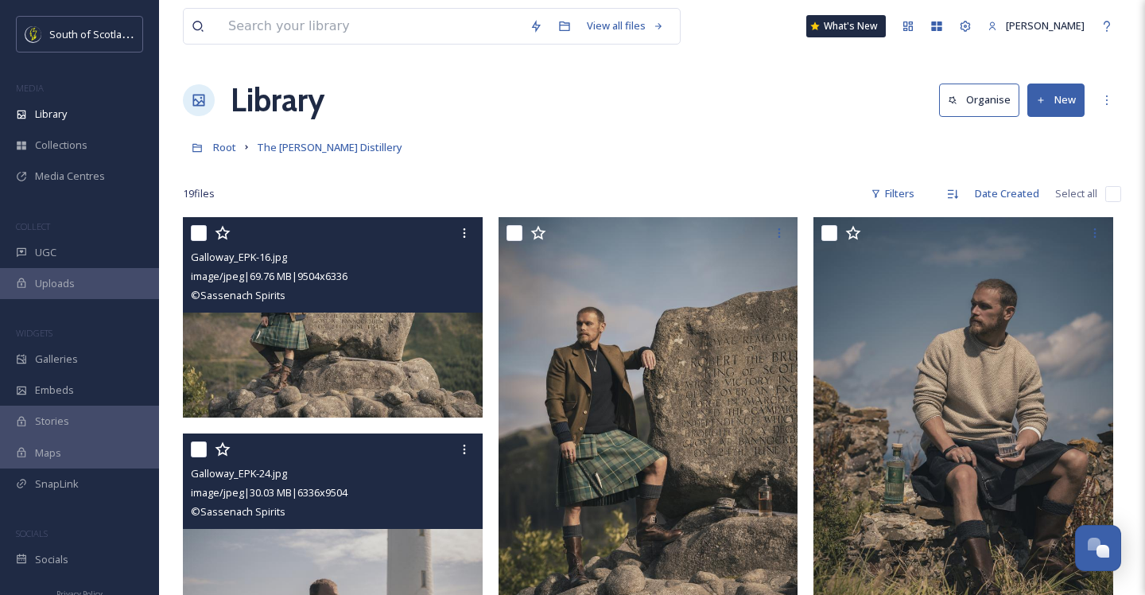
click at [389, 377] on img at bounding box center [333, 317] width 300 height 200
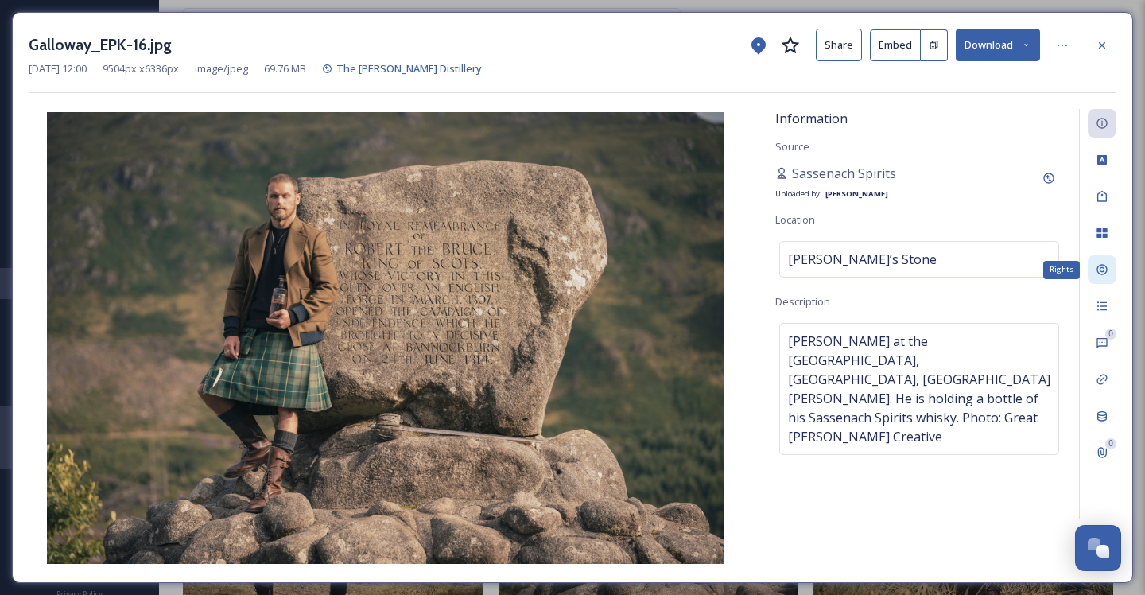
click at [1112, 269] on div "Rights" at bounding box center [1102, 269] width 29 height 29
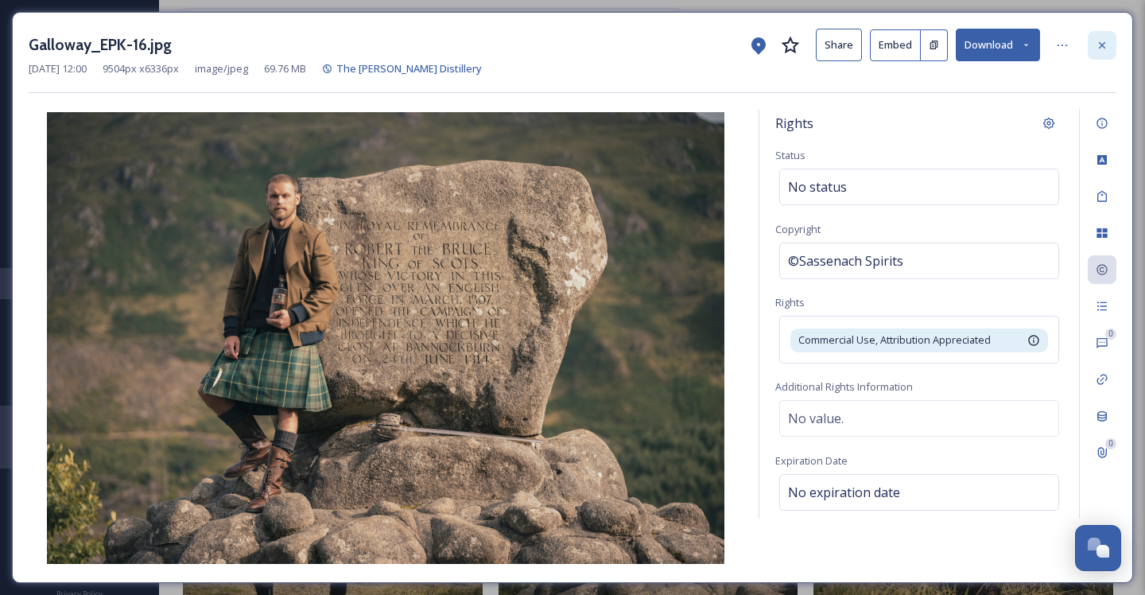
click at [1111, 40] on div at bounding box center [1102, 45] width 29 height 29
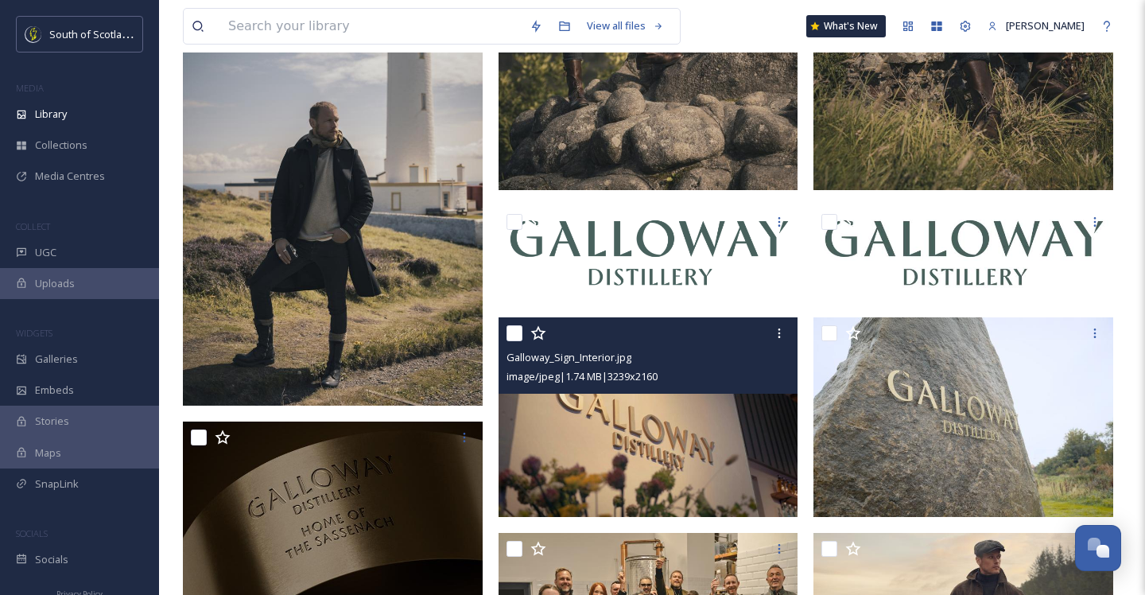
scroll to position [476, 0]
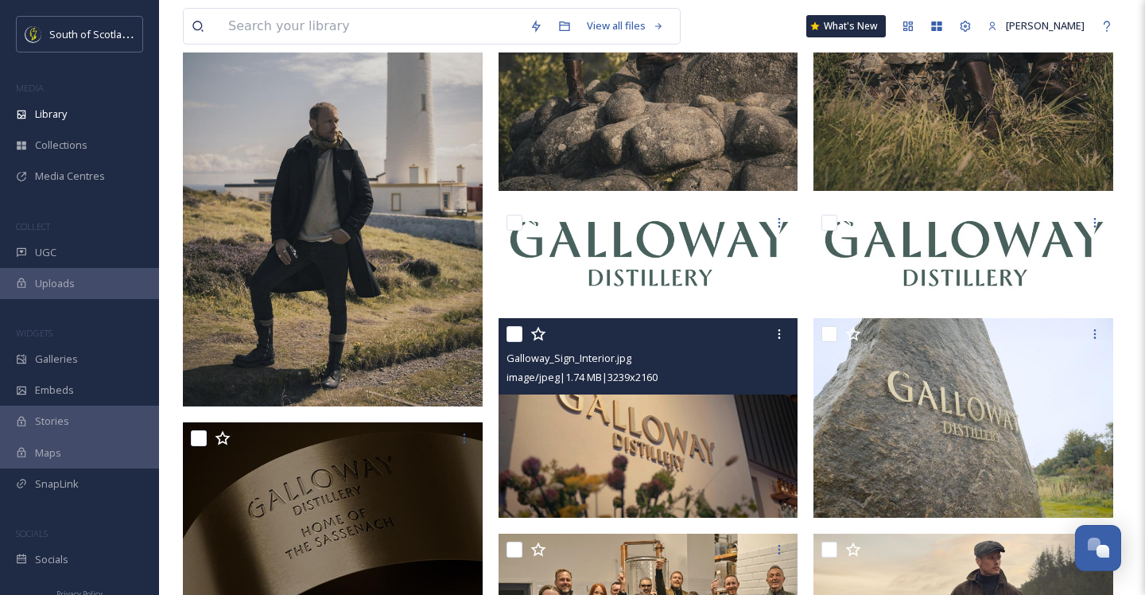
click at [638, 430] on img at bounding box center [649, 418] width 300 height 200
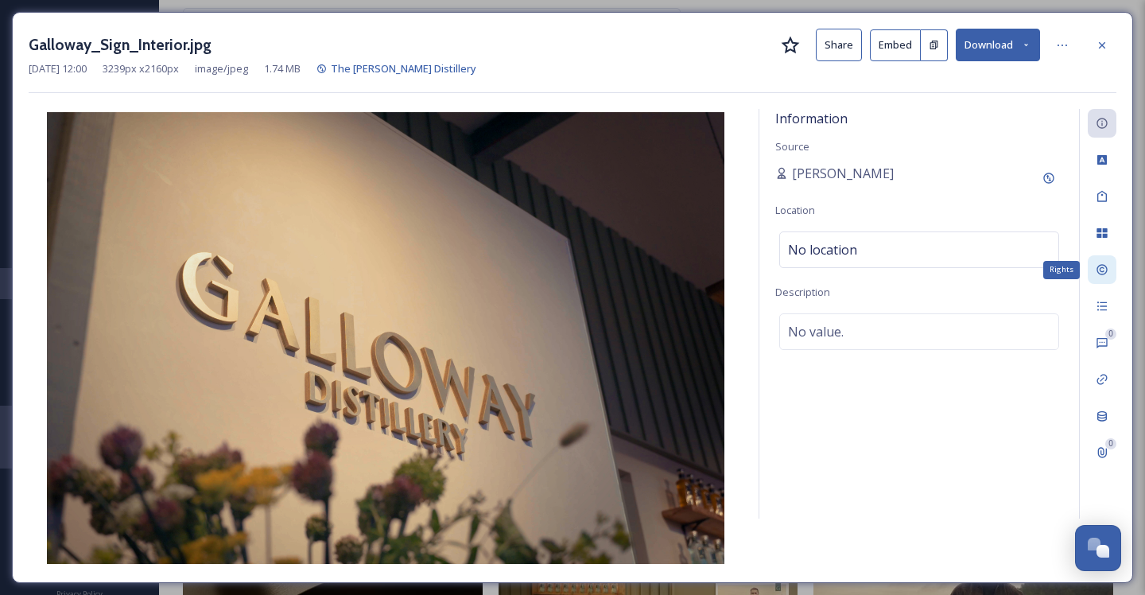
click at [1097, 277] on div "Rights" at bounding box center [1102, 269] width 29 height 29
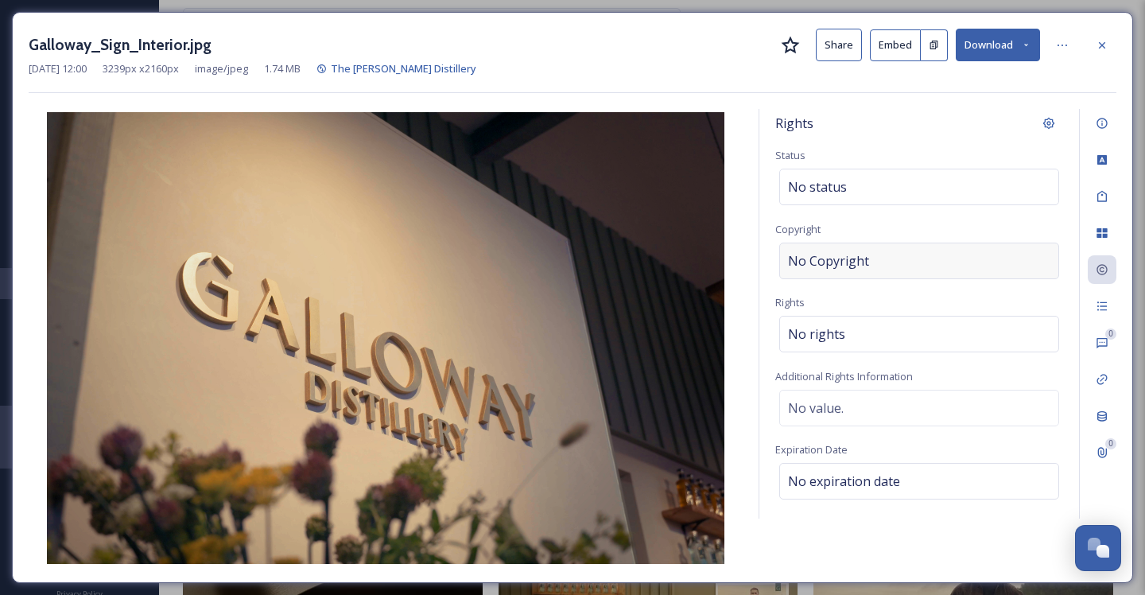
click at [877, 250] on div "No Copyright" at bounding box center [919, 261] width 280 height 37
type input "c"
type input "Sassenach Spirits"
click at [877, 323] on div "No rights" at bounding box center [919, 330] width 280 height 37
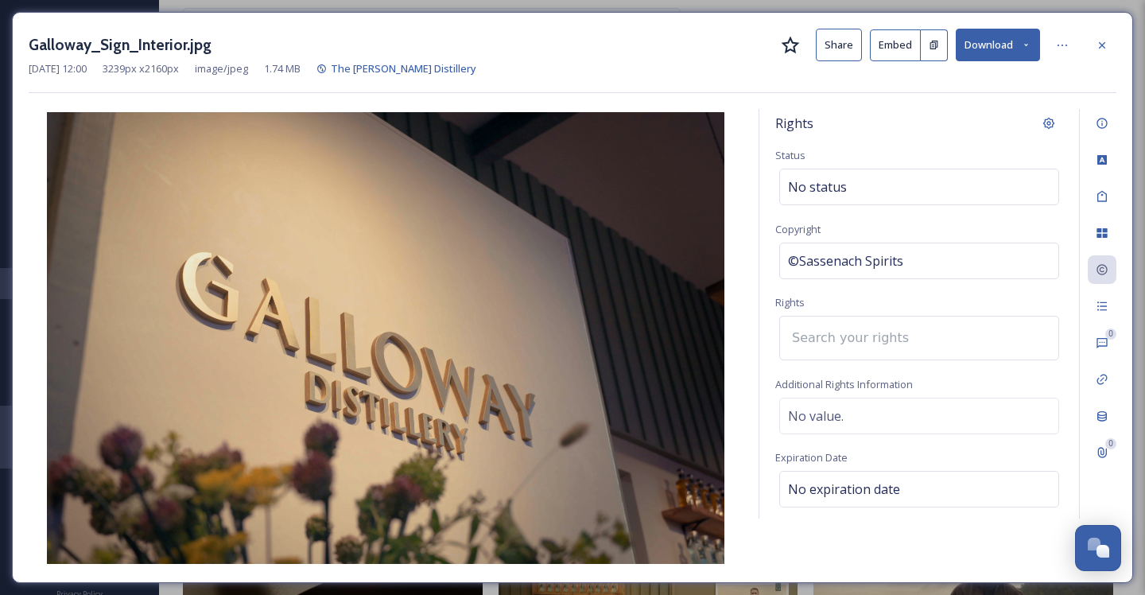
click at [887, 344] on input at bounding box center [871, 337] width 175 height 35
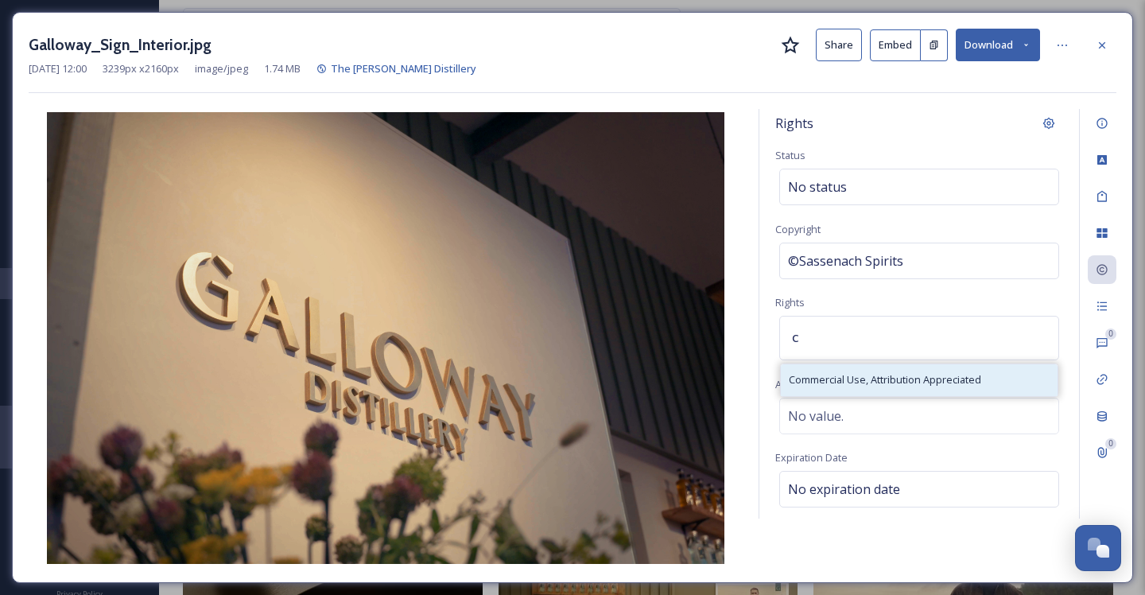
type input "c"
click at [908, 377] on span "Commercial Use, Attribution Appreciated" at bounding box center [885, 379] width 192 height 15
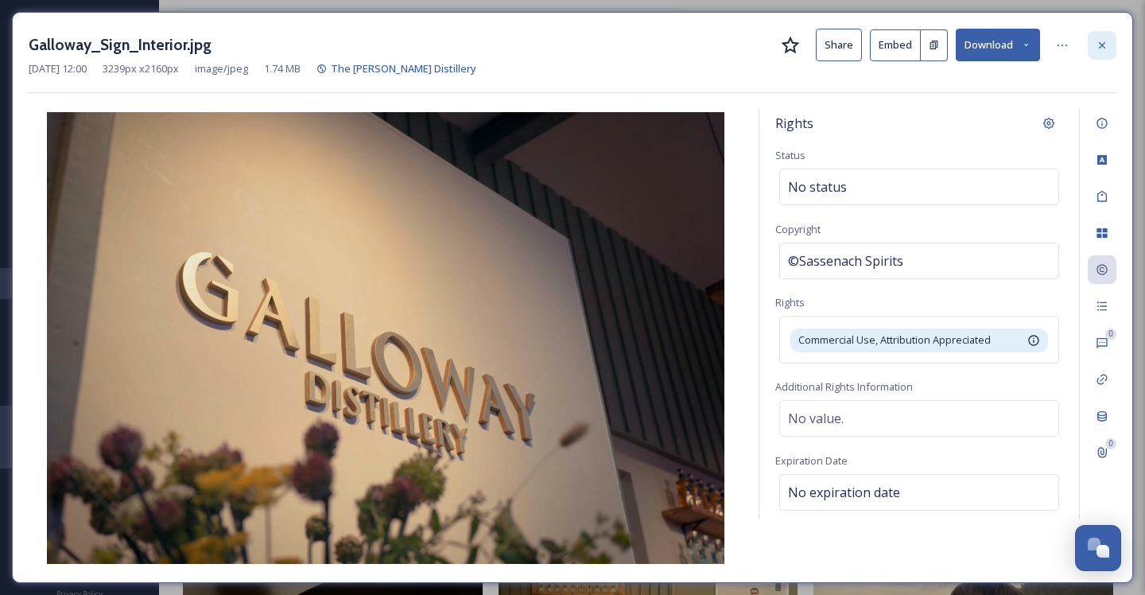
click at [1103, 43] on icon at bounding box center [1102, 44] width 6 height 6
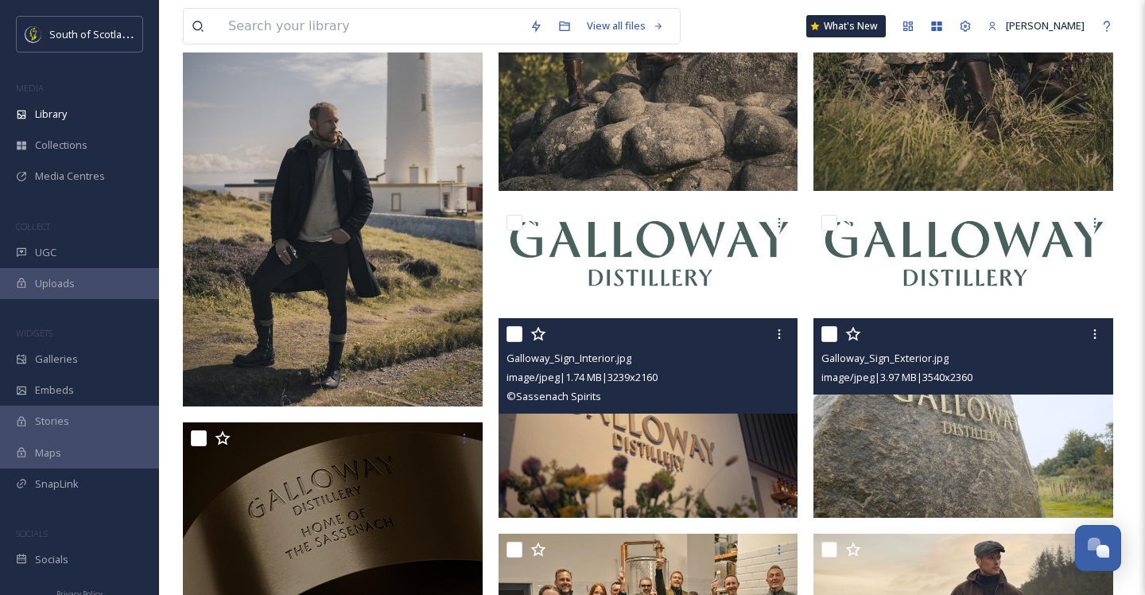
click at [942, 432] on img at bounding box center [963, 418] width 300 height 200
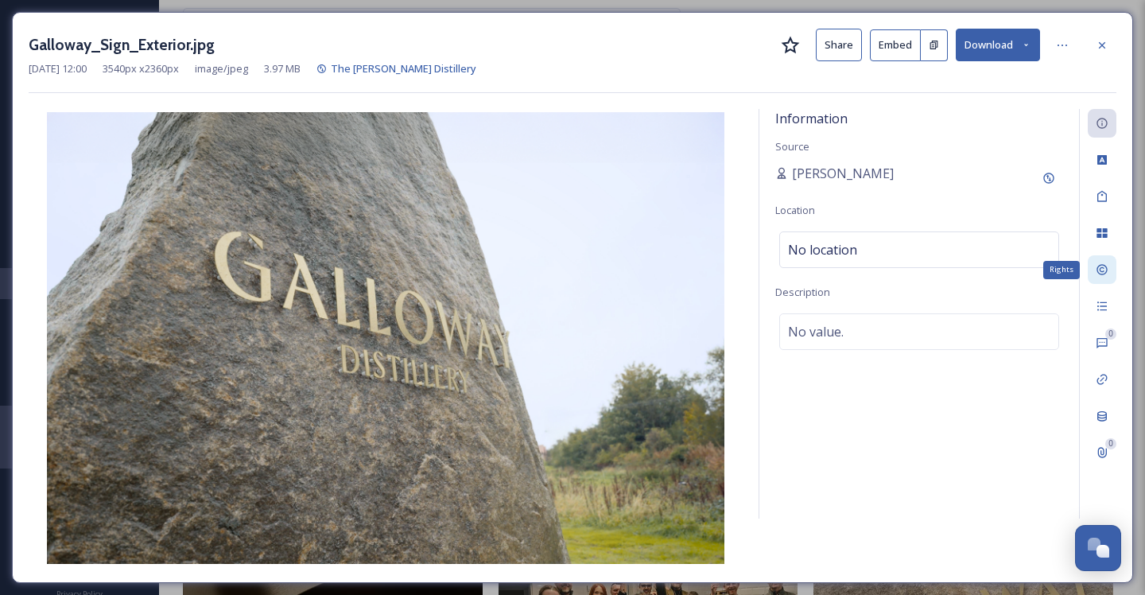
click at [1096, 278] on div "Rights" at bounding box center [1102, 269] width 29 height 29
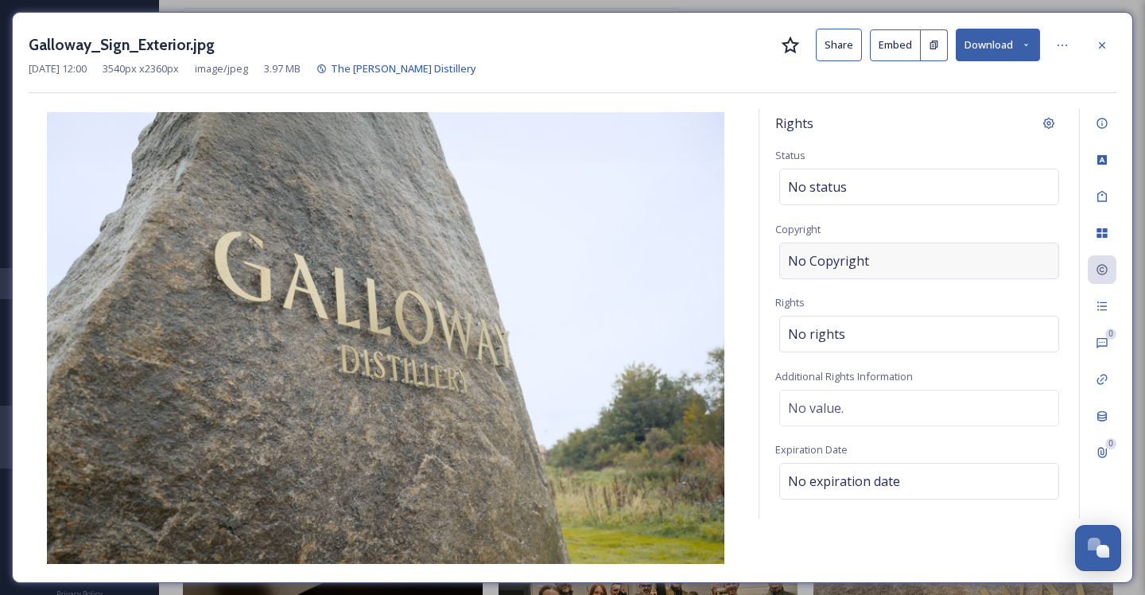
click at [890, 258] on div "No Copyright" at bounding box center [919, 261] width 280 height 37
type input "Sassenach Spirits"
click at [910, 338] on div "No rights" at bounding box center [919, 330] width 280 height 37
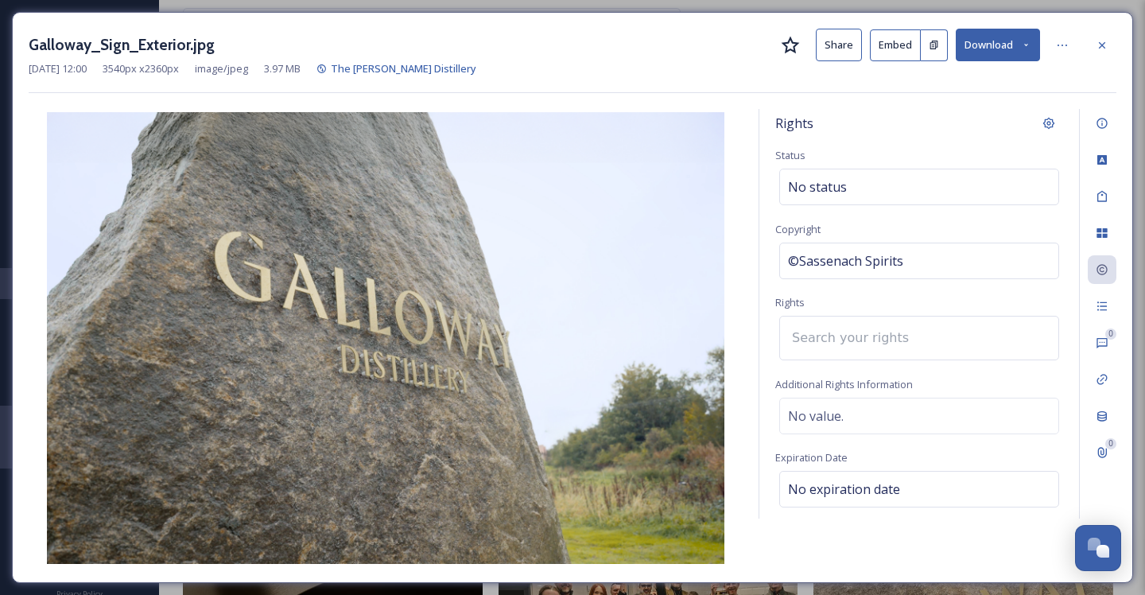
click at [910, 340] on input at bounding box center [871, 337] width 175 height 35
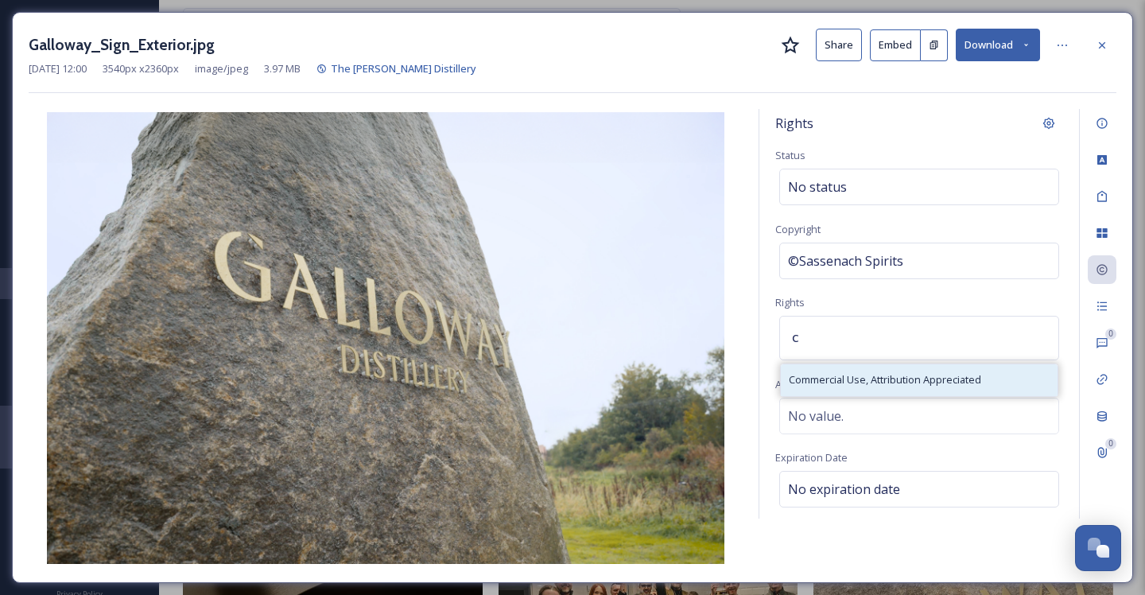
type input "c"
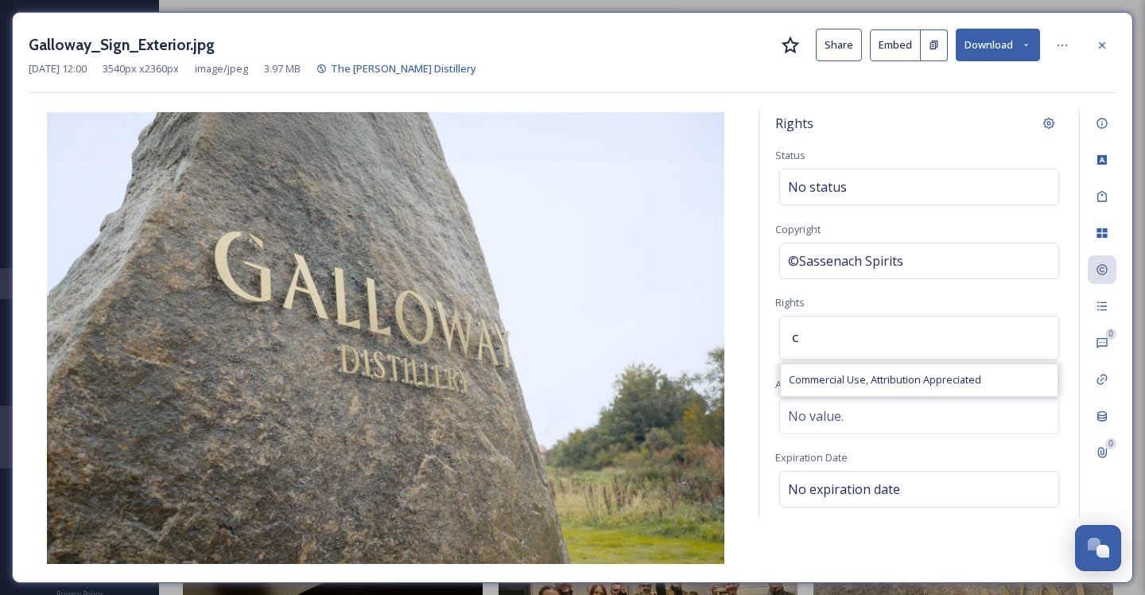
click at [938, 375] on span "Commercial Use, Attribution Appreciated" at bounding box center [885, 379] width 192 height 15
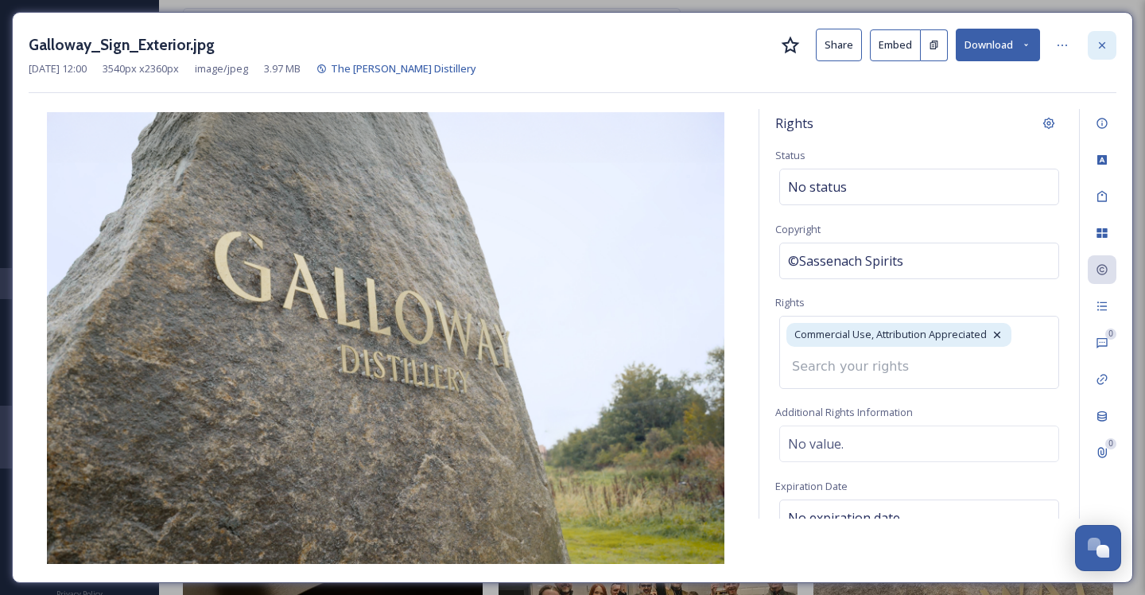
click at [1100, 46] on icon at bounding box center [1102, 44] width 6 height 6
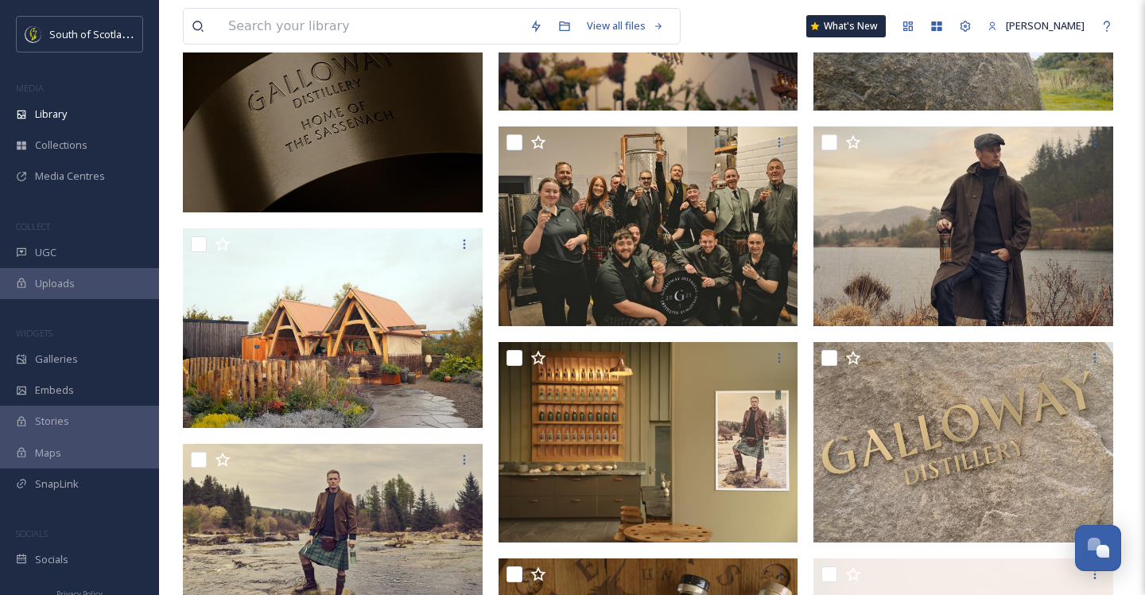
scroll to position [880, 0]
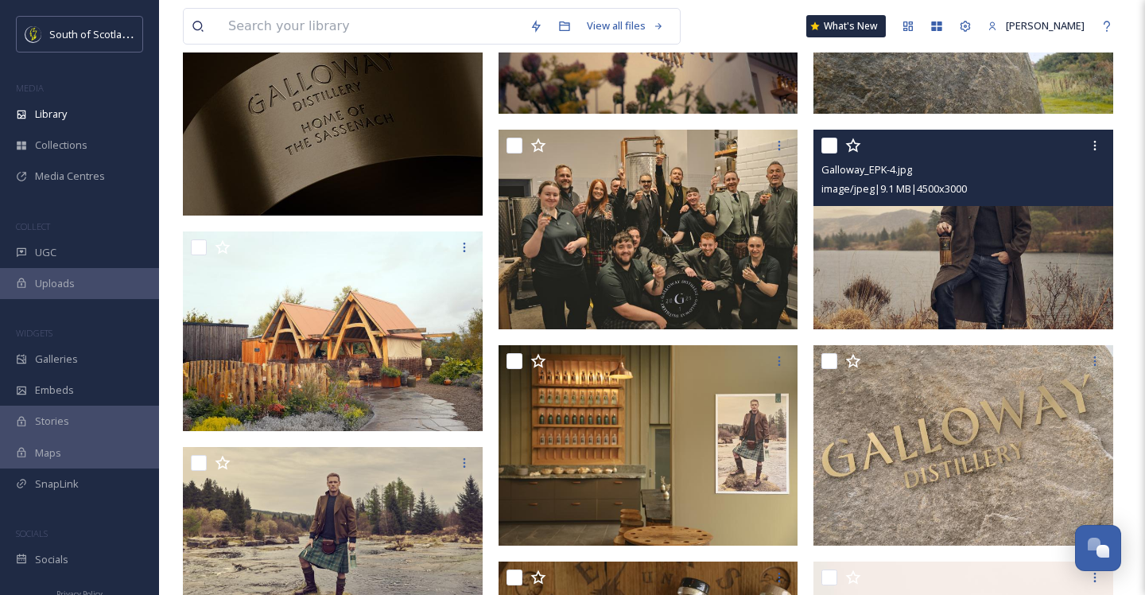
click at [918, 235] on img at bounding box center [963, 230] width 300 height 200
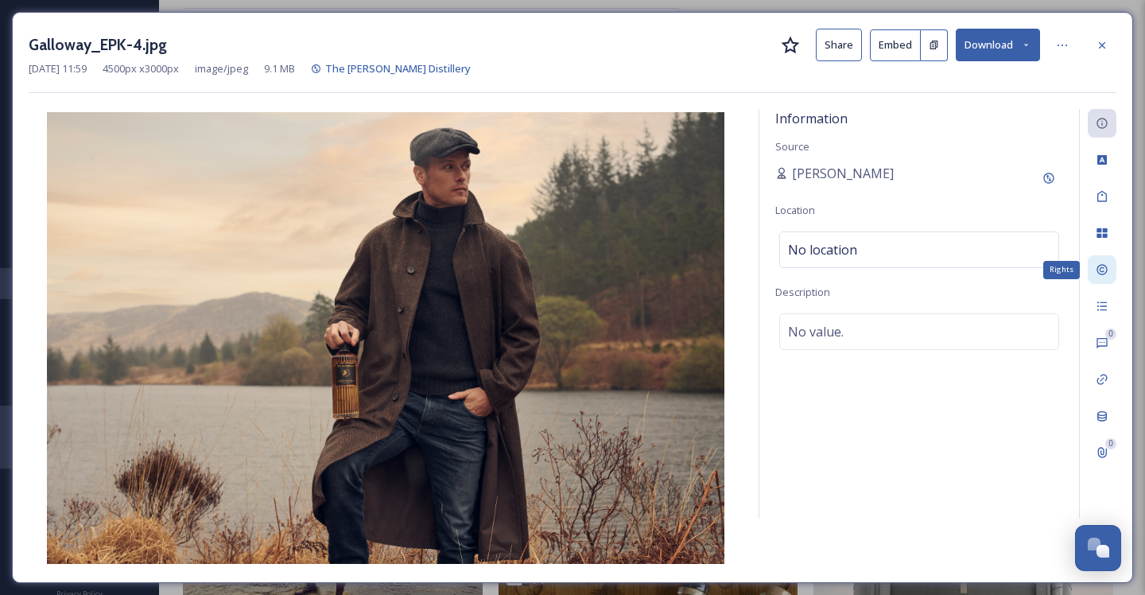
click at [1101, 277] on div "Rights" at bounding box center [1102, 269] width 29 height 29
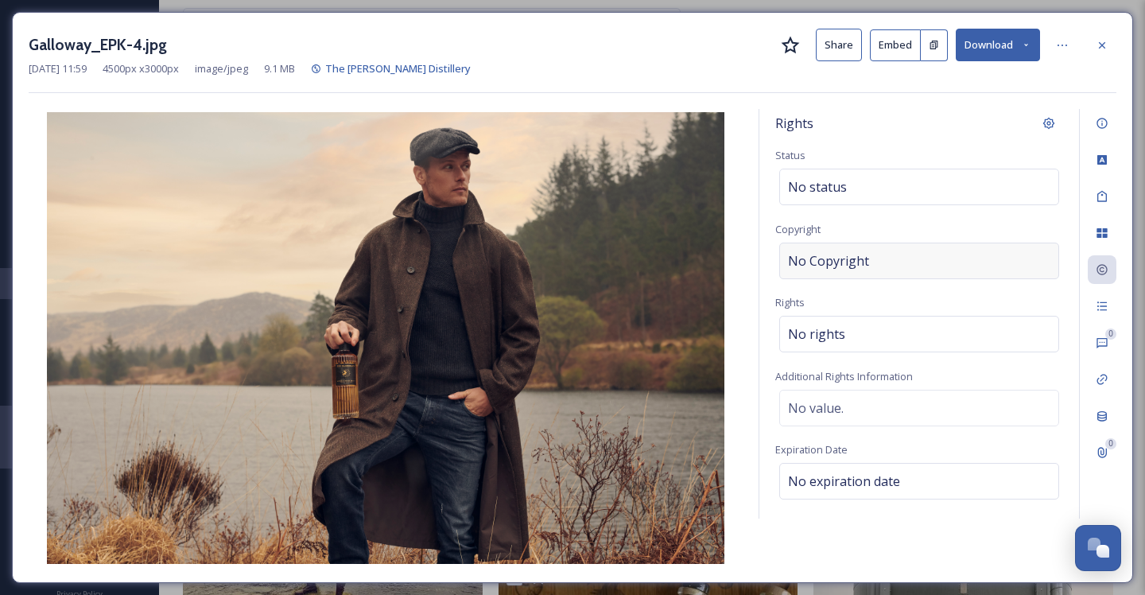
click at [874, 267] on div "No Copyright" at bounding box center [919, 261] width 280 height 37
type input "Sassenach Spirits"
click at [877, 332] on div "No rights" at bounding box center [919, 330] width 280 height 37
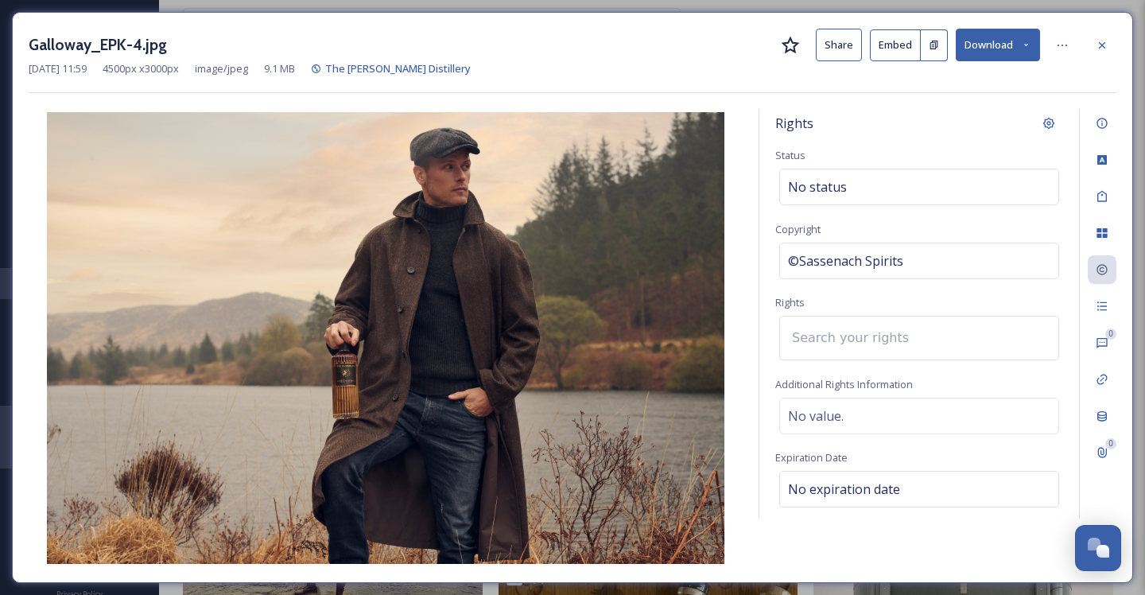
click at [877, 328] on input at bounding box center [871, 337] width 175 height 35
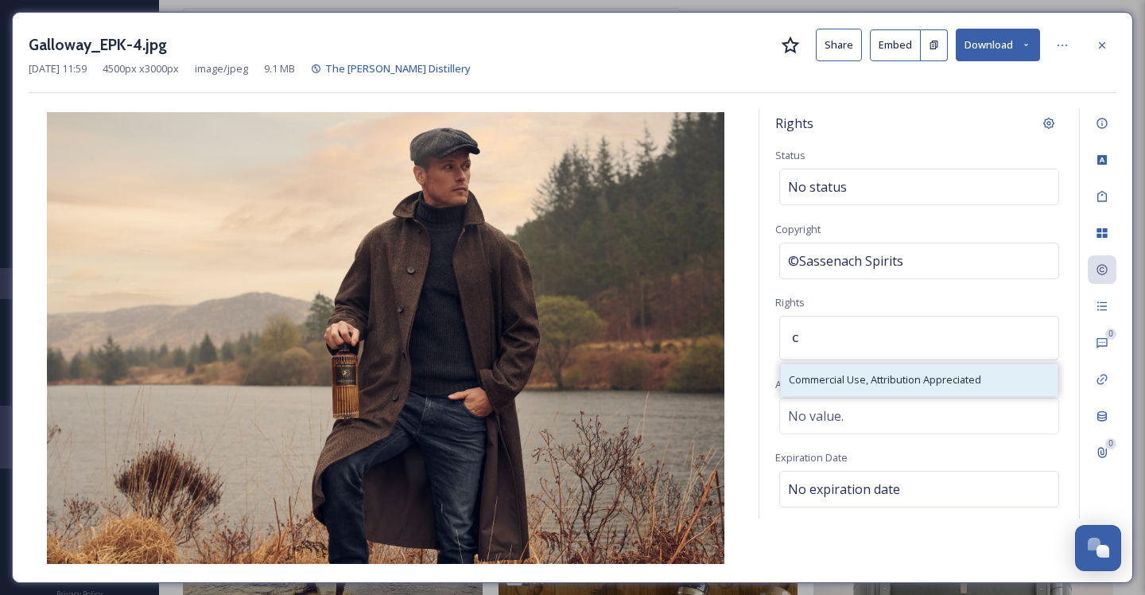
type input "c"
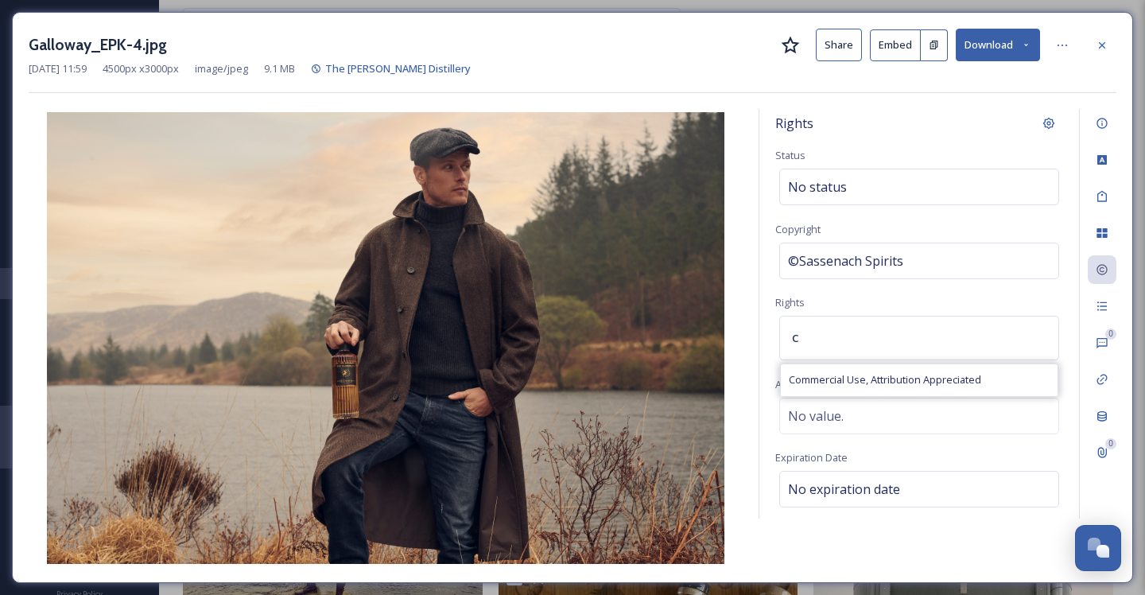
click at [873, 394] on div "Commercial Use, Attribution Appreciated" at bounding box center [919, 379] width 277 height 31
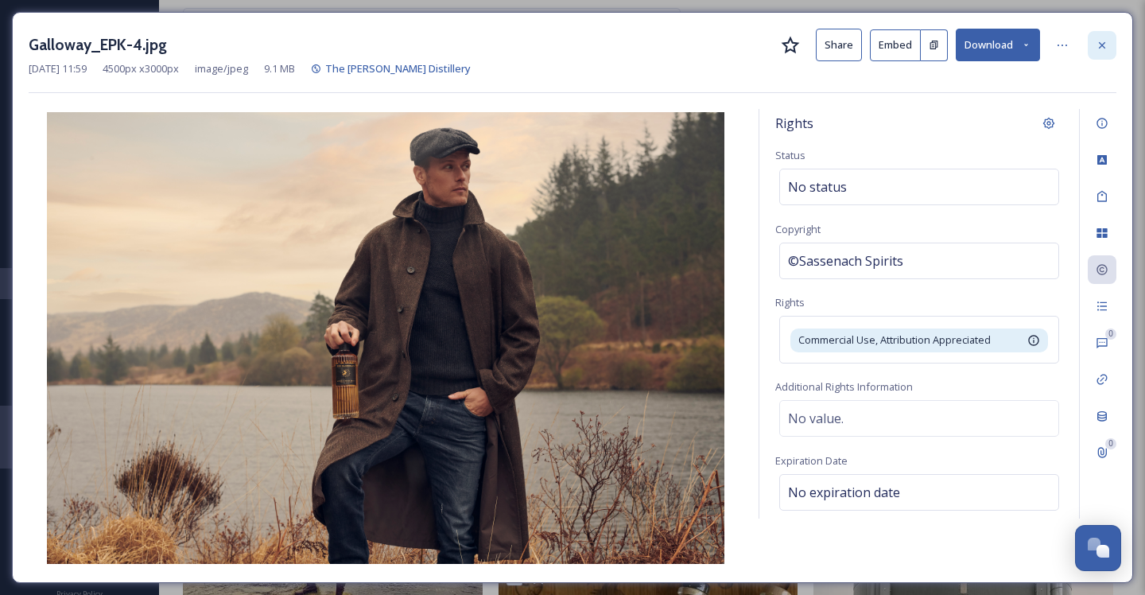
click at [1094, 45] on div at bounding box center [1102, 45] width 29 height 29
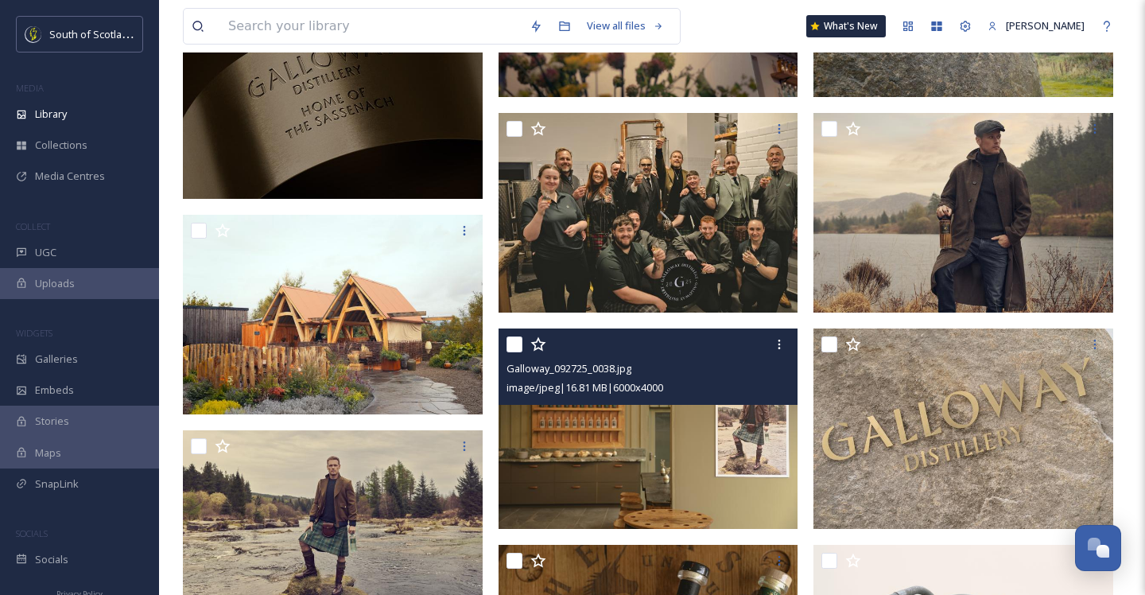
scroll to position [921, 0]
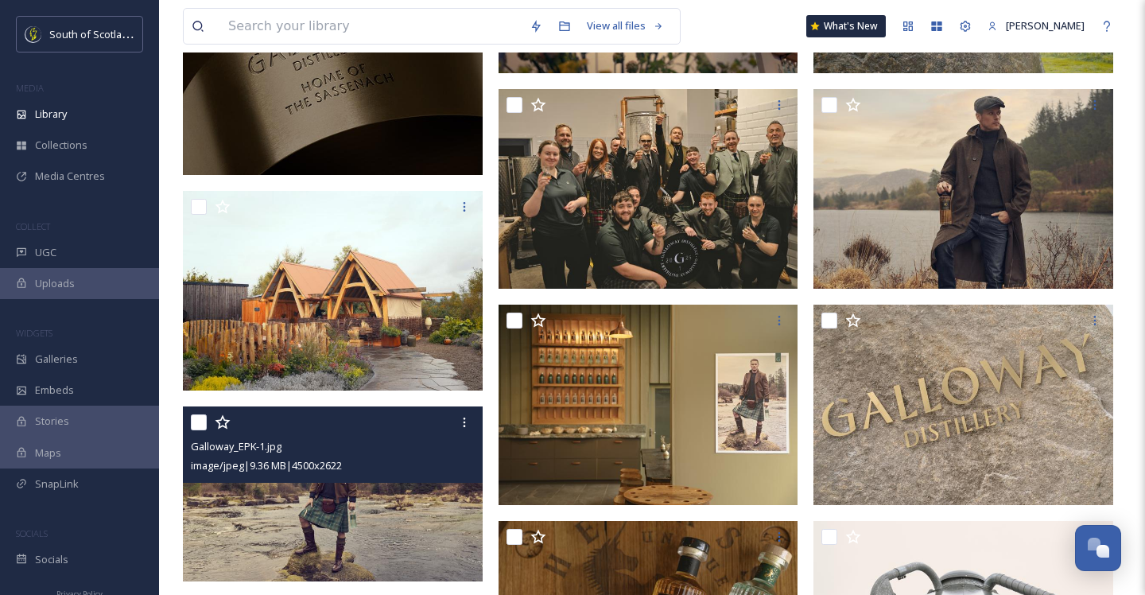
click at [367, 468] on div "image/jpeg | 9.36 MB | 4500 x 2622" at bounding box center [335, 465] width 288 height 19
click at [381, 494] on img at bounding box center [333, 493] width 300 height 175
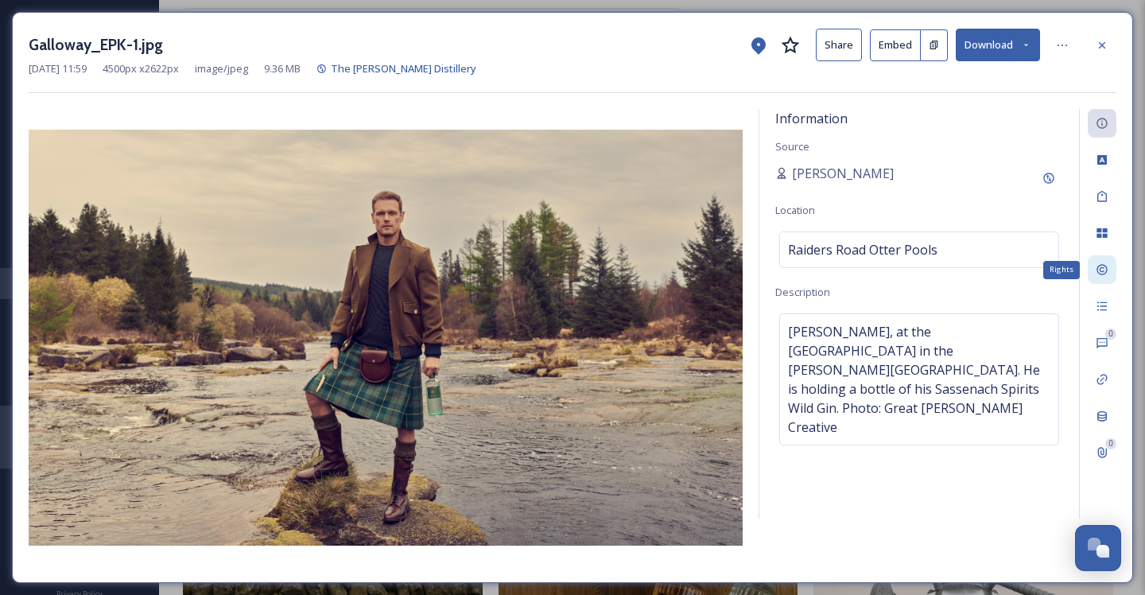
click at [1096, 266] on div "Rights" at bounding box center [1102, 269] width 29 height 29
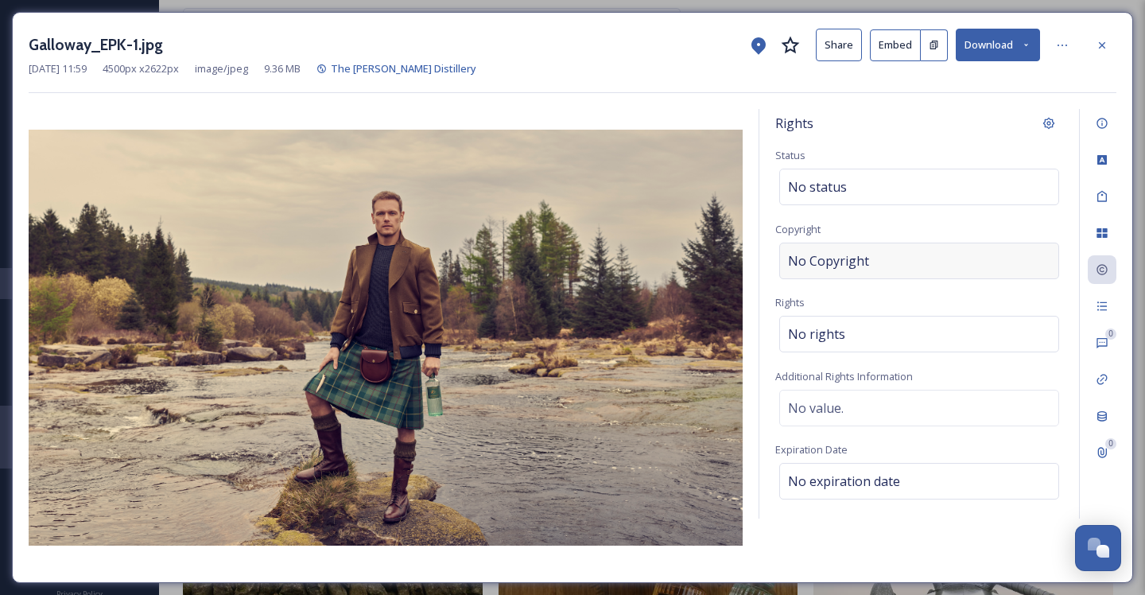
click at [903, 261] on div "No Copyright" at bounding box center [919, 261] width 280 height 37
type input "Sassenach Spirits"
click at [887, 329] on div "No rights" at bounding box center [919, 330] width 280 height 37
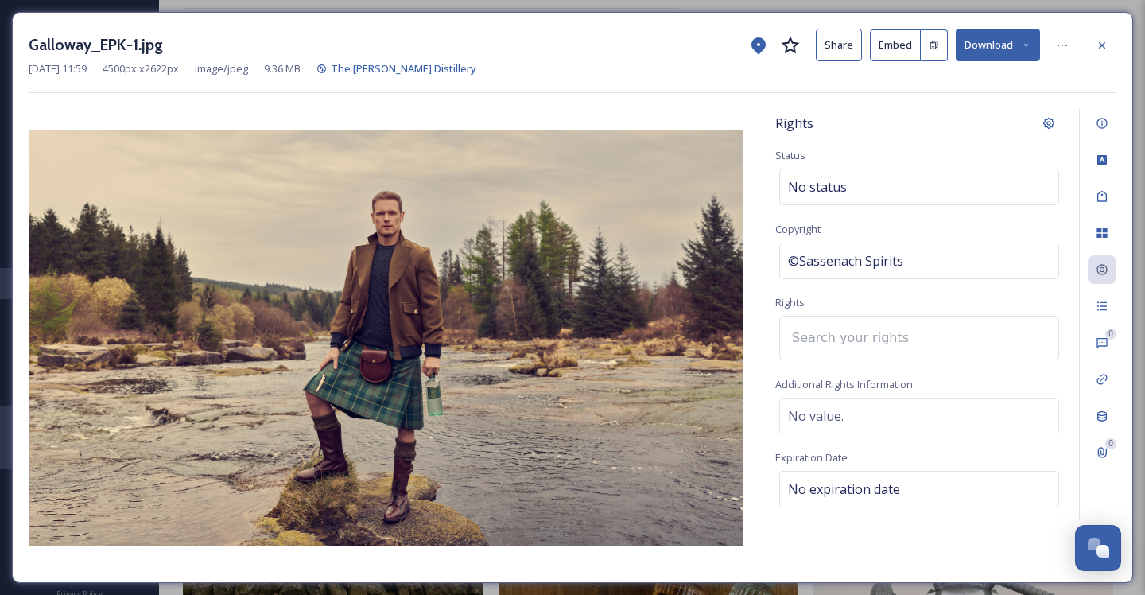
click at [892, 342] on input at bounding box center [871, 337] width 175 height 35
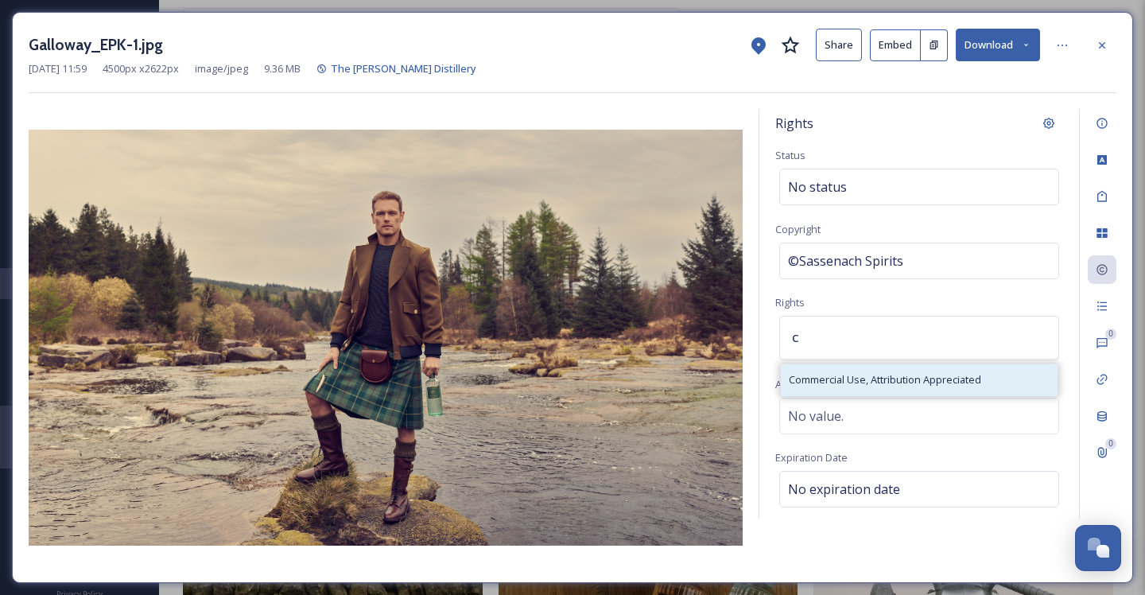
type input "c"
click at [889, 372] on span "Commercial Use, Attribution Appreciated" at bounding box center [885, 379] width 192 height 15
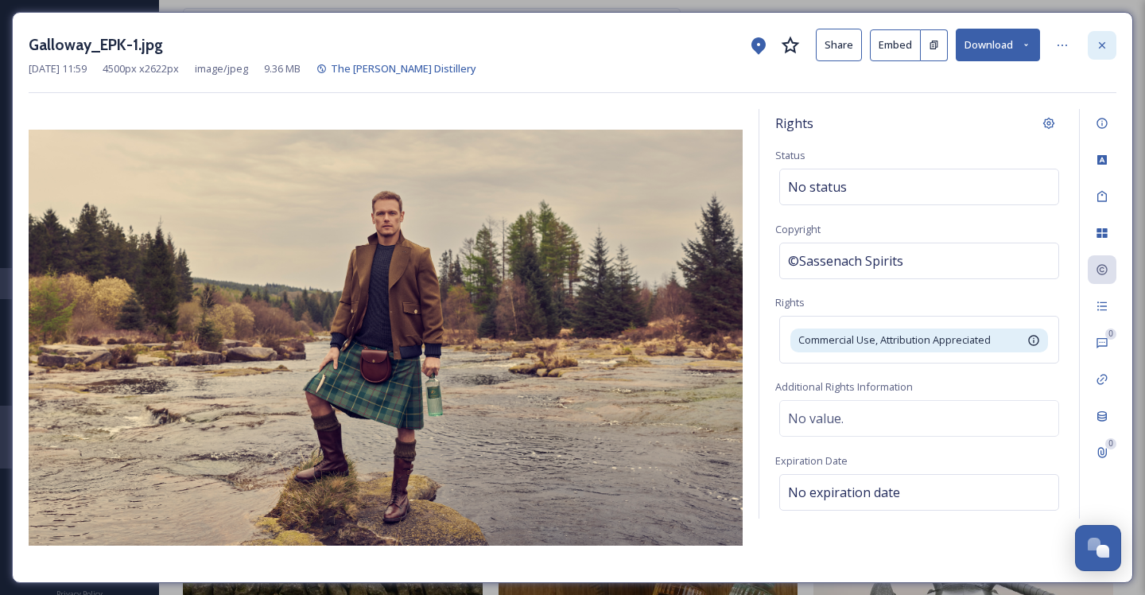
click at [1091, 41] on div at bounding box center [1102, 45] width 29 height 29
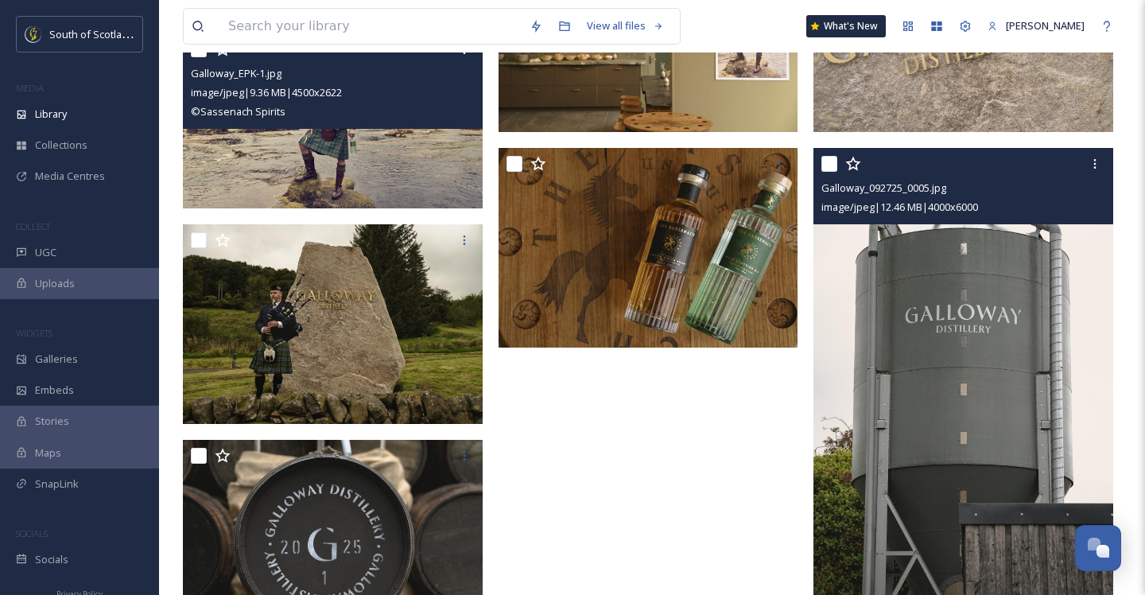
scroll to position [1295, 0]
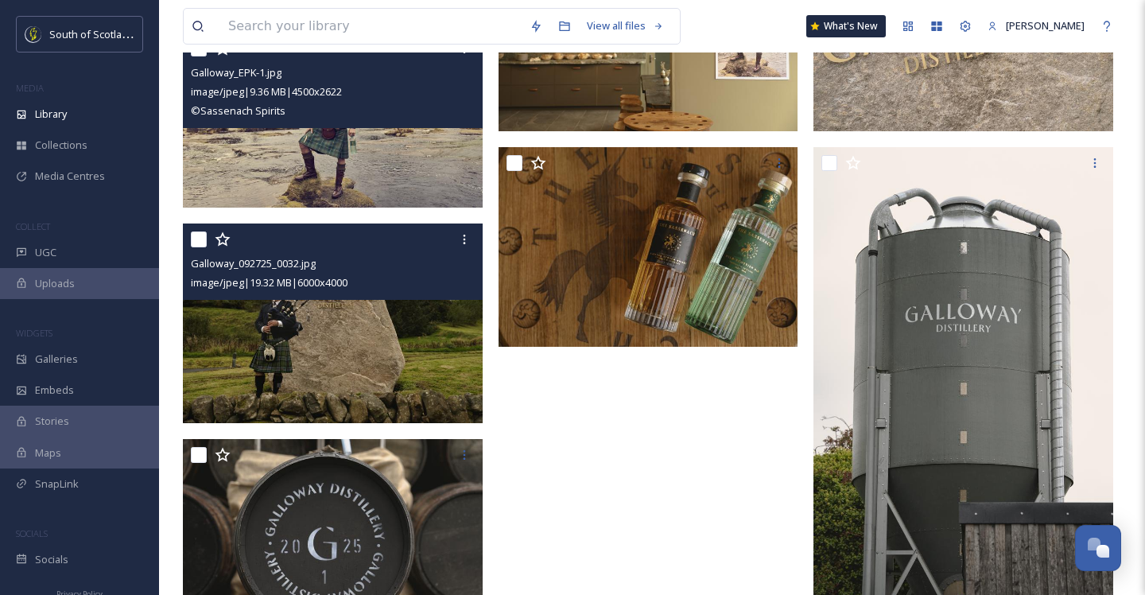
click at [389, 372] on img at bounding box center [333, 323] width 300 height 200
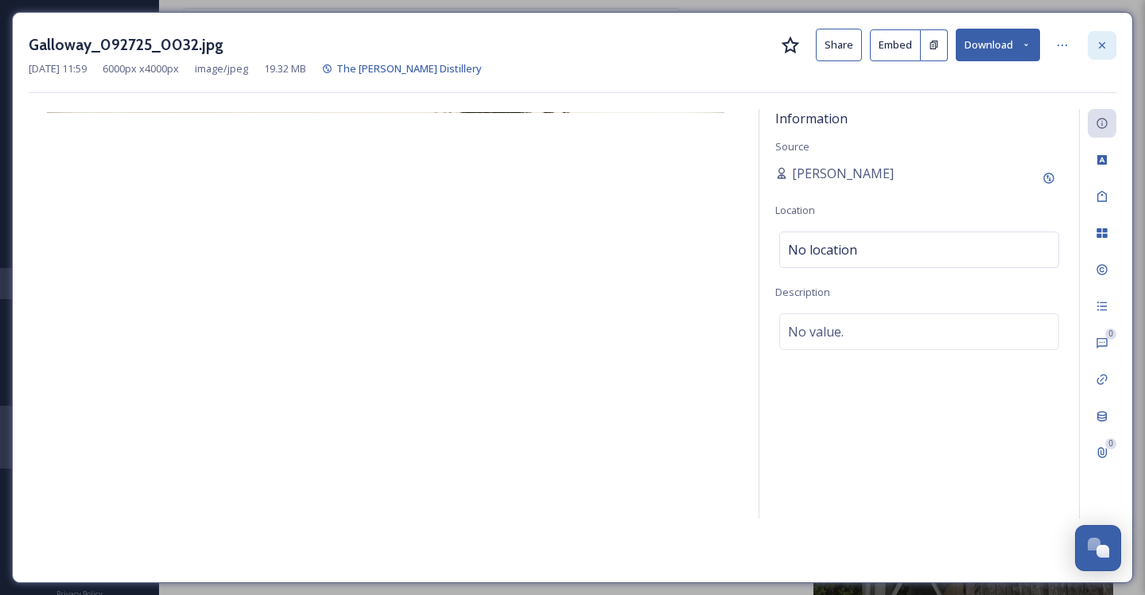
click at [1100, 50] on icon at bounding box center [1102, 45] width 13 height 13
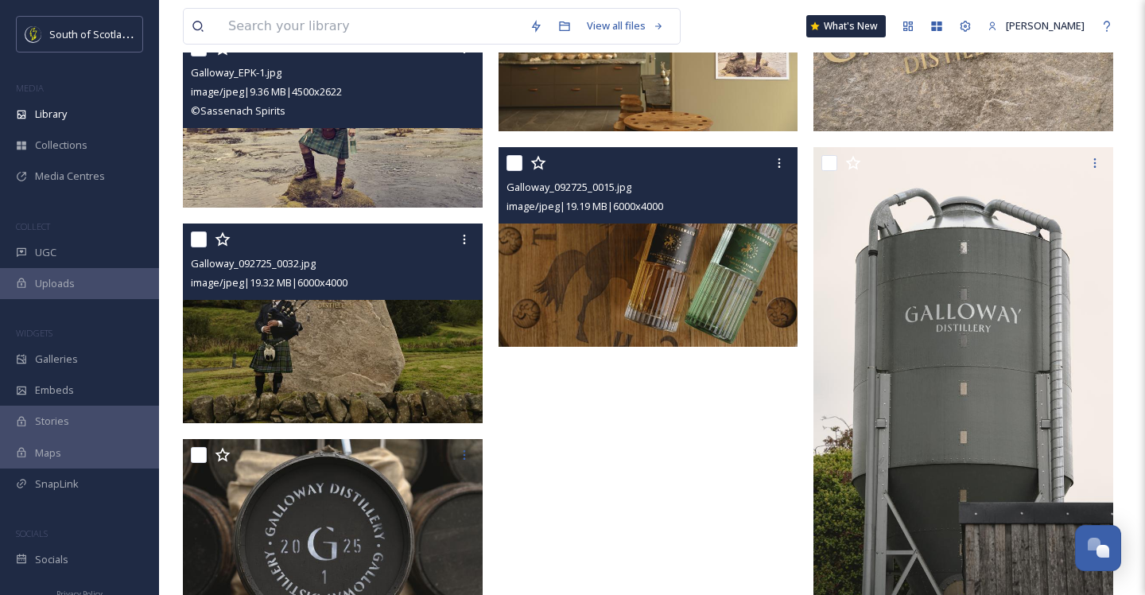
click at [667, 270] on img at bounding box center [649, 247] width 300 height 200
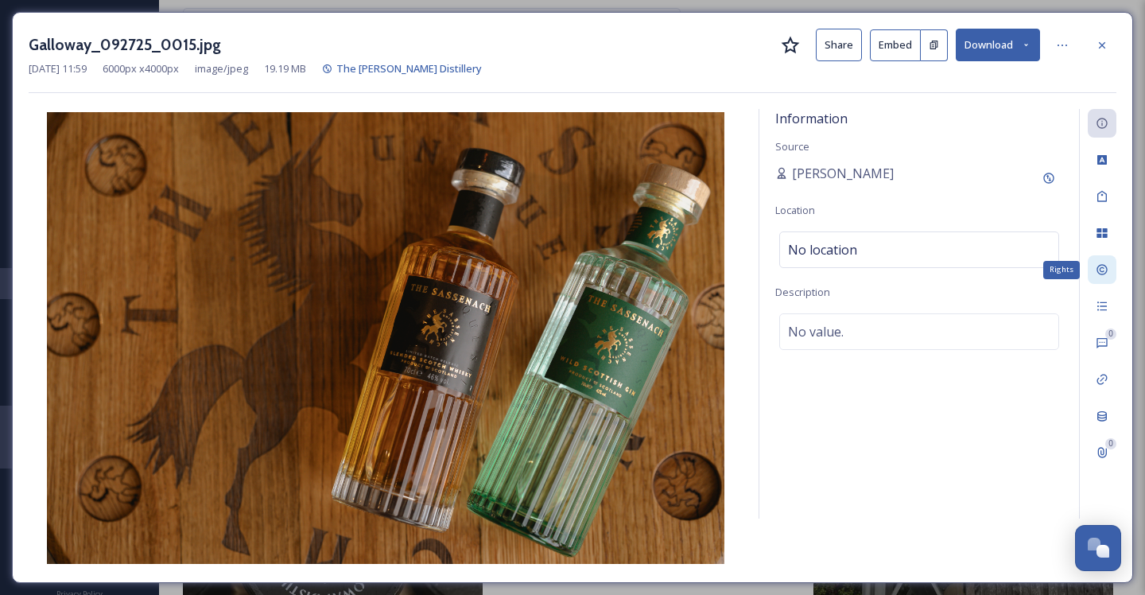
click at [1101, 263] on icon at bounding box center [1102, 269] width 13 height 13
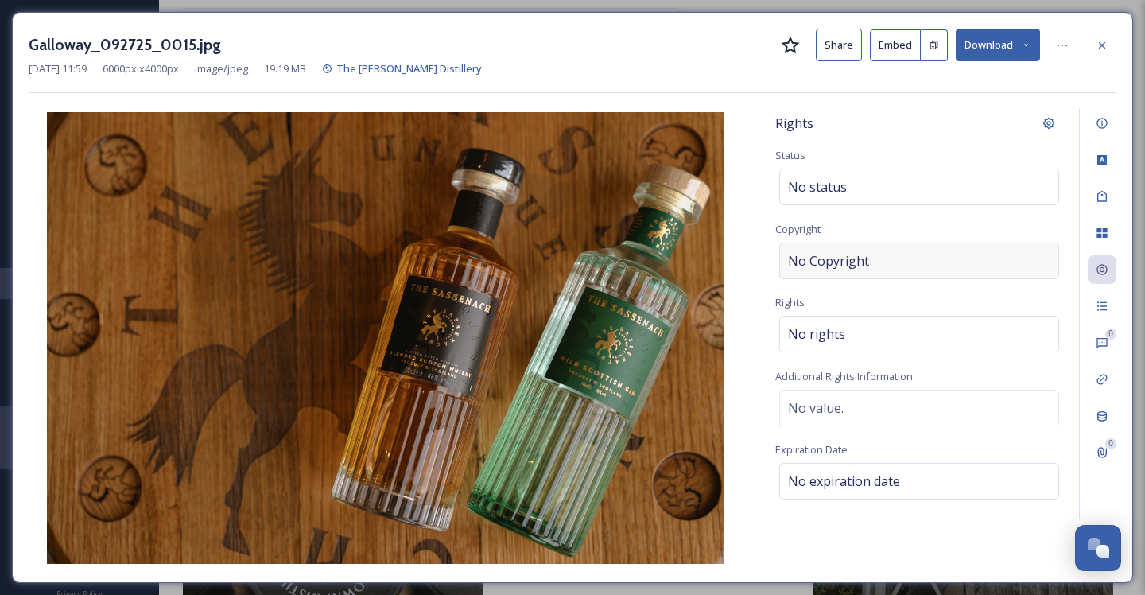
click at [914, 271] on div "No Copyright" at bounding box center [919, 261] width 280 height 37
type input "Sassenach Spirits"
click at [910, 322] on div "No rights" at bounding box center [919, 330] width 280 height 37
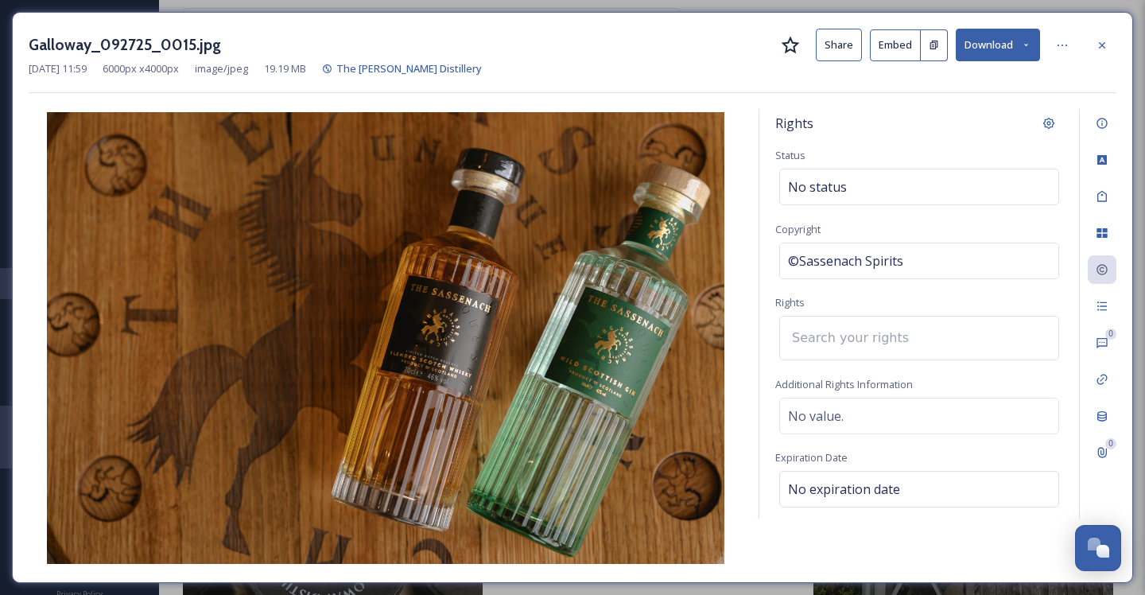
click at [899, 344] on input at bounding box center [871, 337] width 175 height 35
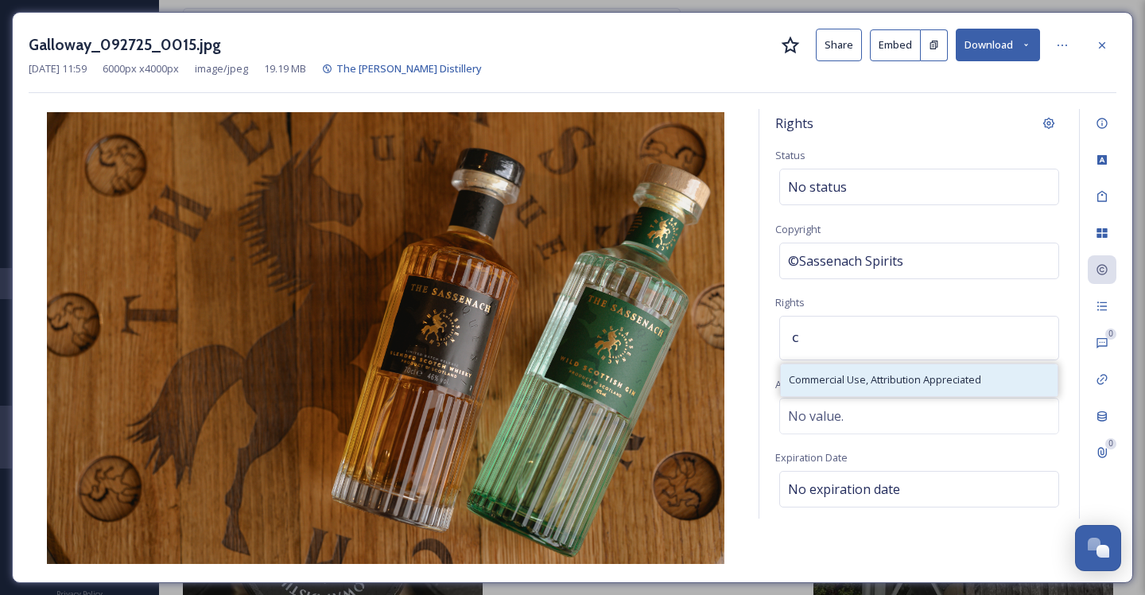
type input "c"
click at [840, 376] on span "Commercial Use, Attribution Appreciated" at bounding box center [885, 379] width 192 height 15
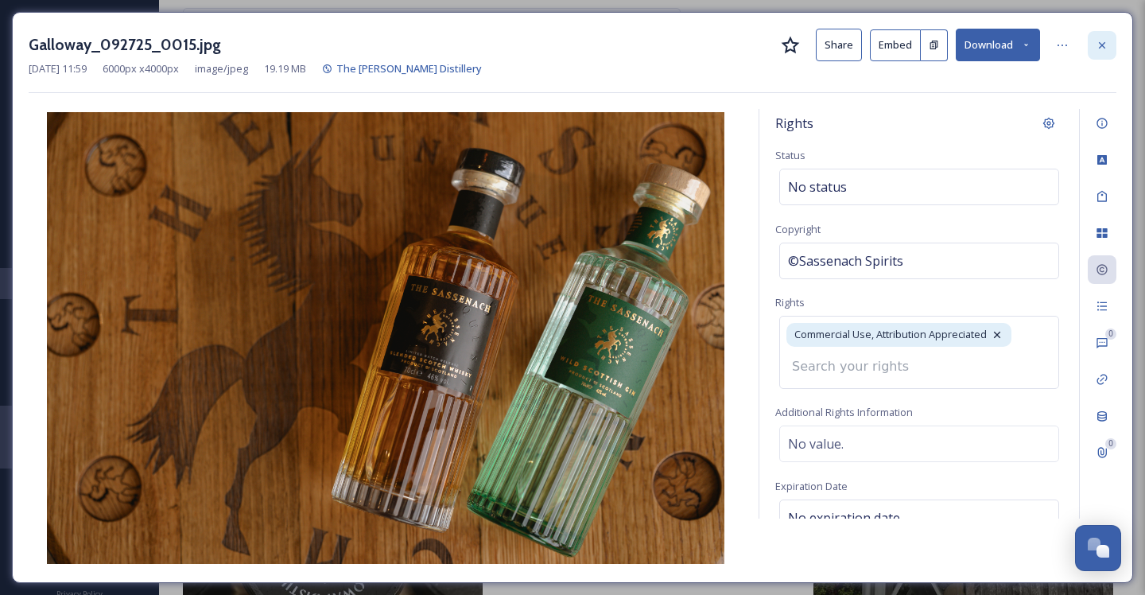
click at [1116, 37] on div at bounding box center [1102, 45] width 29 height 29
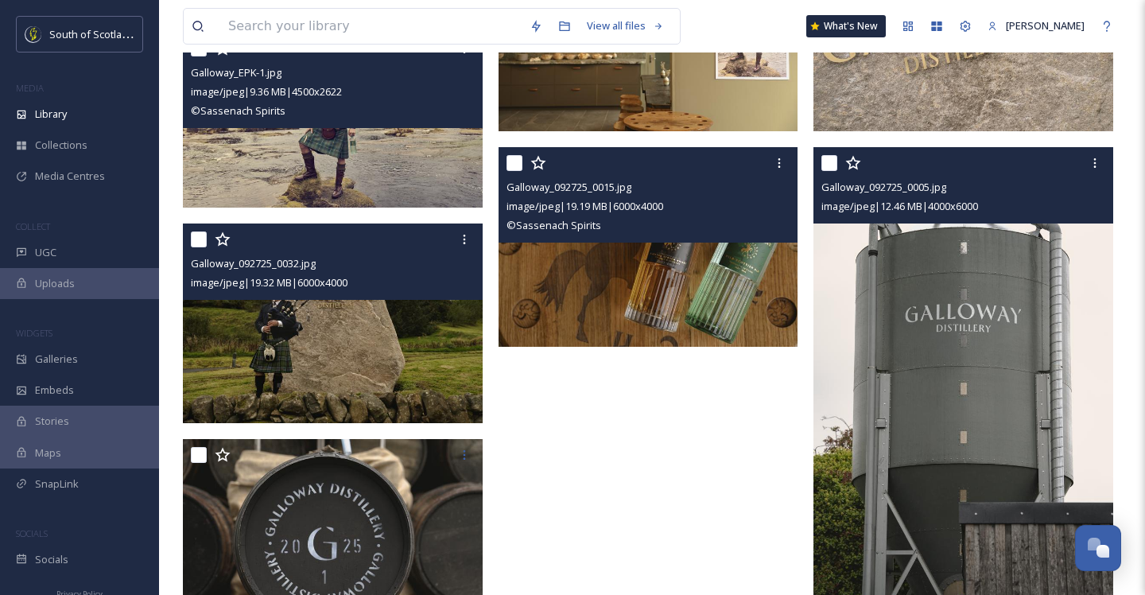
click at [1022, 341] on img at bounding box center [963, 372] width 300 height 450
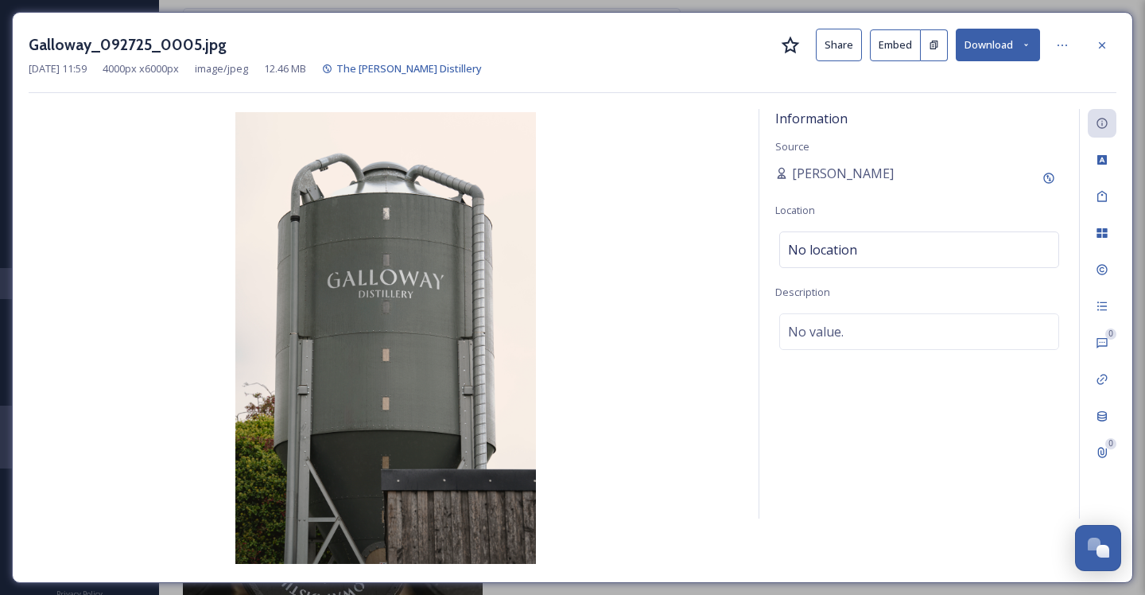
click at [1092, 38] on div at bounding box center [1102, 45] width 29 height 29
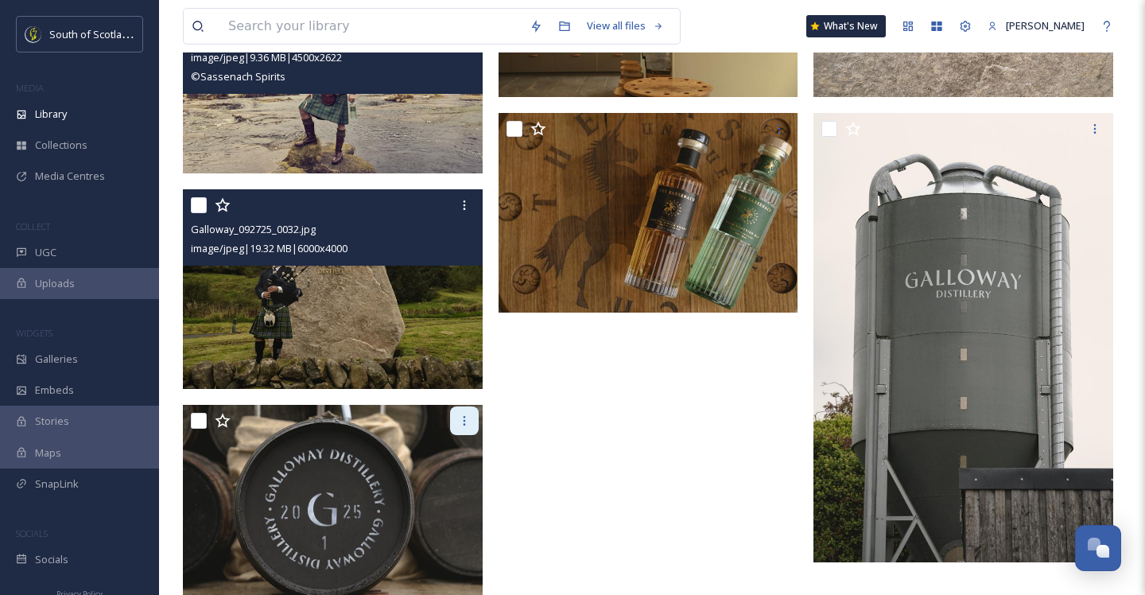
scroll to position [1365, 0]
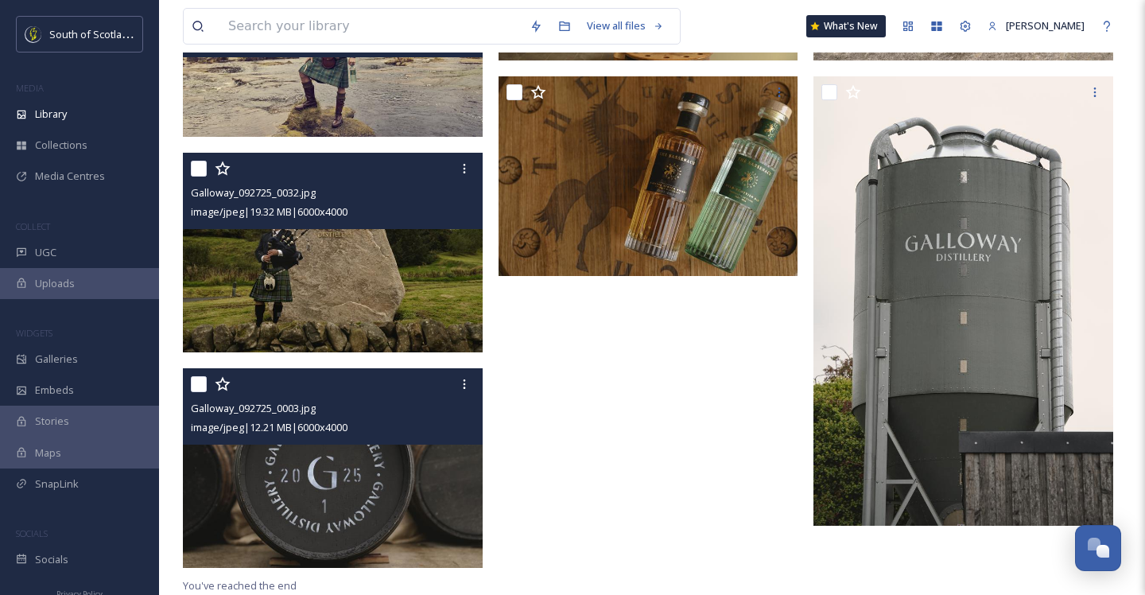
click at [347, 448] on img at bounding box center [333, 468] width 300 height 200
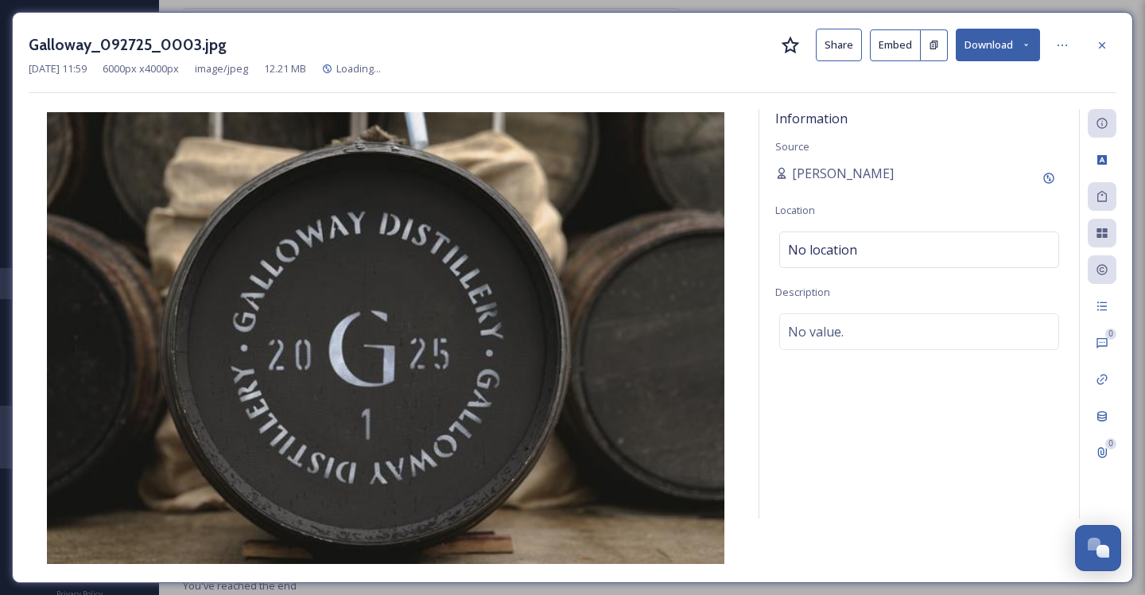
scroll to position [1323, 0]
click at [1102, 273] on icon at bounding box center [1102, 269] width 13 height 13
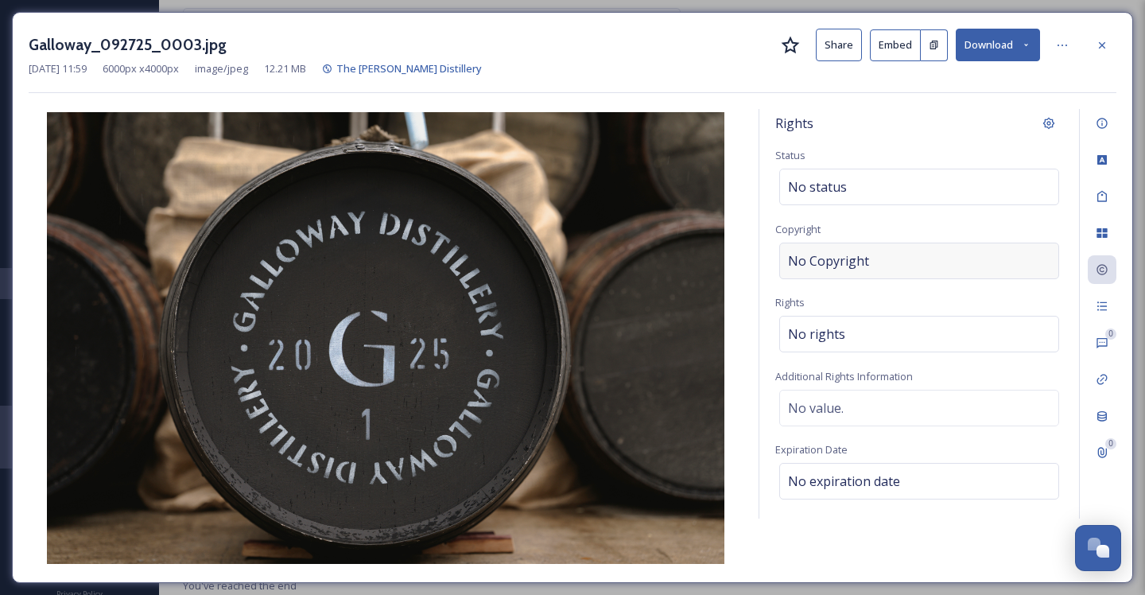
click at [867, 264] on div "No Copyright" at bounding box center [919, 261] width 280 height 37
type input "Sassenach Spirits"
click at [869, 317] on div "No rights" at bounding box center [919, 330] width 280 height 37
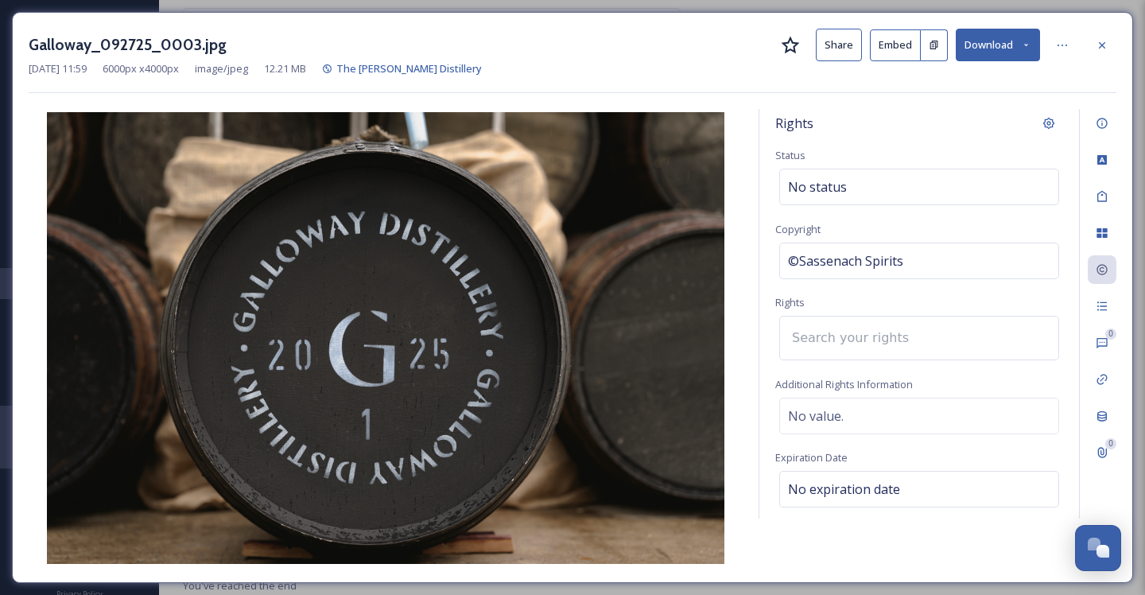
click at [868, 328] on input at bounding box center [871, 337] width 175 height 35
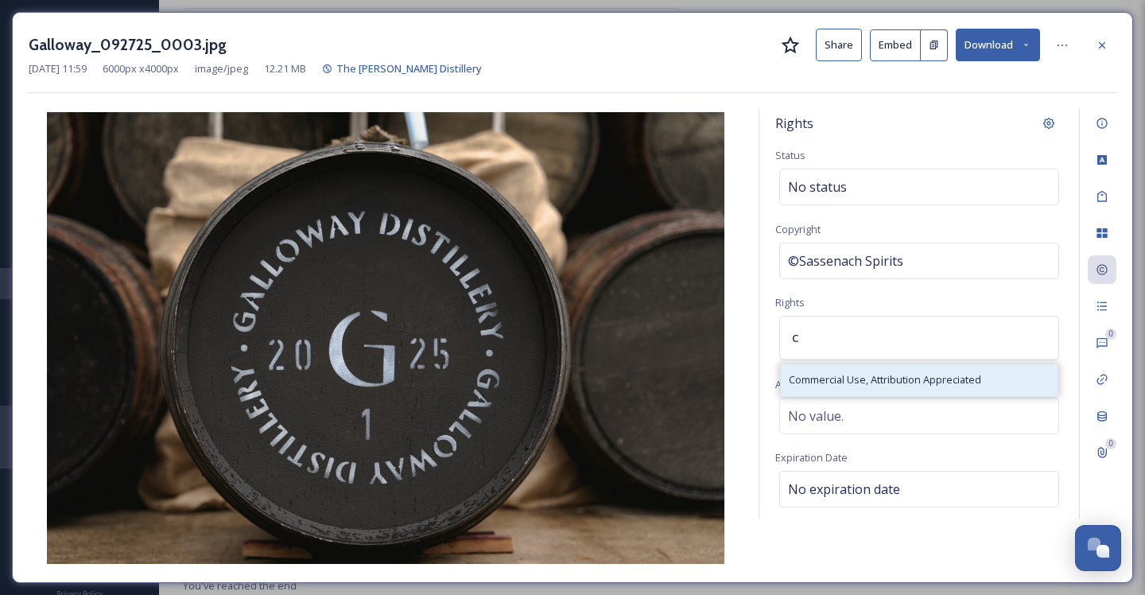
type input "c"
click at [863, 375] on span "Commercial Use, Attribution Appreciated" at bounding box center [885, 379] width 192 height 15
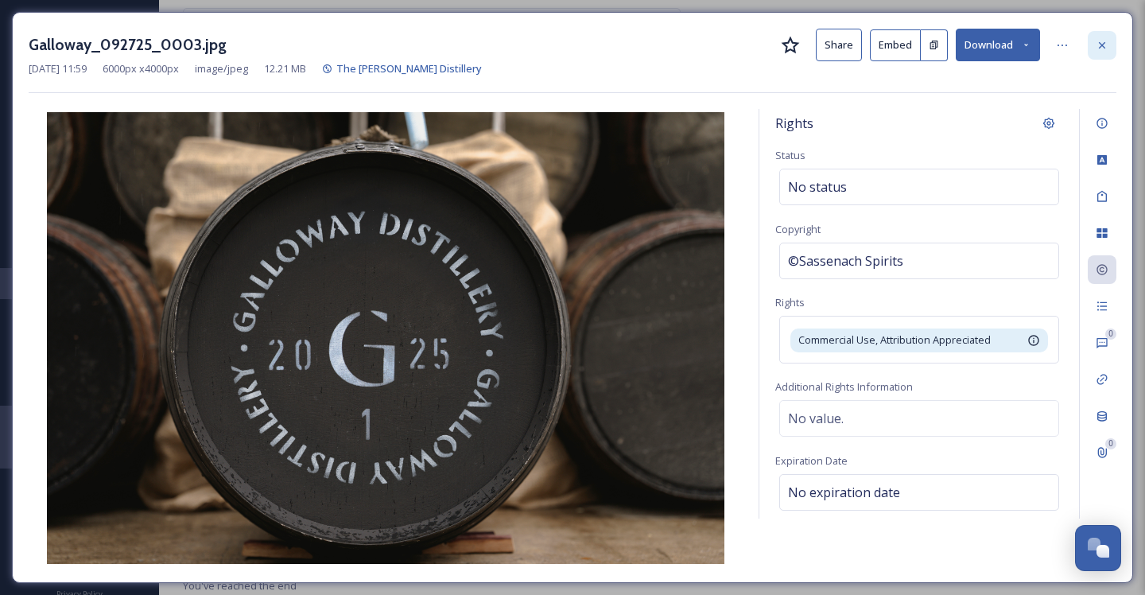
click at [1100, 48] on icon at bounding box center [1102, 45] width 13 height 13
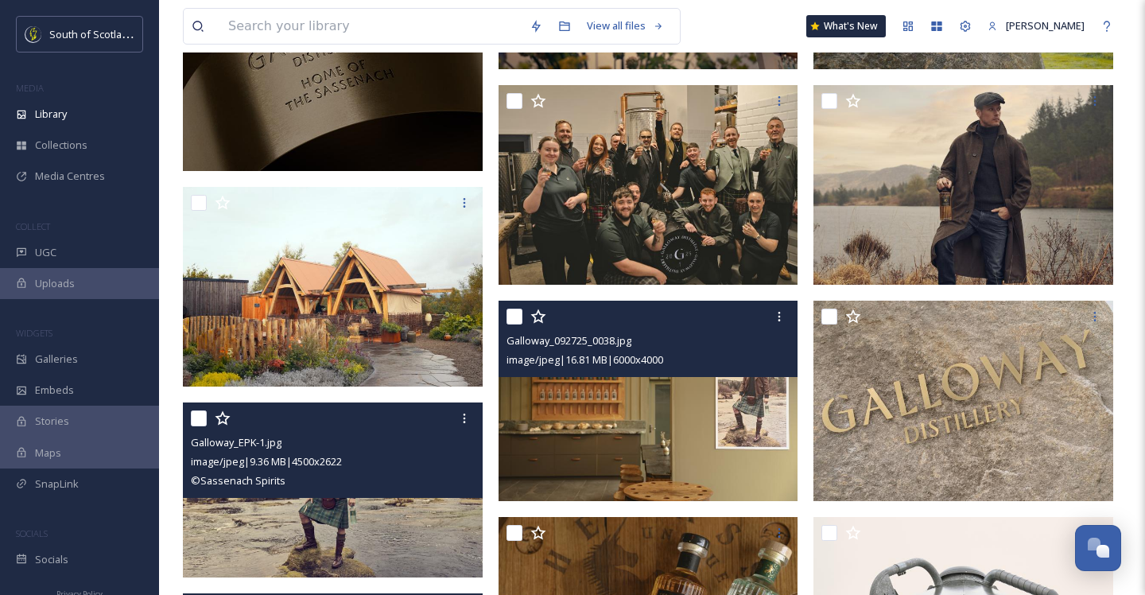
scroll to position [924, 0]
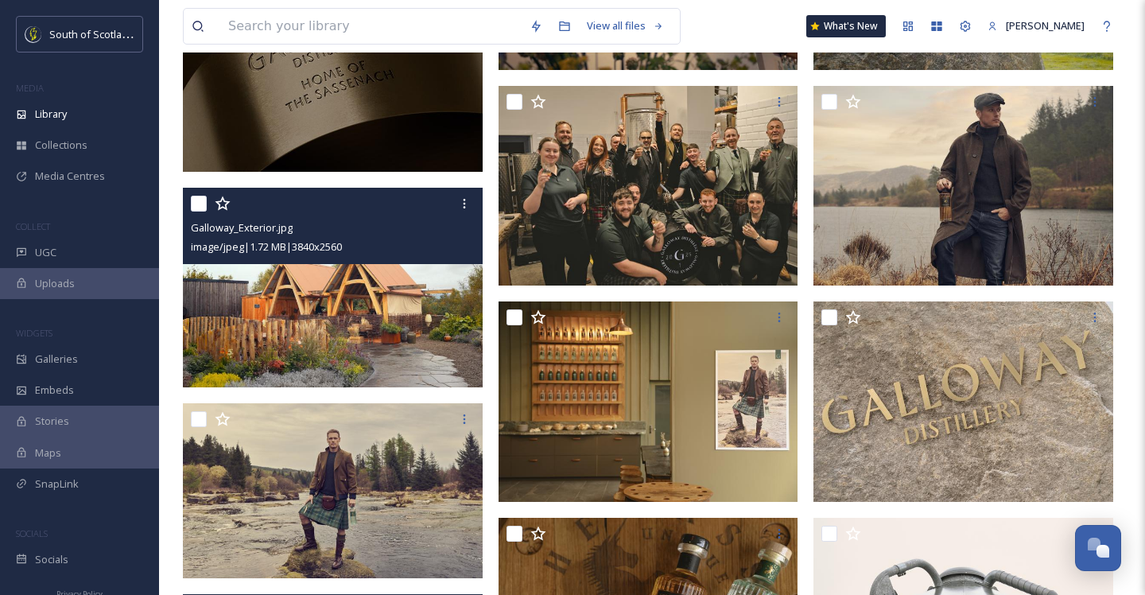
click at [410, 360] on img at bounding box center [333, 288] width 300 height 200
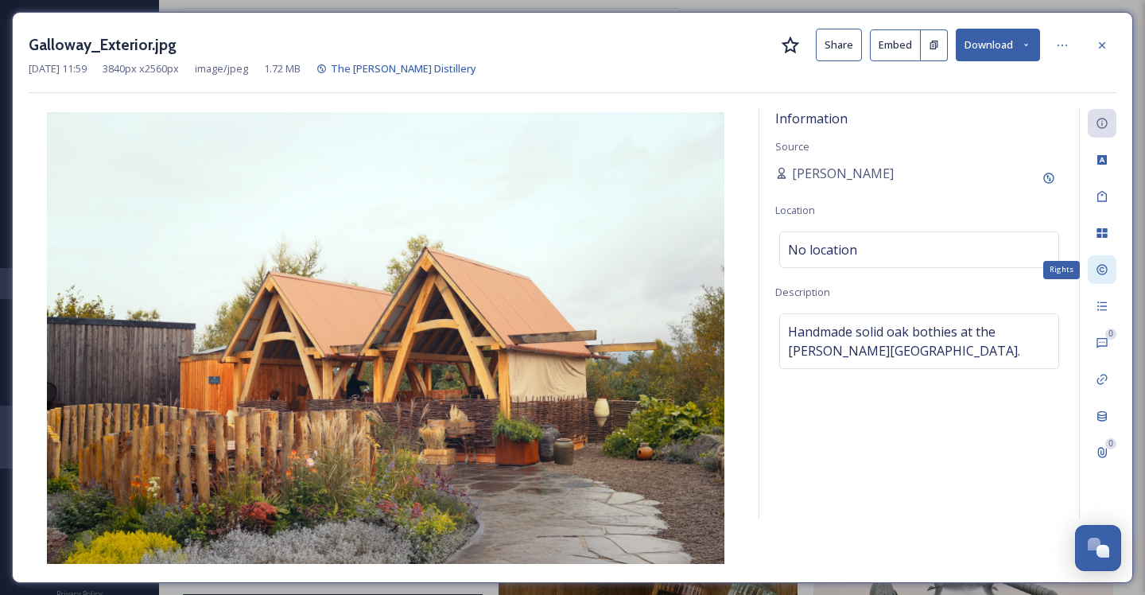
click at [1098, 273] on icon at bounding box center [1102, 269] width 13 height 13
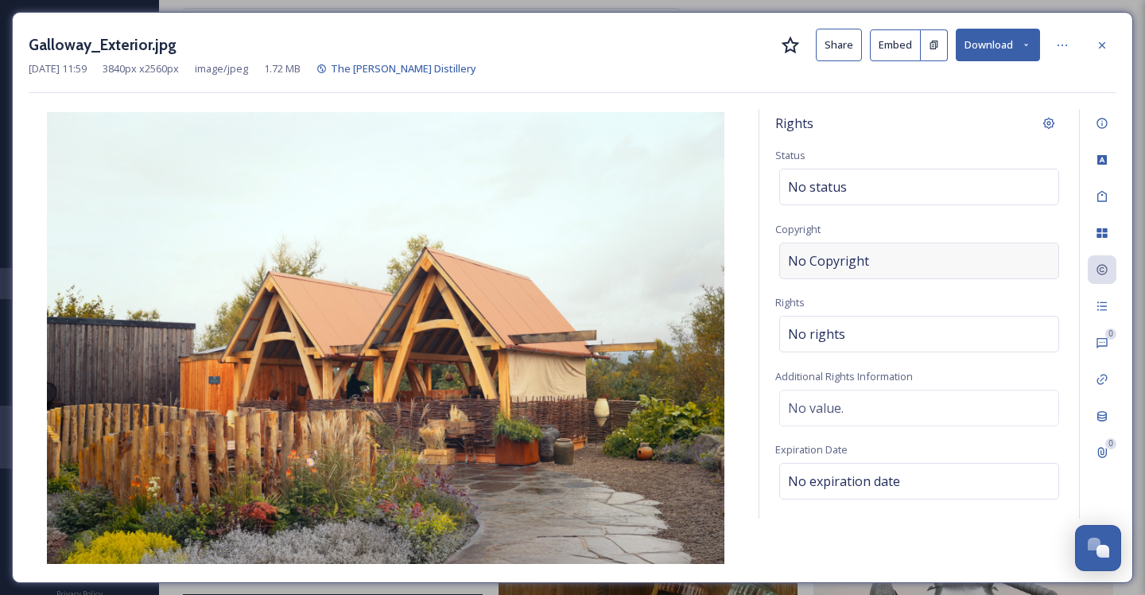
click at [874, 263] on div "No Copyright" at bounding box center [919, 261] width 280 height 37
type input "Sassenach Spirits"
click at [859, 331] on div "No rights" at bounding box center [919, 330] width 280 height 37
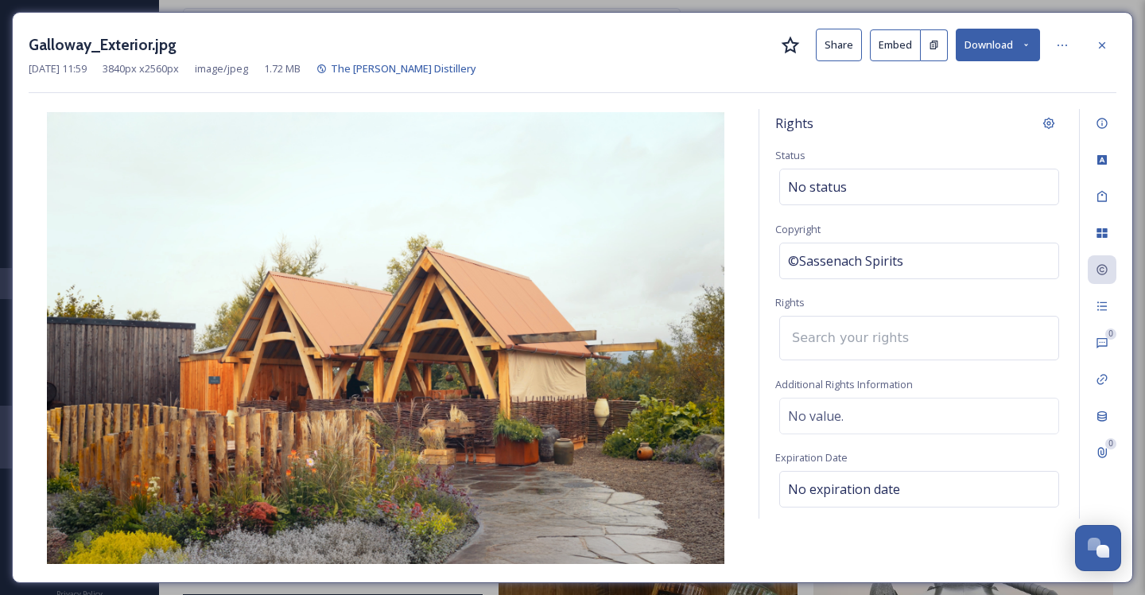
click at [857, 340] on input at bounding box center [871, 337] width 175 height 35
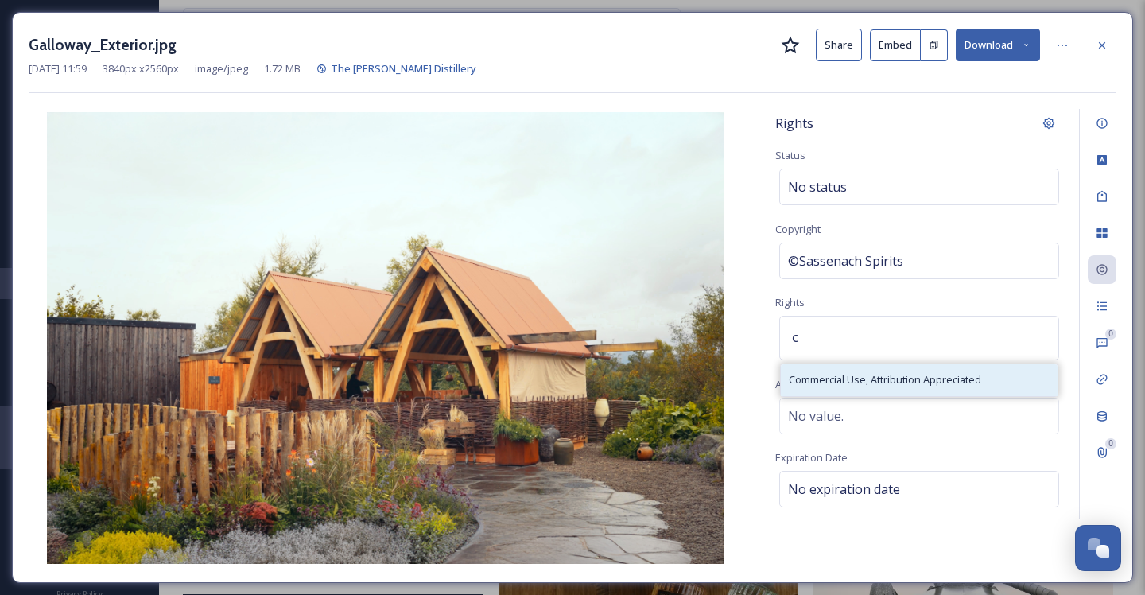
type input "c"
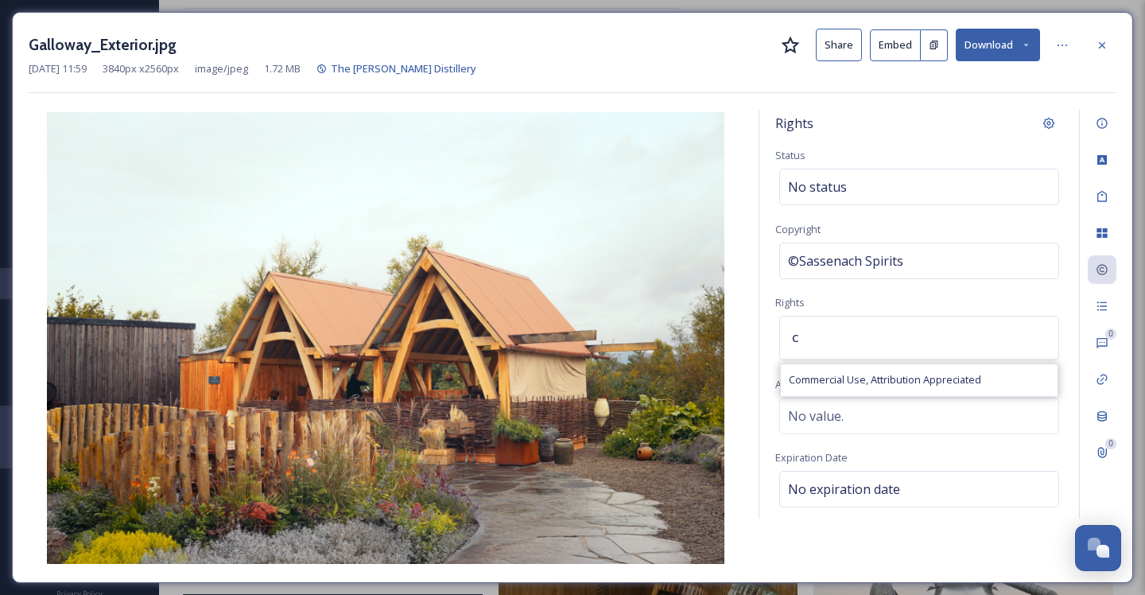
click at [856, 390] on div "Commercial Use, Attribution Appreciated" at bounding box center [919, 379] width 277 height 31
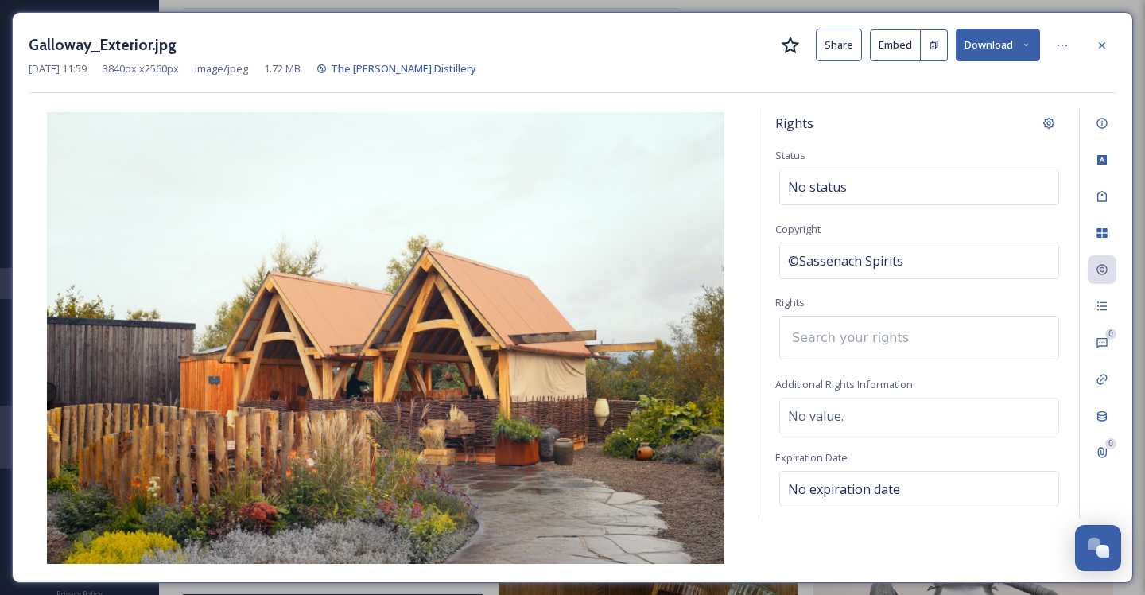
click at [1120, 41] on div "Galloway_Exterior.jpg Share Embed Download [DATE] 11:59 3840 px x 2560 px image…" at bounding box center [572, 297] width 1121 height 571
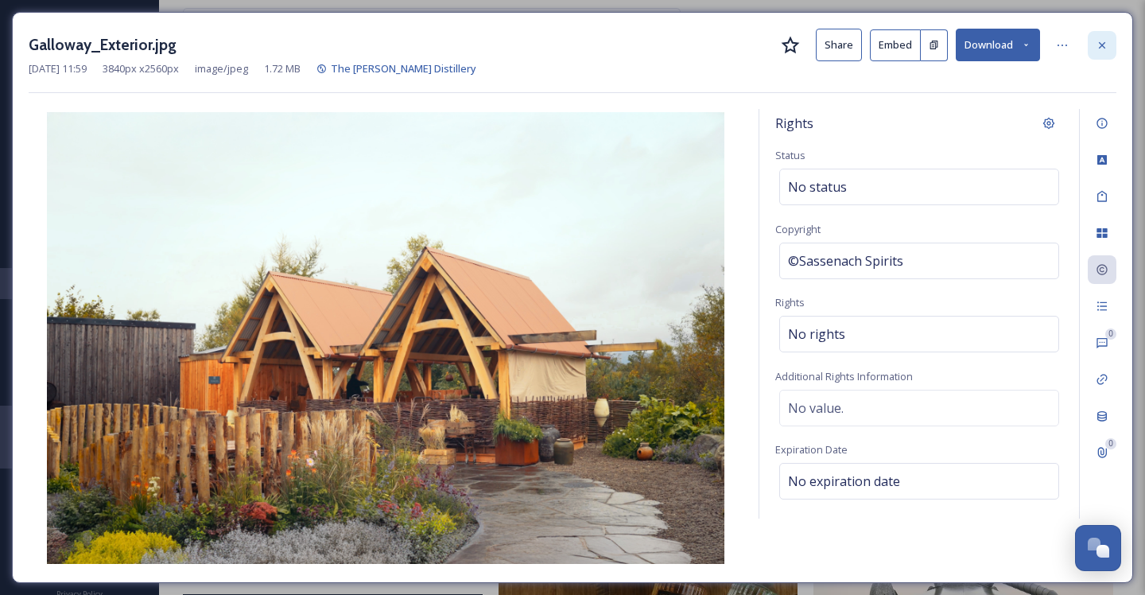
click at [1105, 44] on icon at bounding box center [1102, 45] width 13 height 13
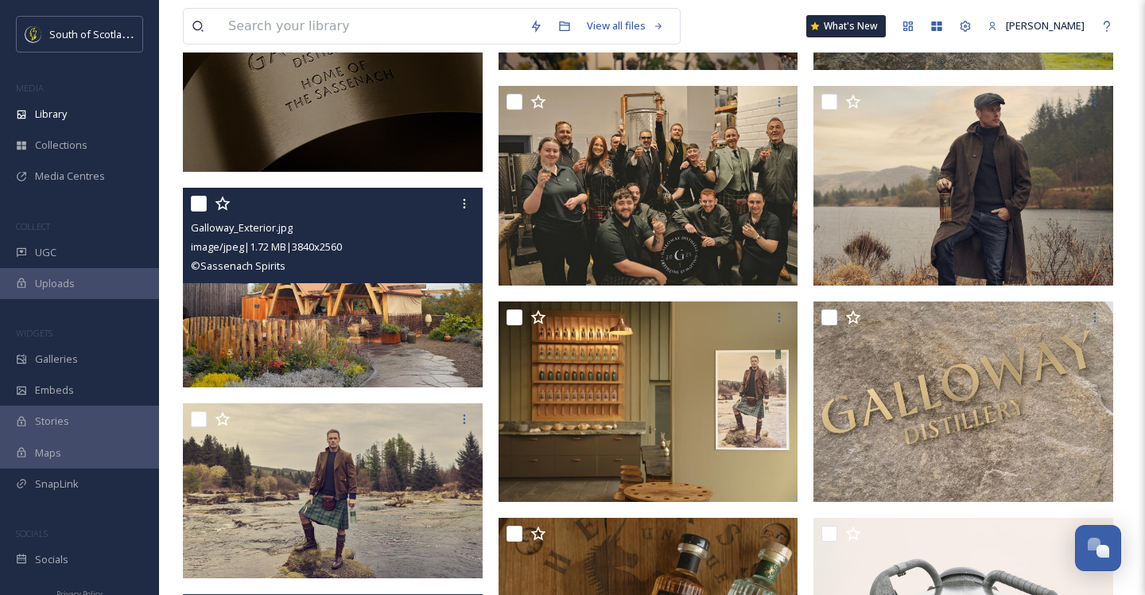
click at [362, 285] on img at bounding box center [333, 288] width 300 height 200
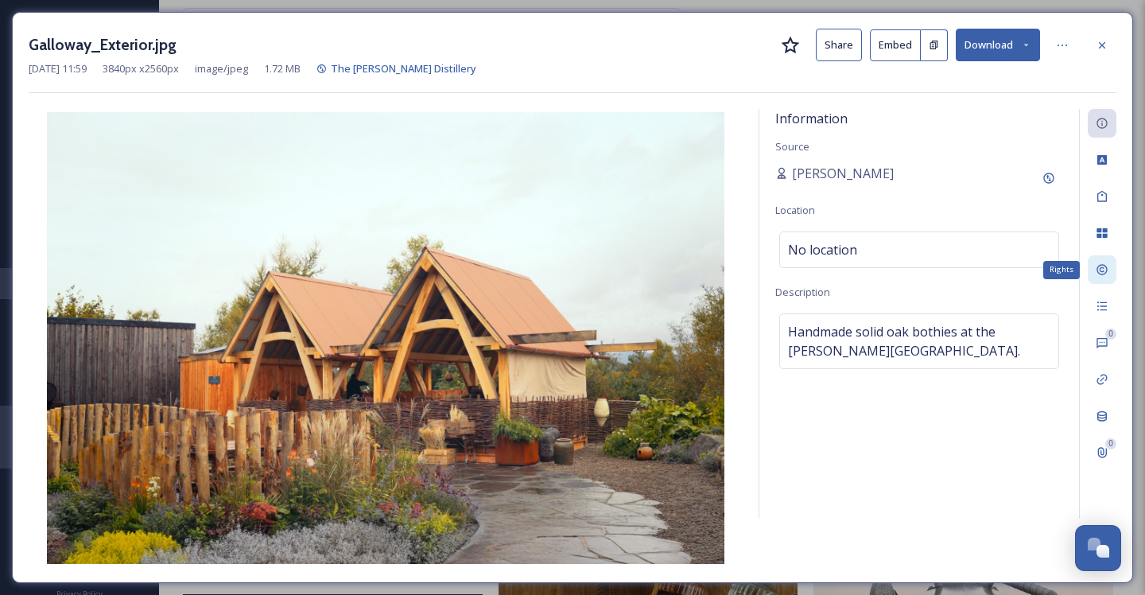
click at [1099, 275] on div "Rights" at bounding box center [1102, 269] width 29 height 29
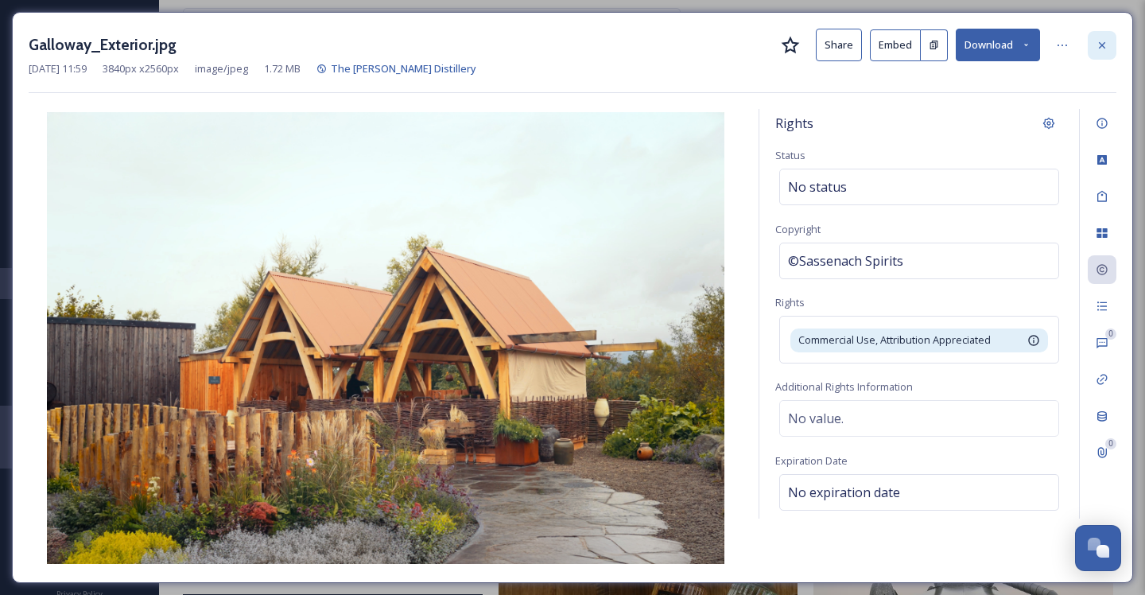
click at [1109, 43] on div at bounding box center [1102, 45] width 29 height 29
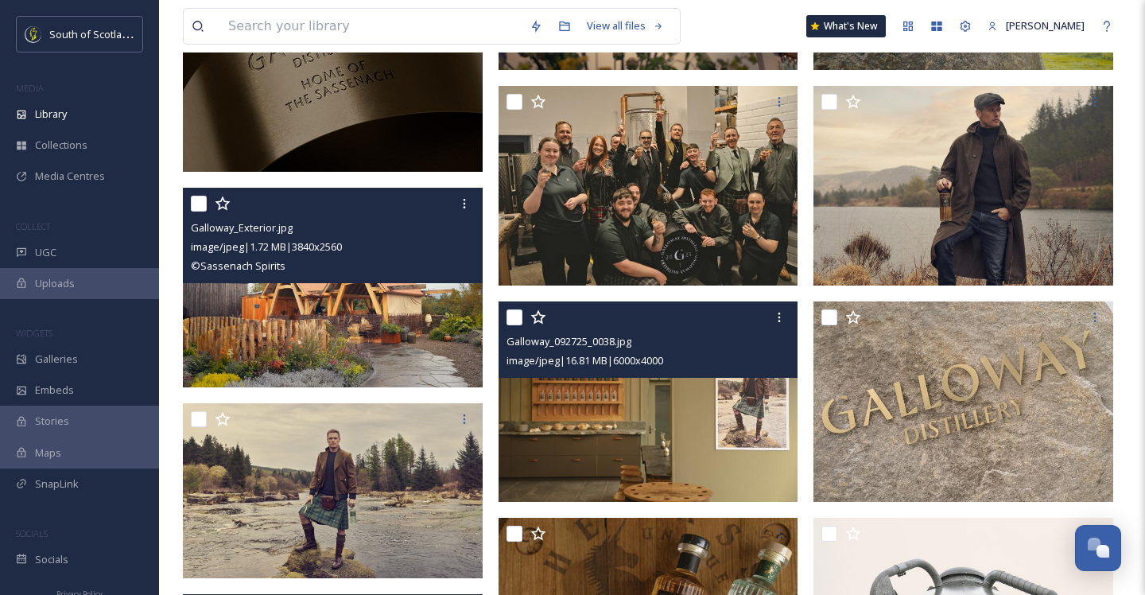
click at [696, 455] on img at bounding box center [649, 401] width 300 height 200
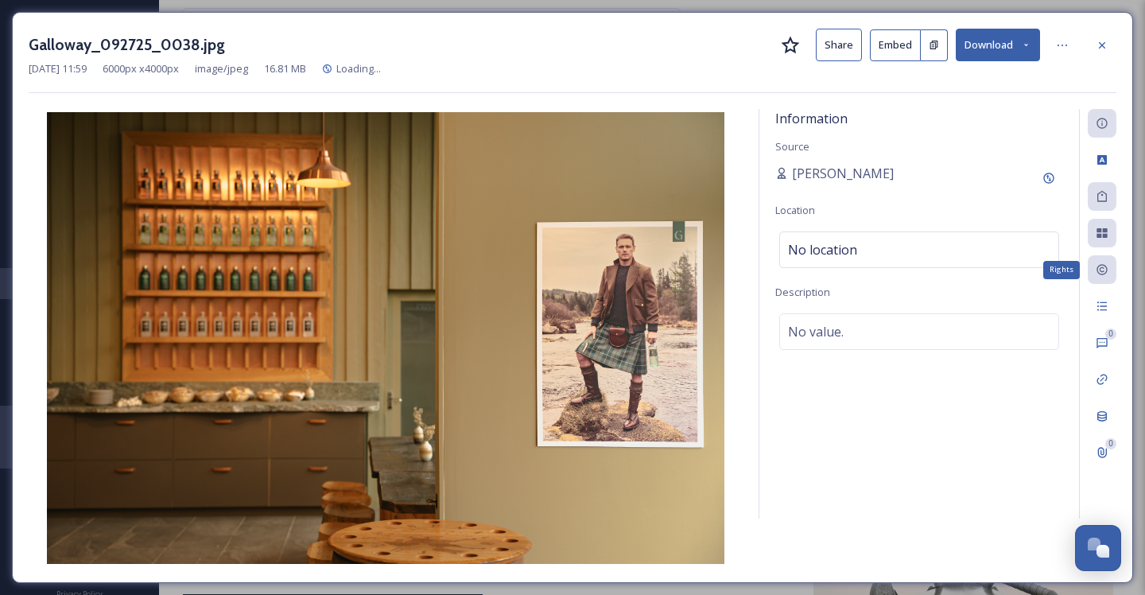
click at [1111, 278] on div "Rights" at bounding box center [1102, 269] width 29 height 29
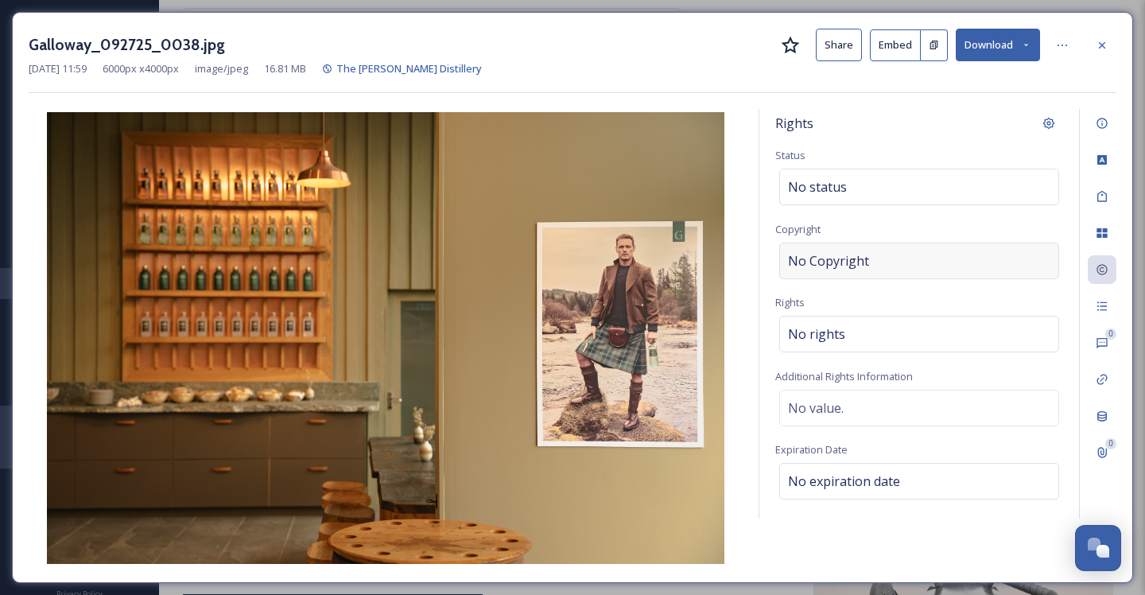
click at [906, 258] on div "No Copyright" at bounding box center [919, 261] width 280 height 37
type input "Sassenach Spirits"
click at [875, 331] on div "No rights" at bounding box center [919, 334] width 280 height 37
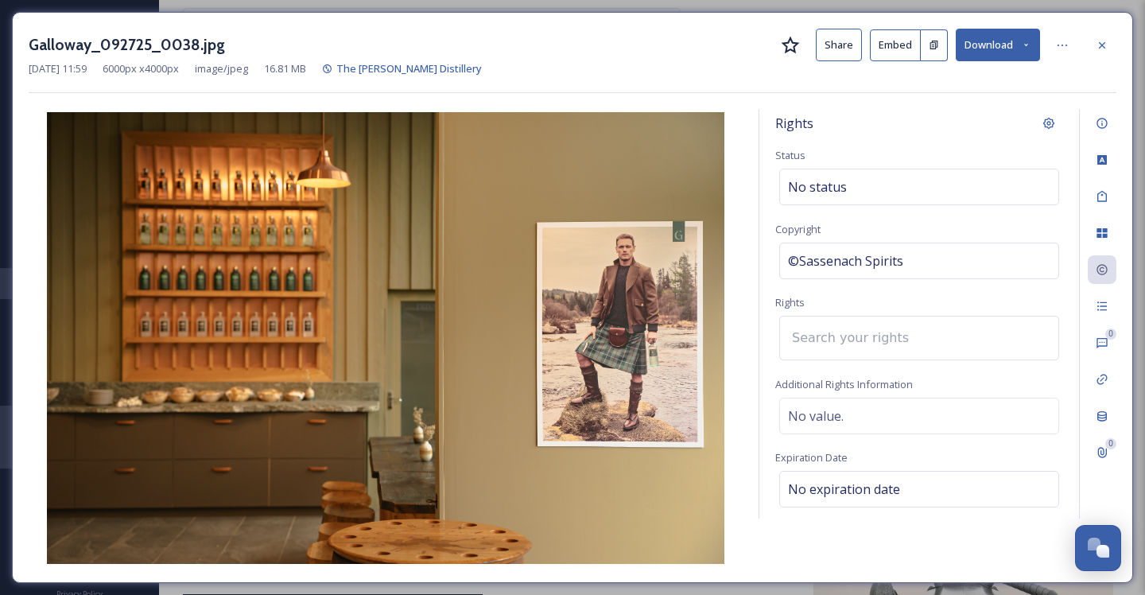
click at [864, 350] on input at bounding box center [871, 337] width 175 height 35
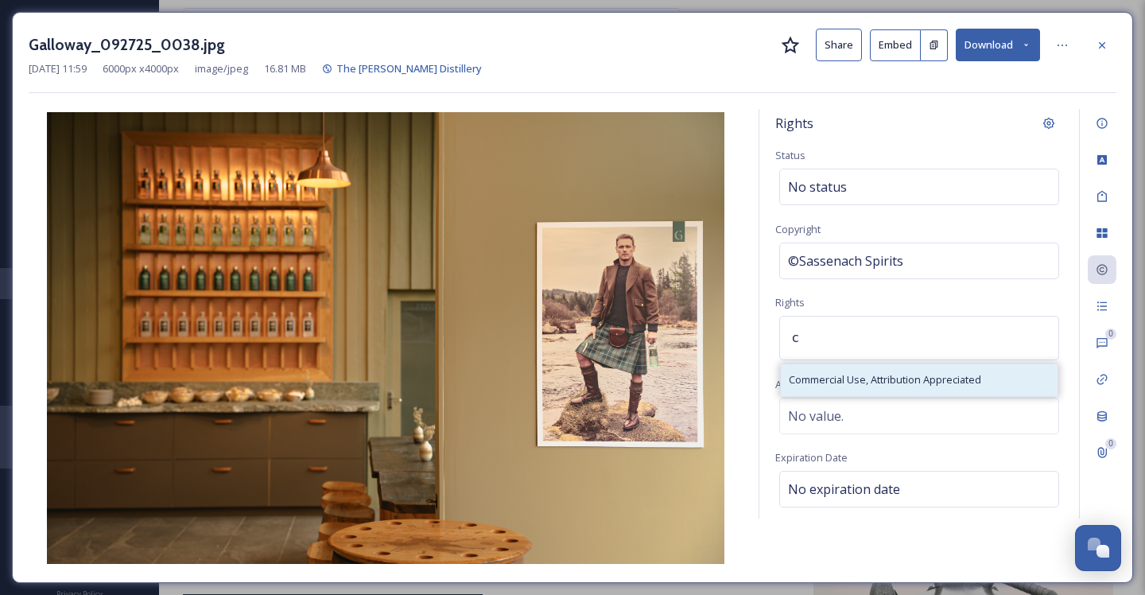
type input "c"
click at [860, 385] on span "Commercial Use, Attribution Appreciated" at bounding box center [885, 379] width 192 height 15
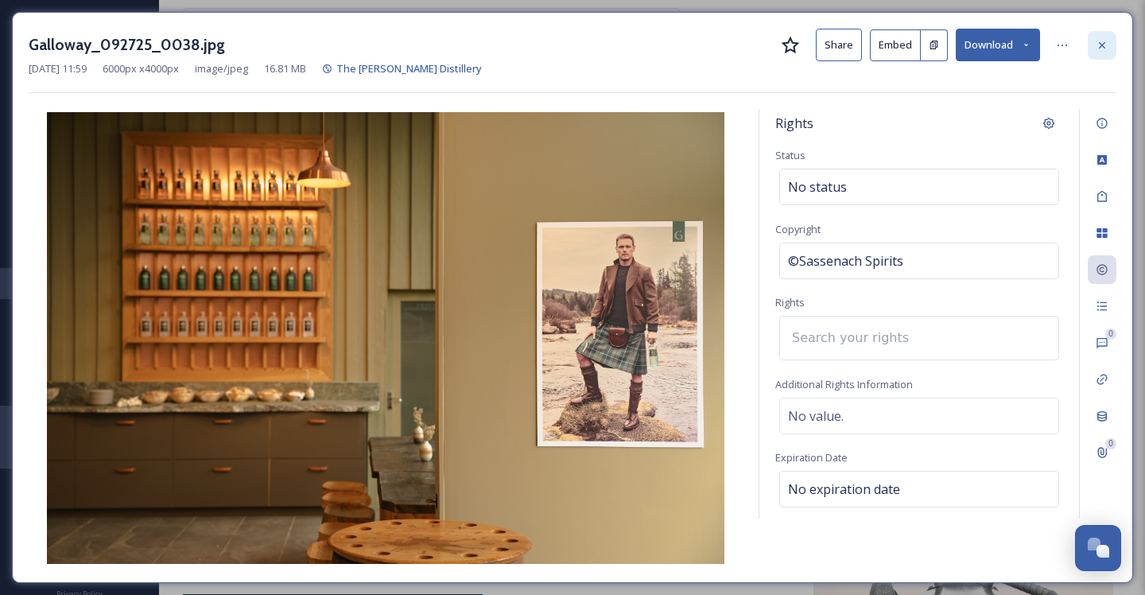
click at [1104, 46] on icon at bounding box center [1102, 45] width 13 height 13
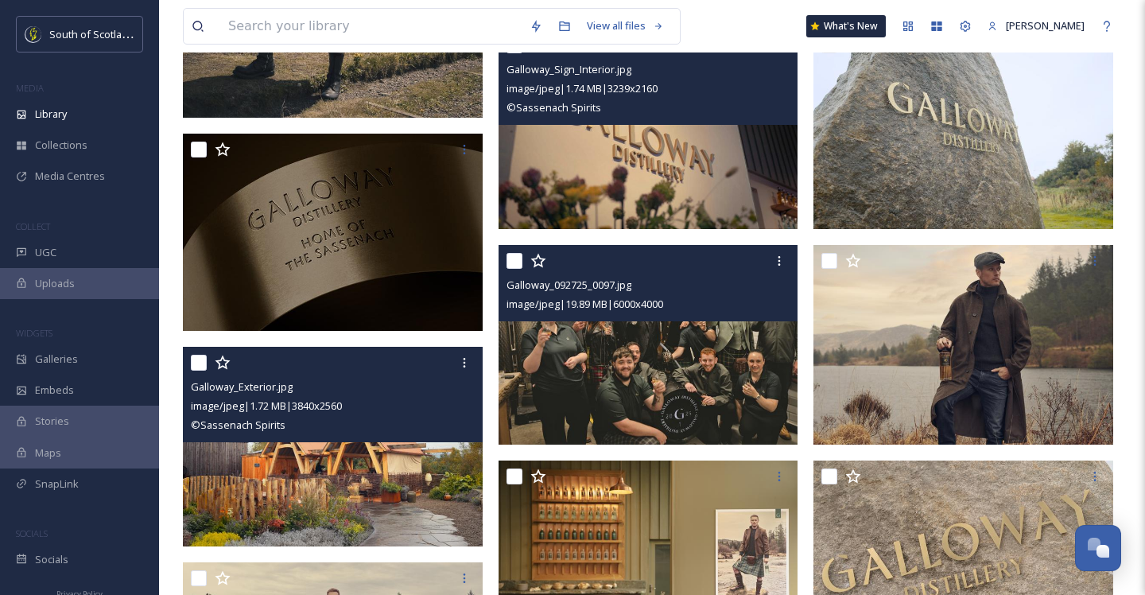
scroll to position [764, 0]
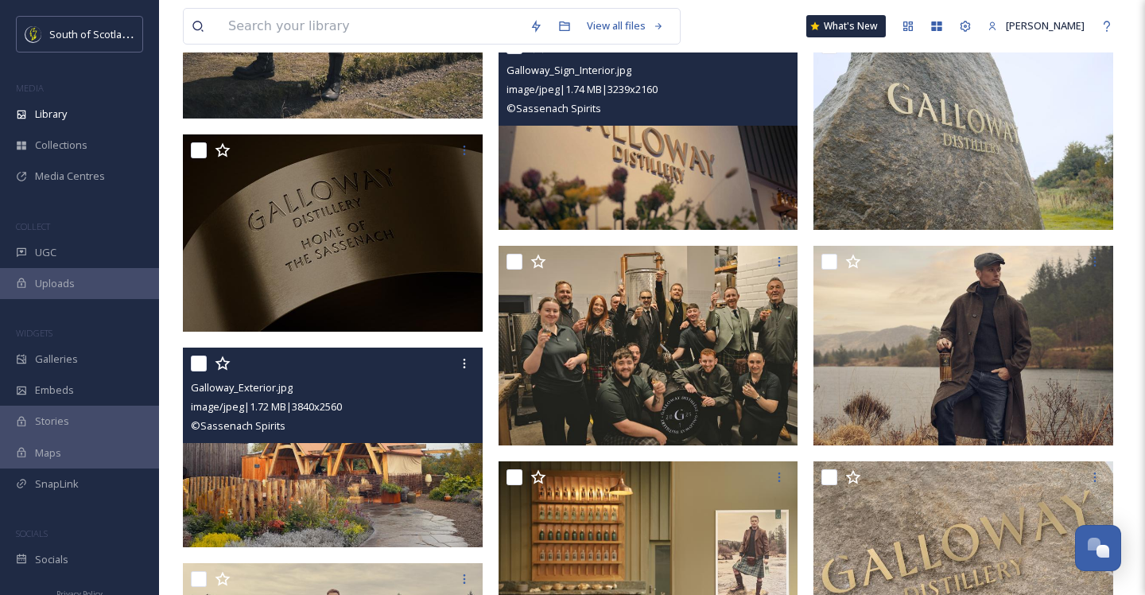
click at [734, 181] on img at bounding box center [649, 130] width 300 height 200
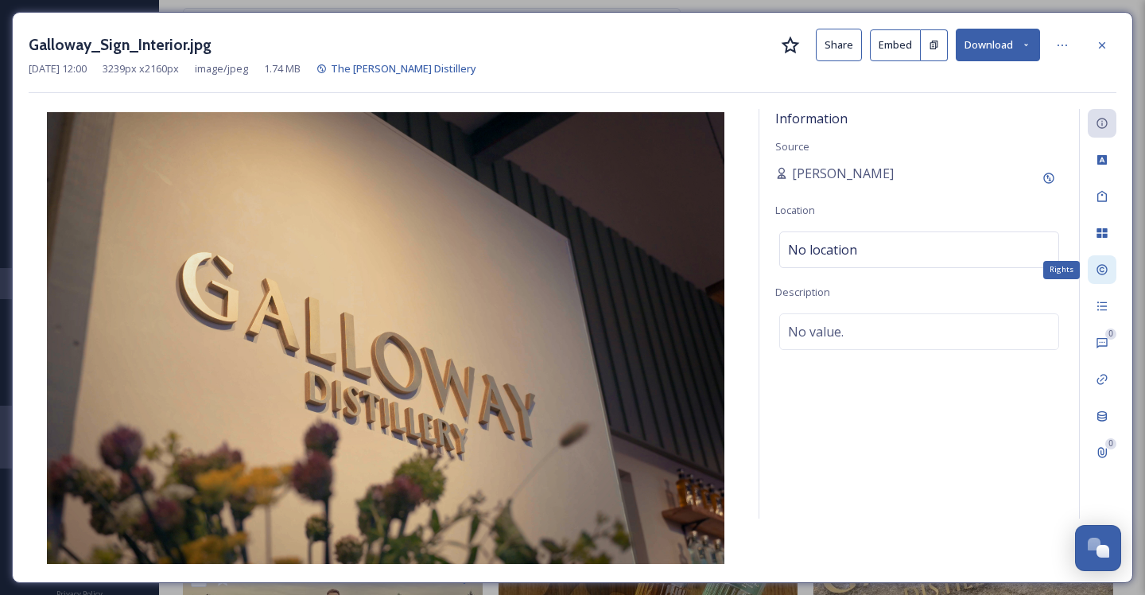
click at [1096, 264] on icon at bounding box center [1102, 269] width 13 height 13
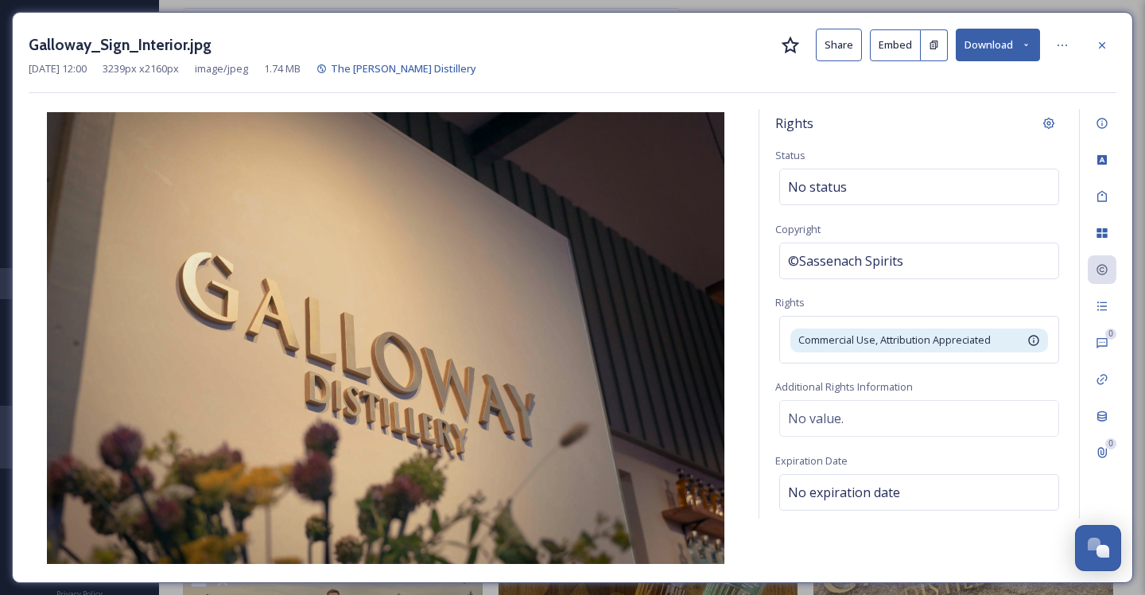
click at [1104, 42] on icon at bounding box center [1102, 45] width 13 height 13
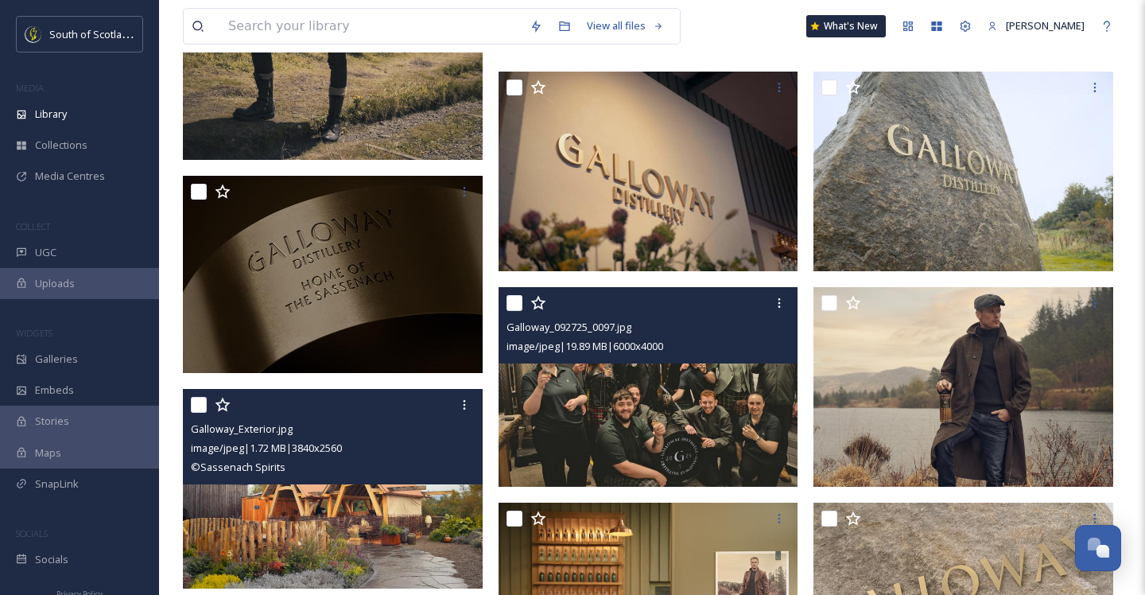
scroll to position [720, 0]
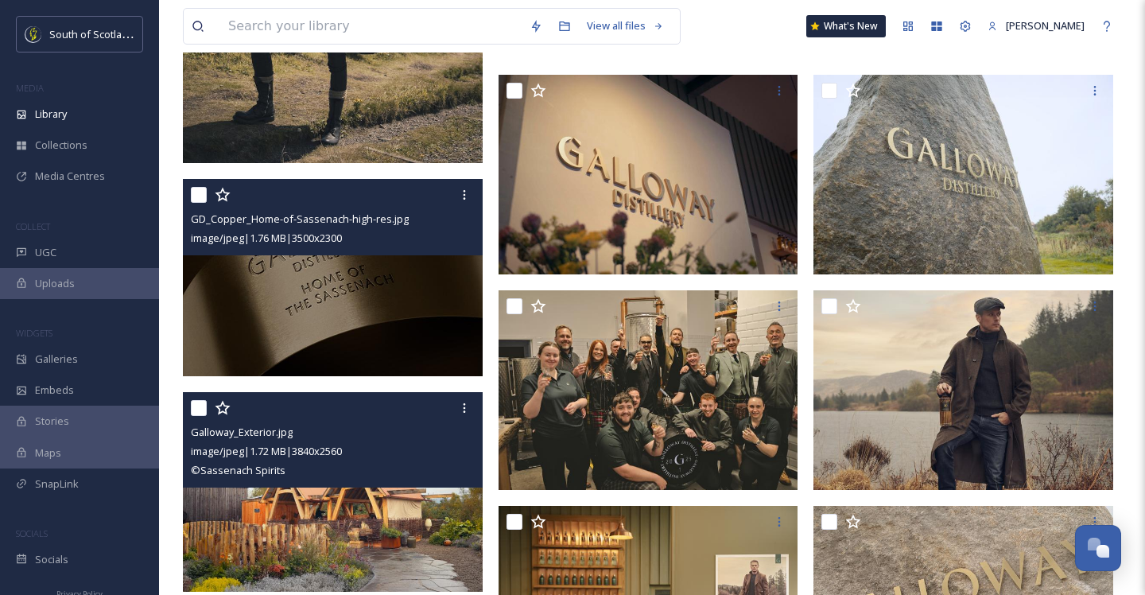
click at [408, 313] on img at bounding box center [333, 277] width 300 height 197
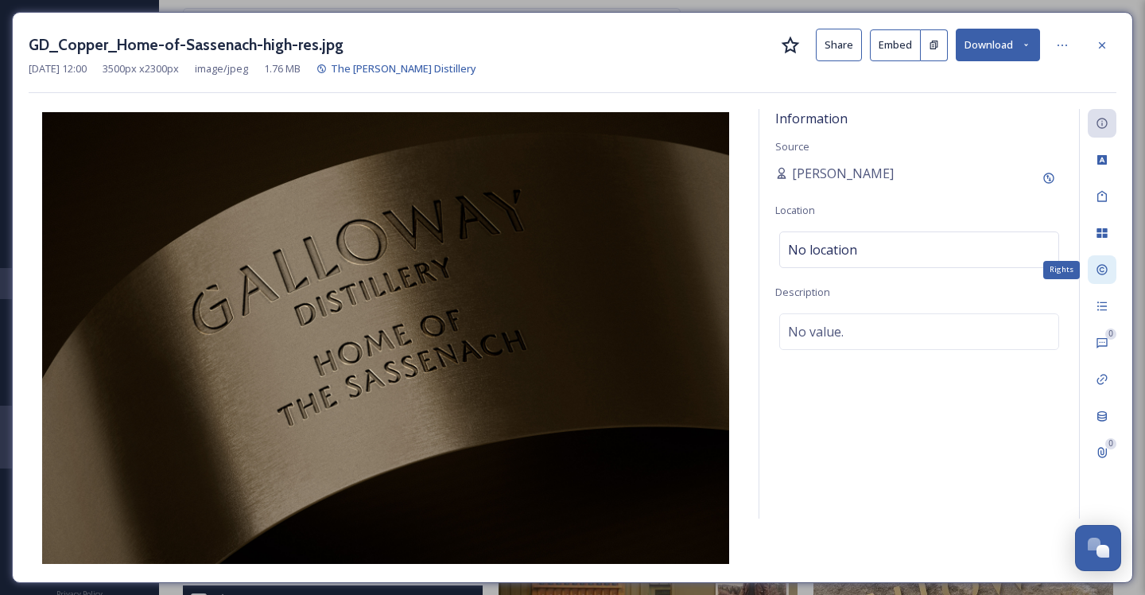
click at [1101, 261] on div "Rights" at bounding box center [1102, 269] width 29 height 29
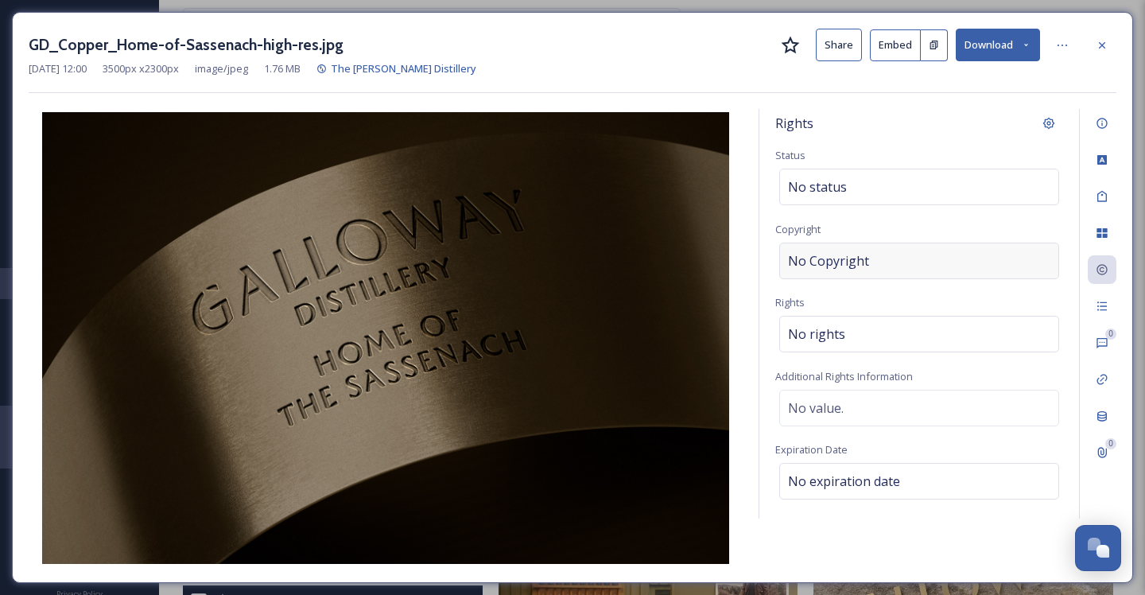
click at [940, 265] on div "No Copyright" at bounding box center [919, 261] width 280 height 37
type input "Sassenach Spirits"
click at [903, 332] on div "No rights" at bounding box center [919, 334] width 280 height 37
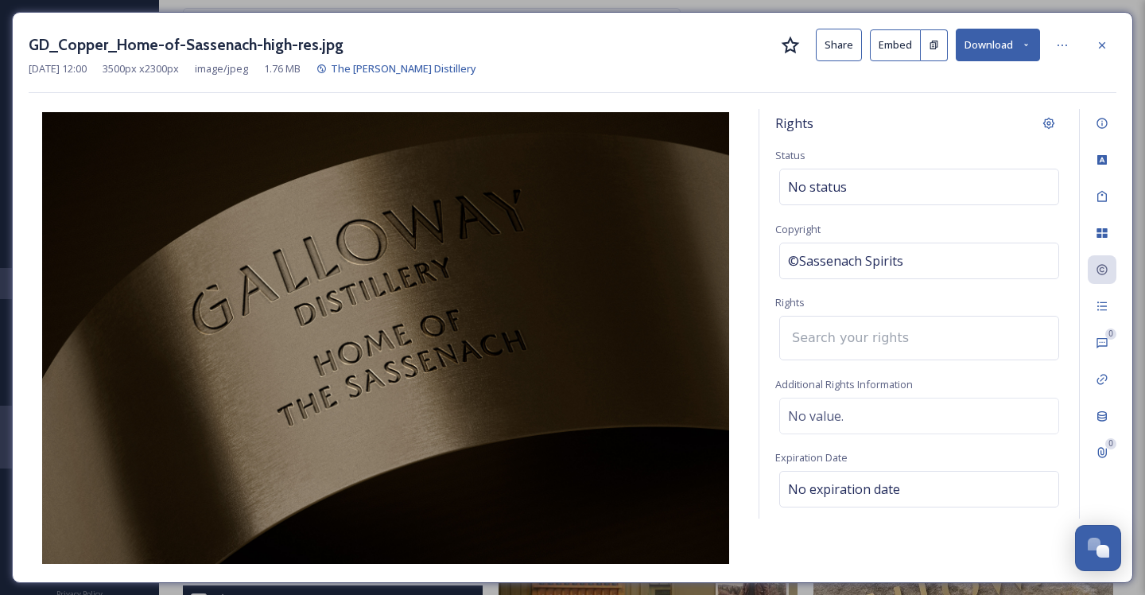
click at [902, 345] on input at bounding box center [871, 337] width 175 height 35
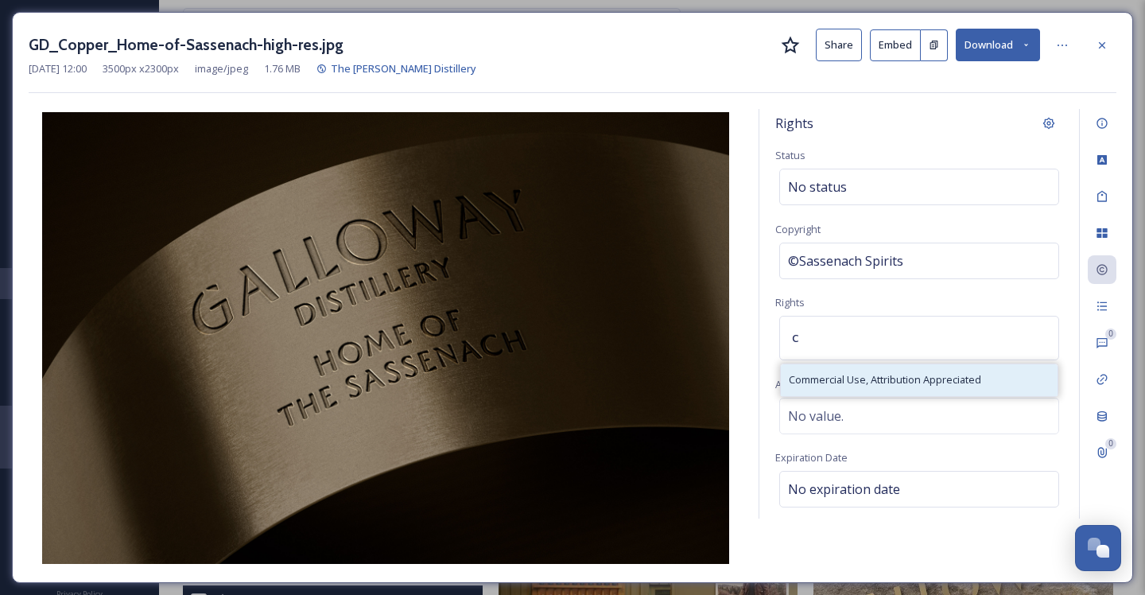
type input "c"
click at [848, 389] on div "Commercial Use, Attribution Appreciated" at bounding box center [919, 379] width 277 height 31
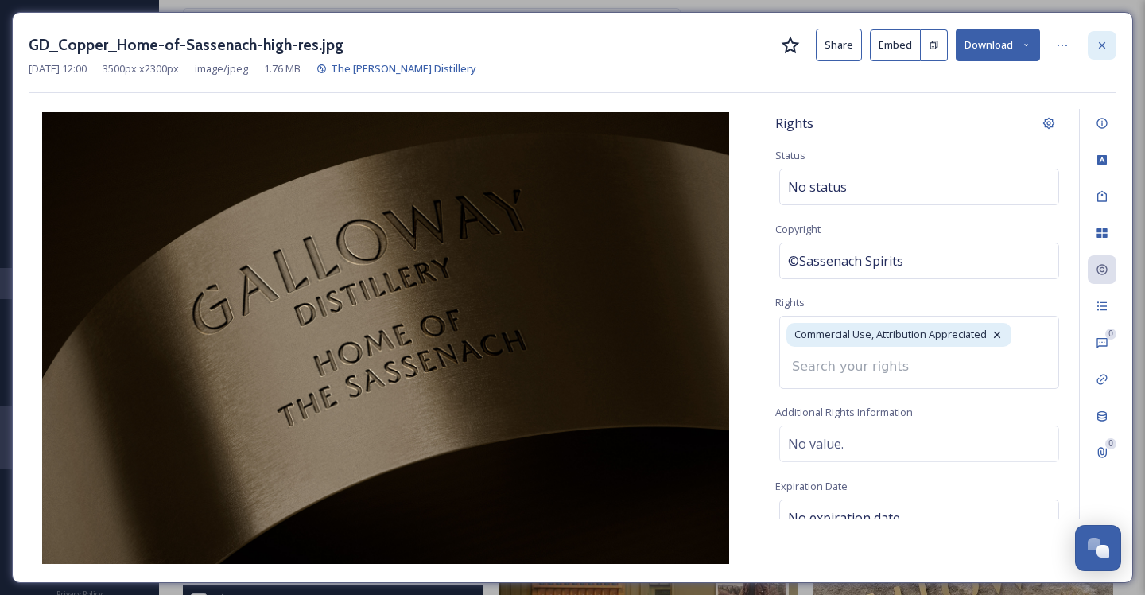
click at [1108, 44] on icon at bounding box center [1102, 45] width 13 height 13
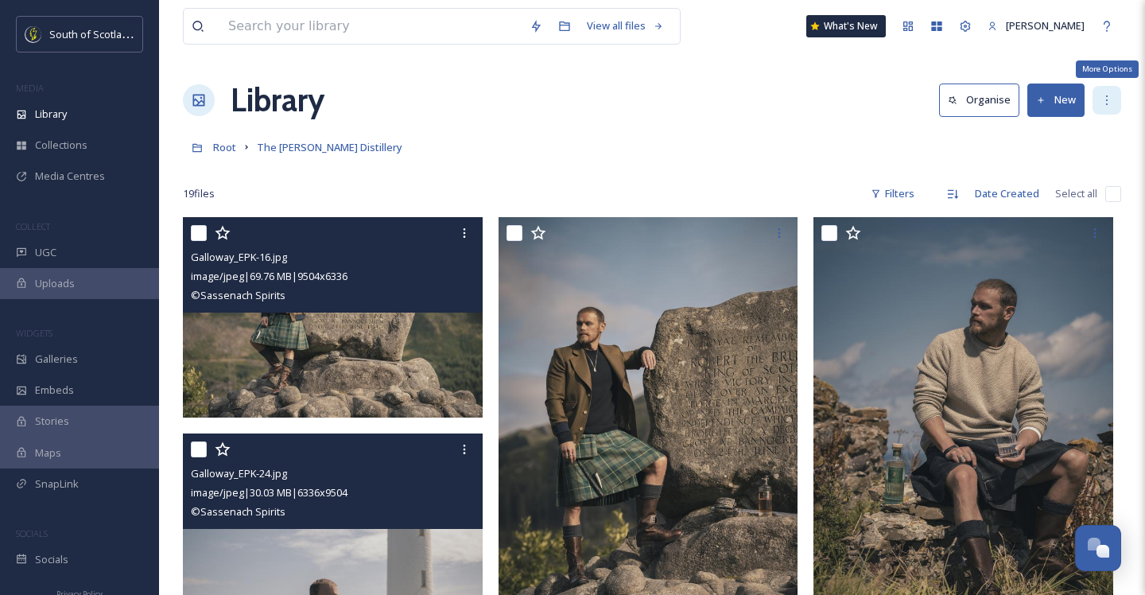
click at [1106, 94] on icon at bounding box center [1107, 100] width 13 height 13
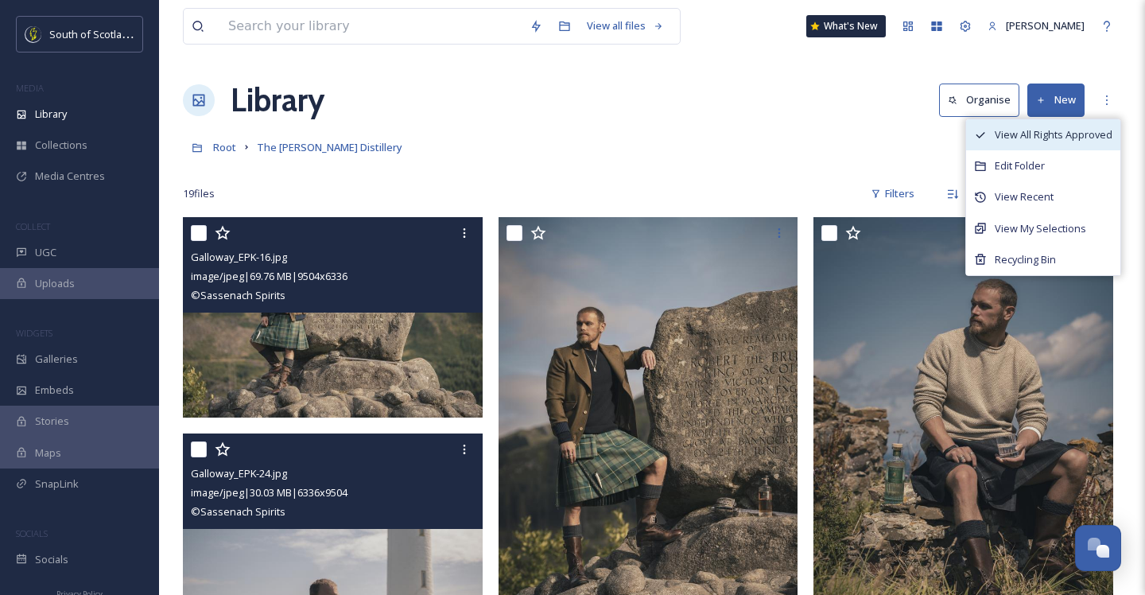
click at [1081, 138] on span "View All Rights Approved" at bounding box center [1054, 134] width 118 height 15
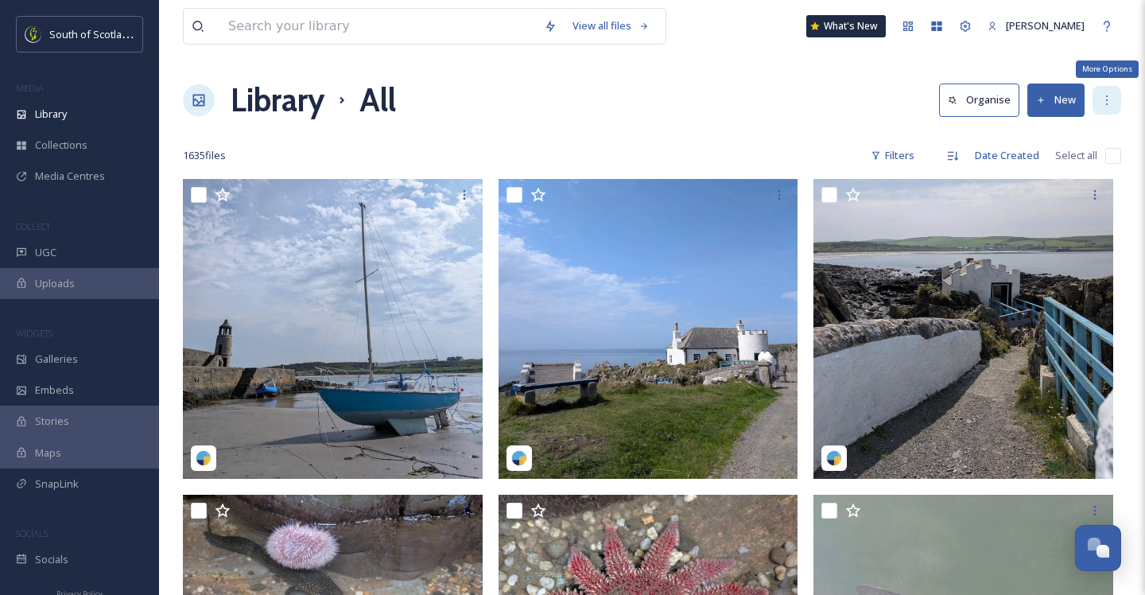
click at [1108, 104] on icon at bounding box center [1107, 100] width 13 height 13
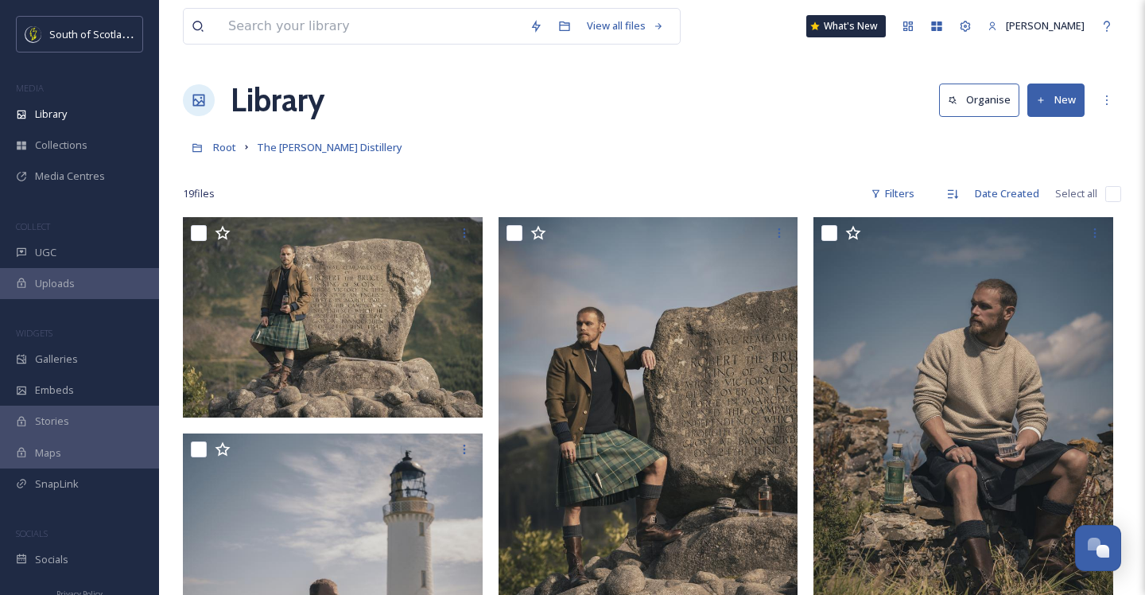
click at [963, 101] on button "Organise" at bounding box center [979, 99] width 80 height 33
click at [1110, 100] on icon at bounding box center [1107, 100] width 13 height 13
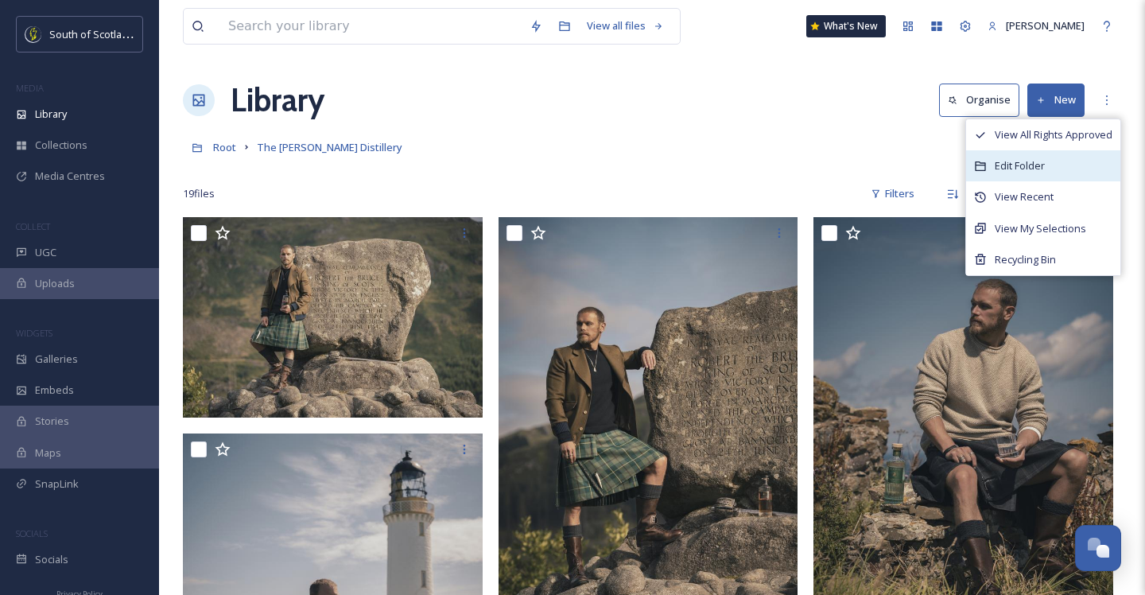
click at [987, 168] on icon at bounding box center [980, 166] width 13 height 13
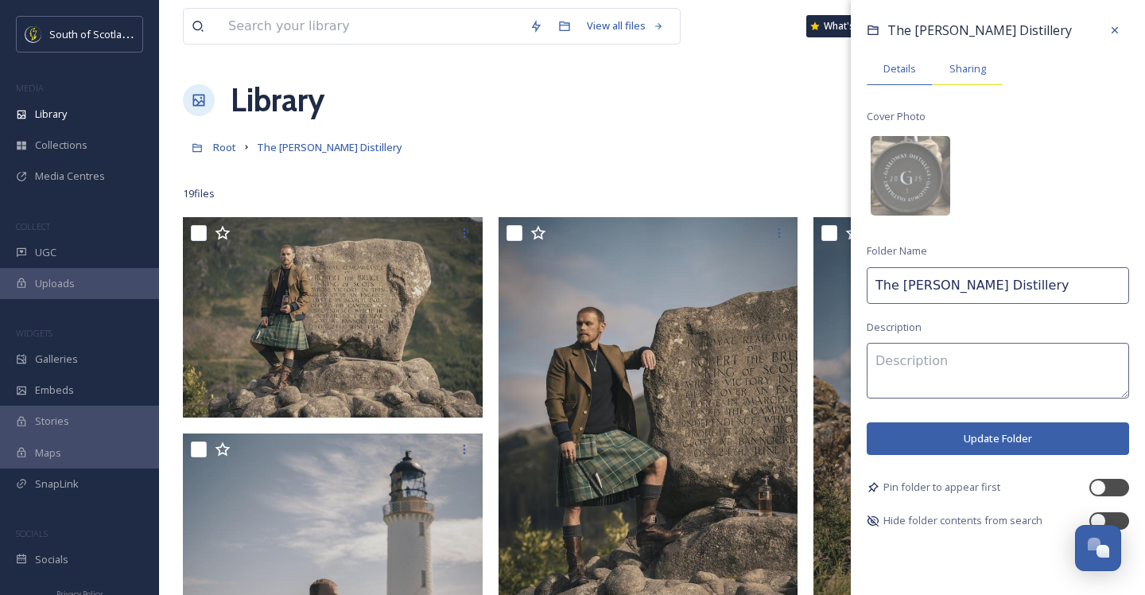
click at [957, 69] on span "Sharing" at bounding box center [967, 68] width 37 height 15
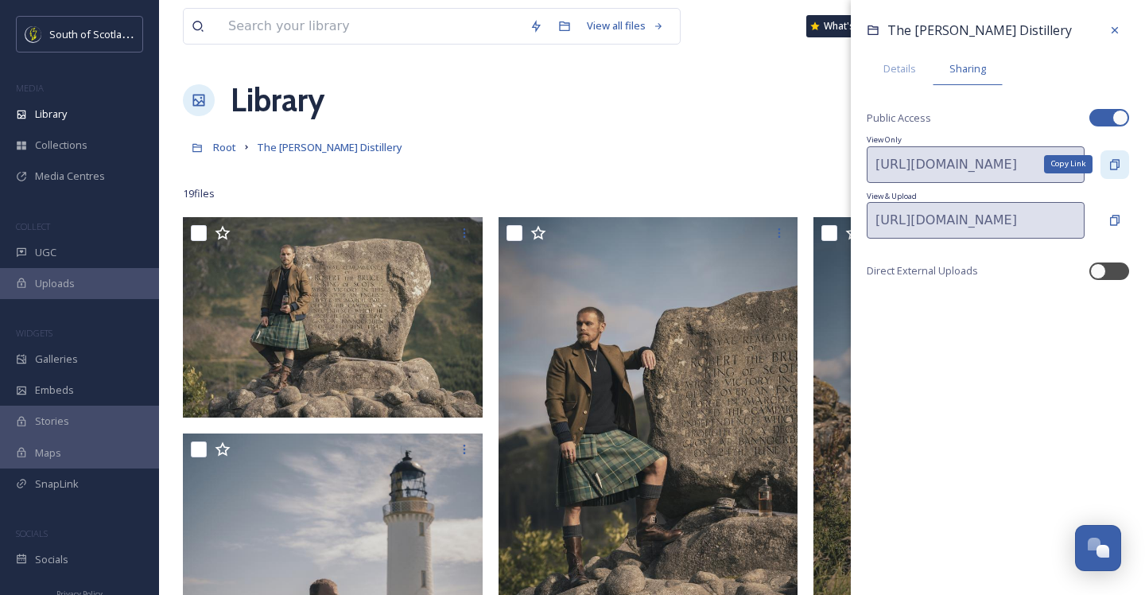
click at [1112, 166] on icon at bounding box center [1114, 164] width 13 height 13
